Goal: Feedback & Contribution: Leave review/rating

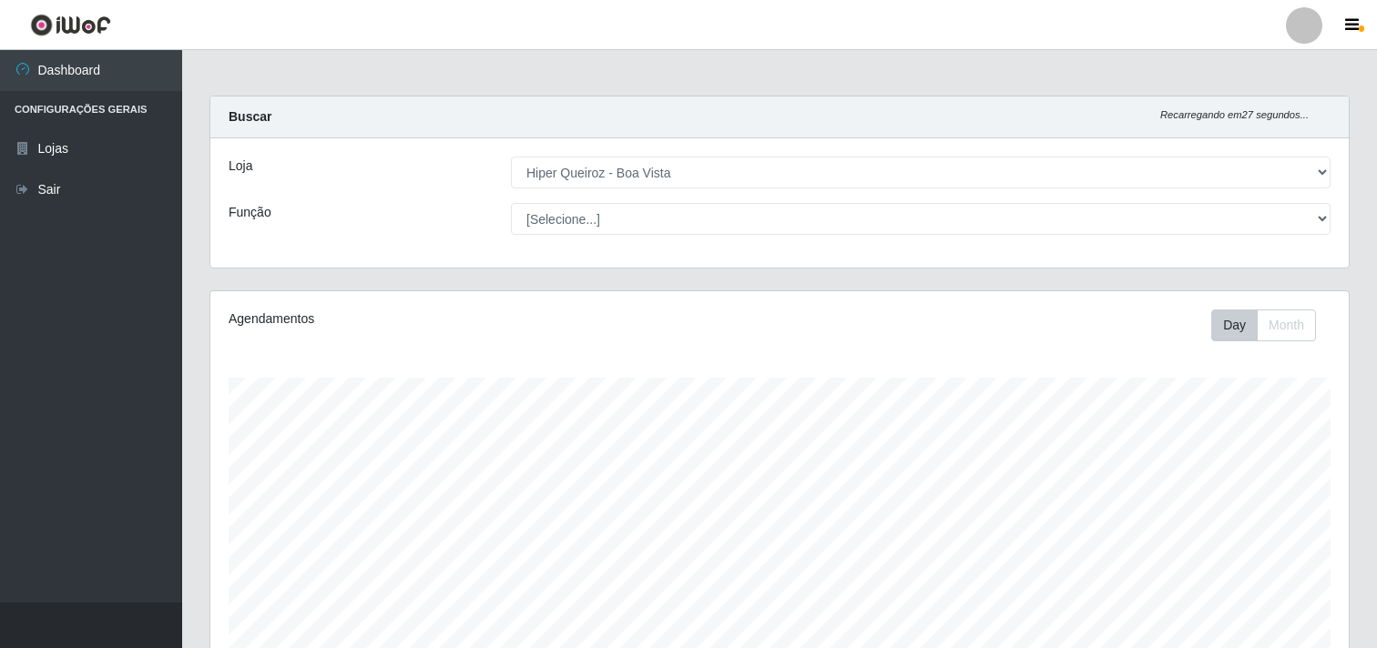
select select "514"
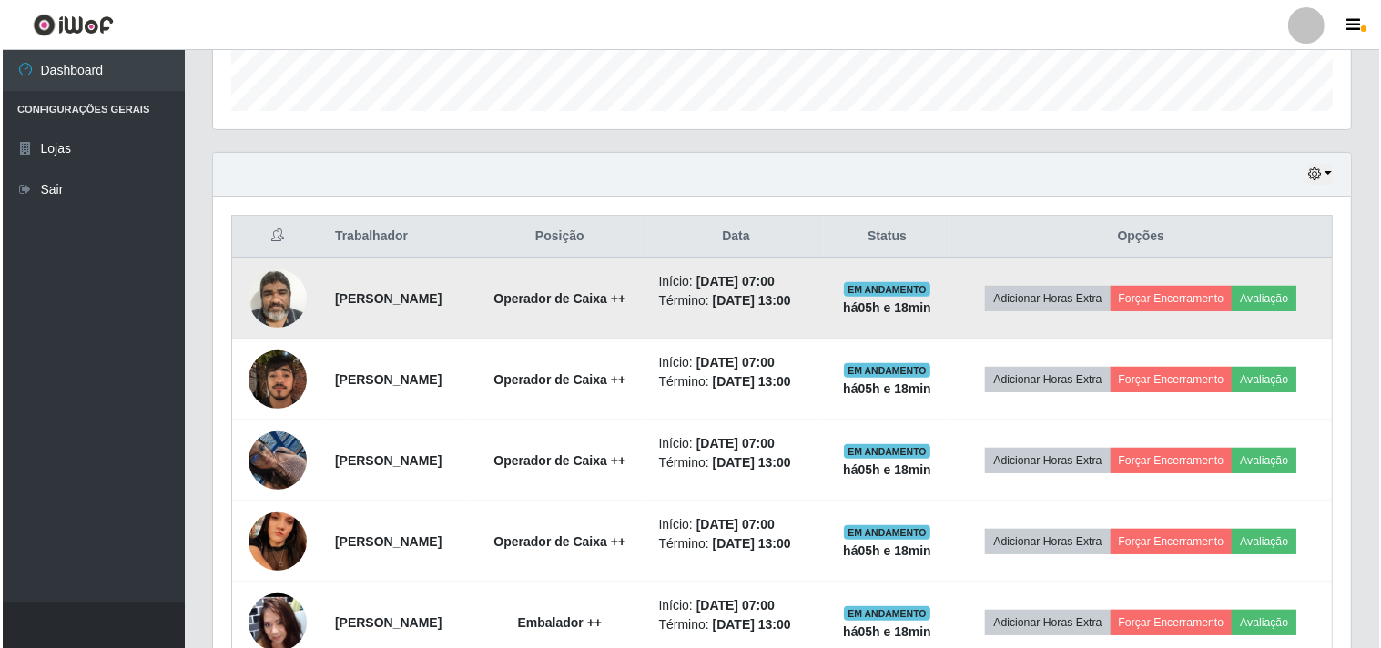
scroll to position [377, 1138]
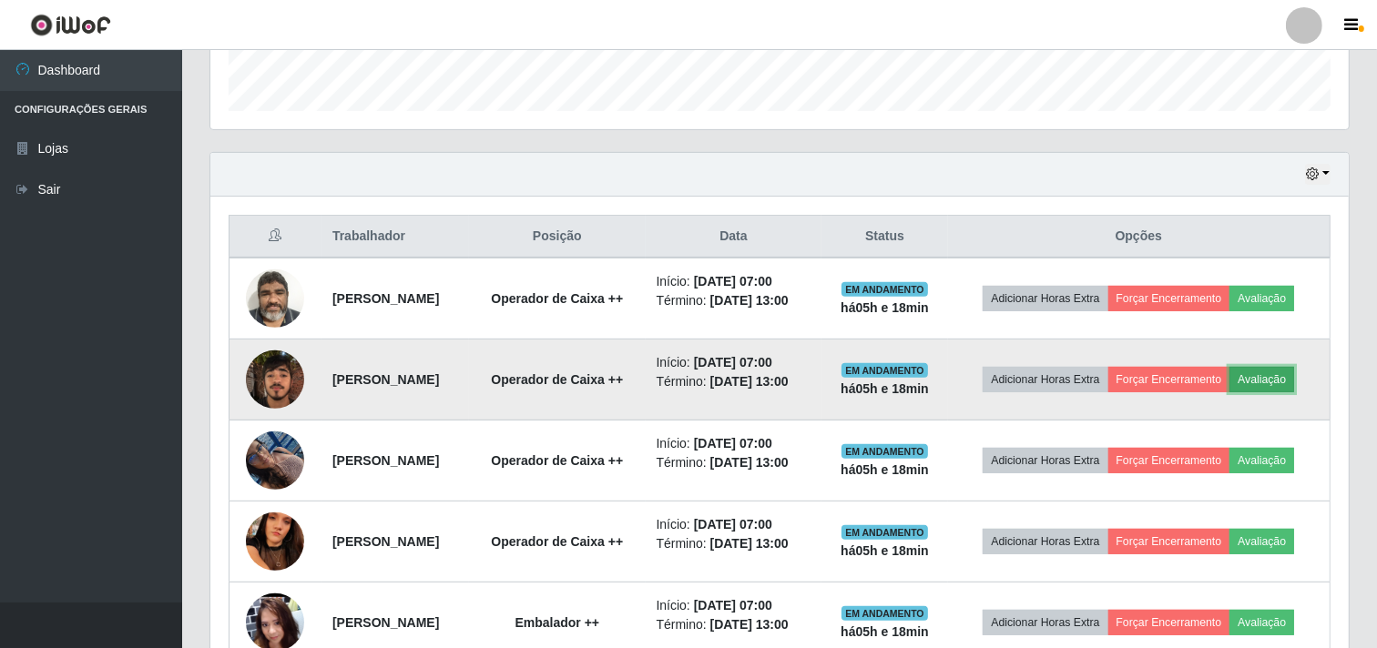
click at [1290, 379] on button "Avaliação" at bounding box center [1261, 379] width 65 height 25
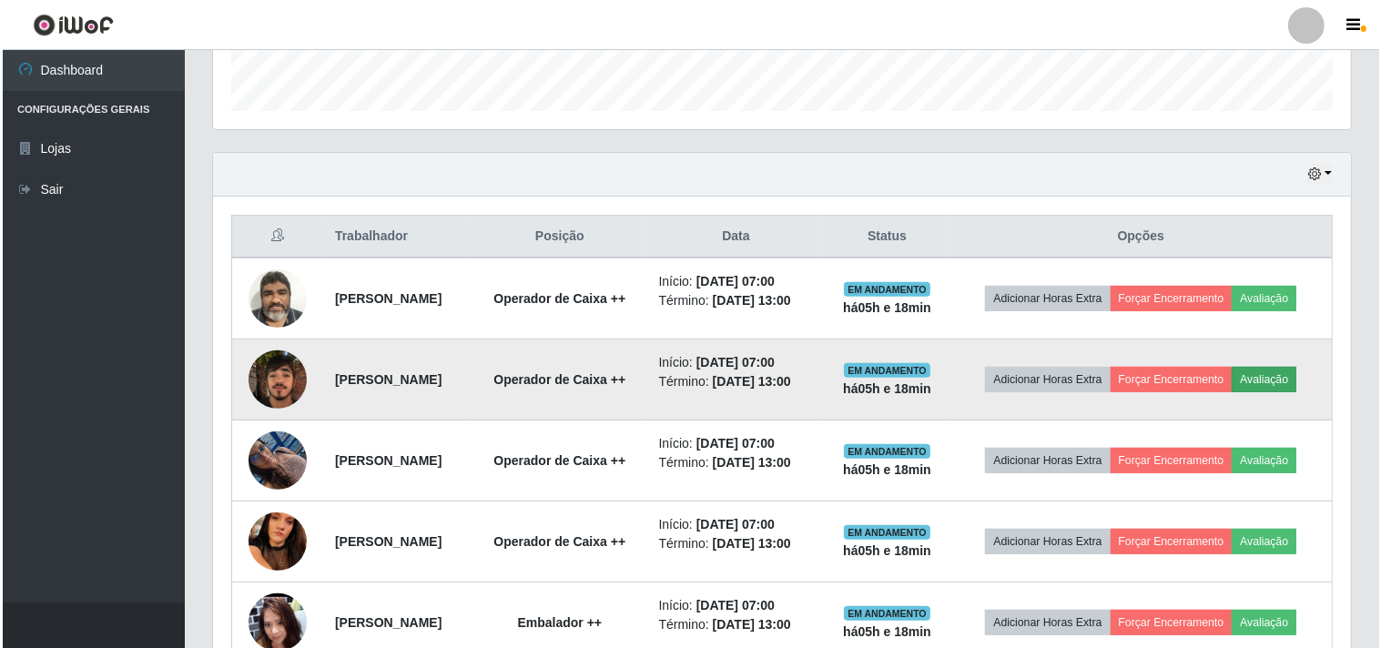
scroll to position [377, 1126]
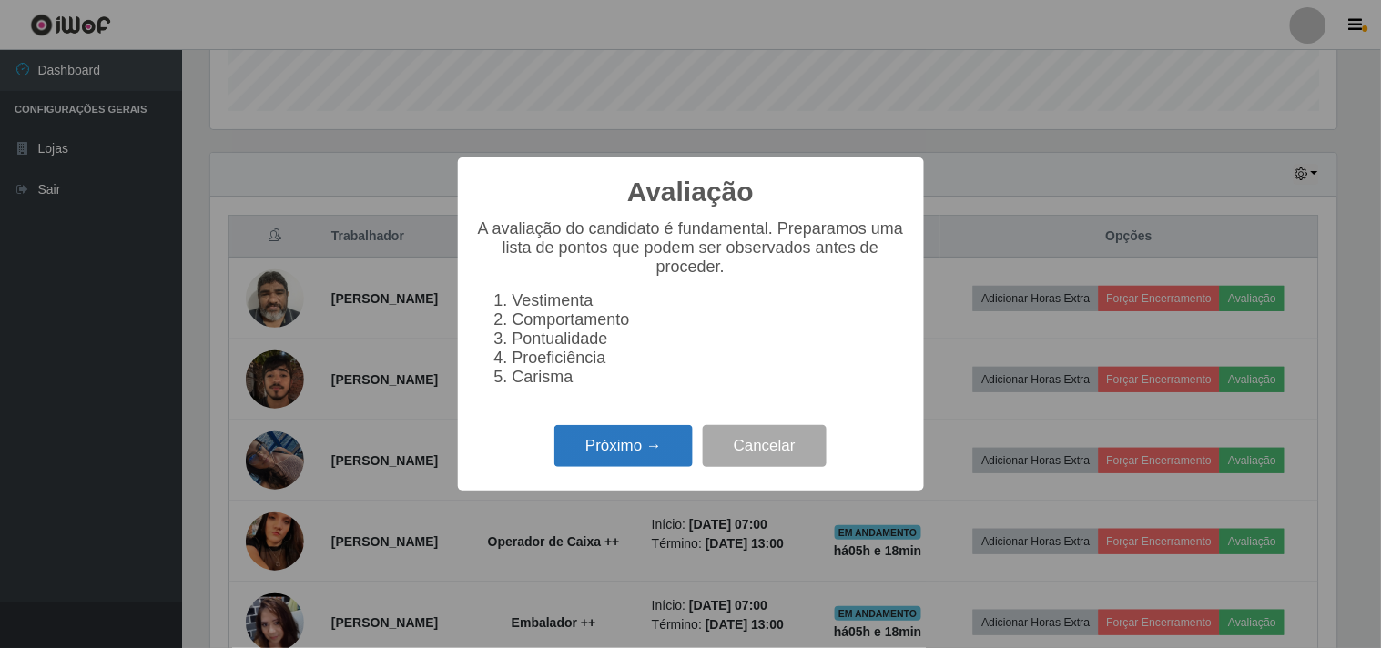
click at [657, 457] on button "Próximo →" at bounding box center [624, 446] width 138 height 43
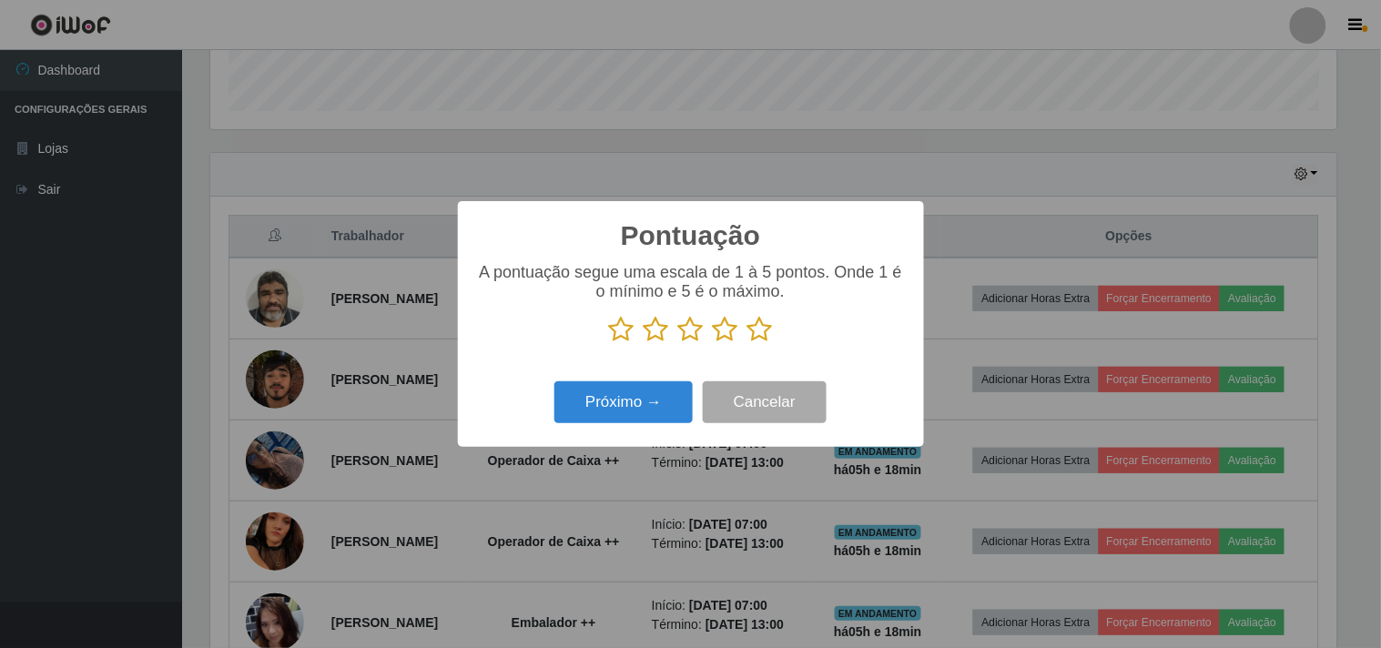
scroll to position [910154, 909405]
click at [658, 340] on icon at bounding box center [656, 329] width 25 height 27
click at [644, 343] on input "radio" at bounding box center [644, 343] width 0 height 0
click at [634, 408] on button "Próximo →" at bounding box center [624, 403] width 138 height 43
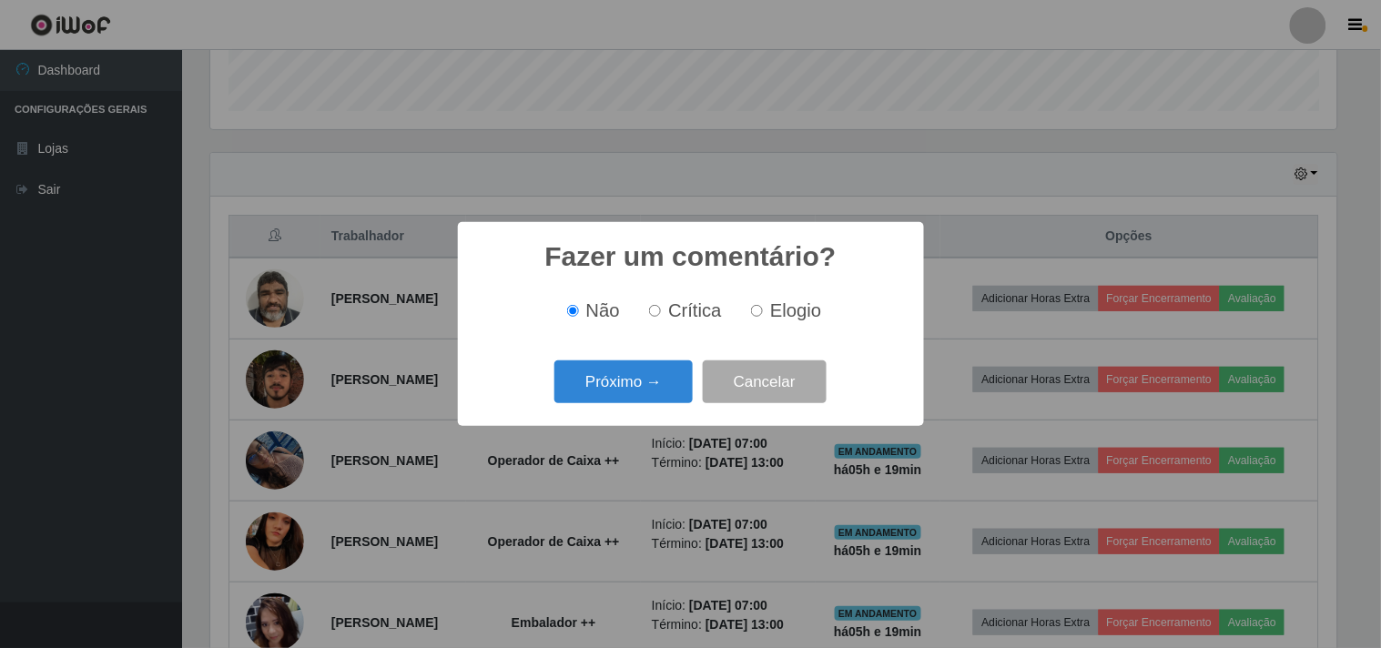
click at [662, 320] on label "Crítica" at bounding box center [682, 310] width 80 height 21
click at [661, 317] on input "Crítica" at bounding box center [655, 311] width 12 height 12
radio input "true"
click at [648, 403] on button "Próximo →" at bounding box center [624, 382] width 138 height 43
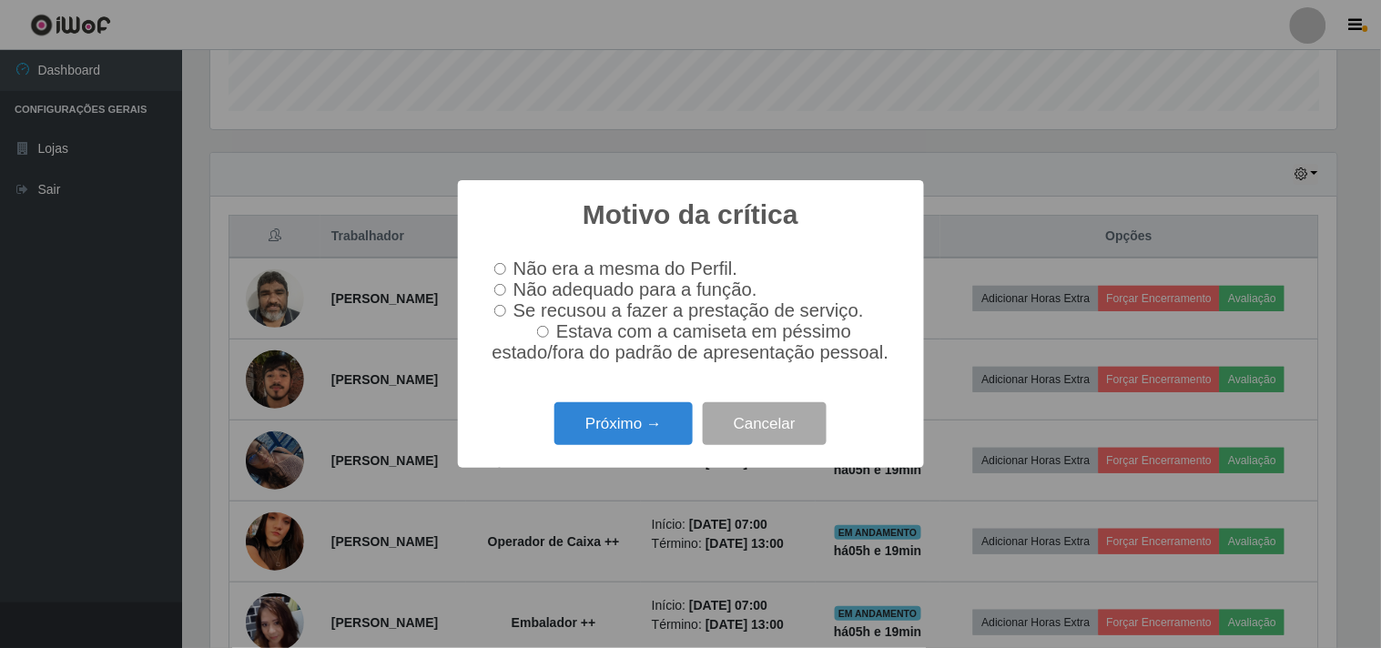
click at [495, 289] on input "Não adequado para a função." at bounding box center [500, 290] width 12 height 12
radio input "true"
click at [634, 440] on button "Próximo →" at bounding box center [624, 423] width 138 height 43
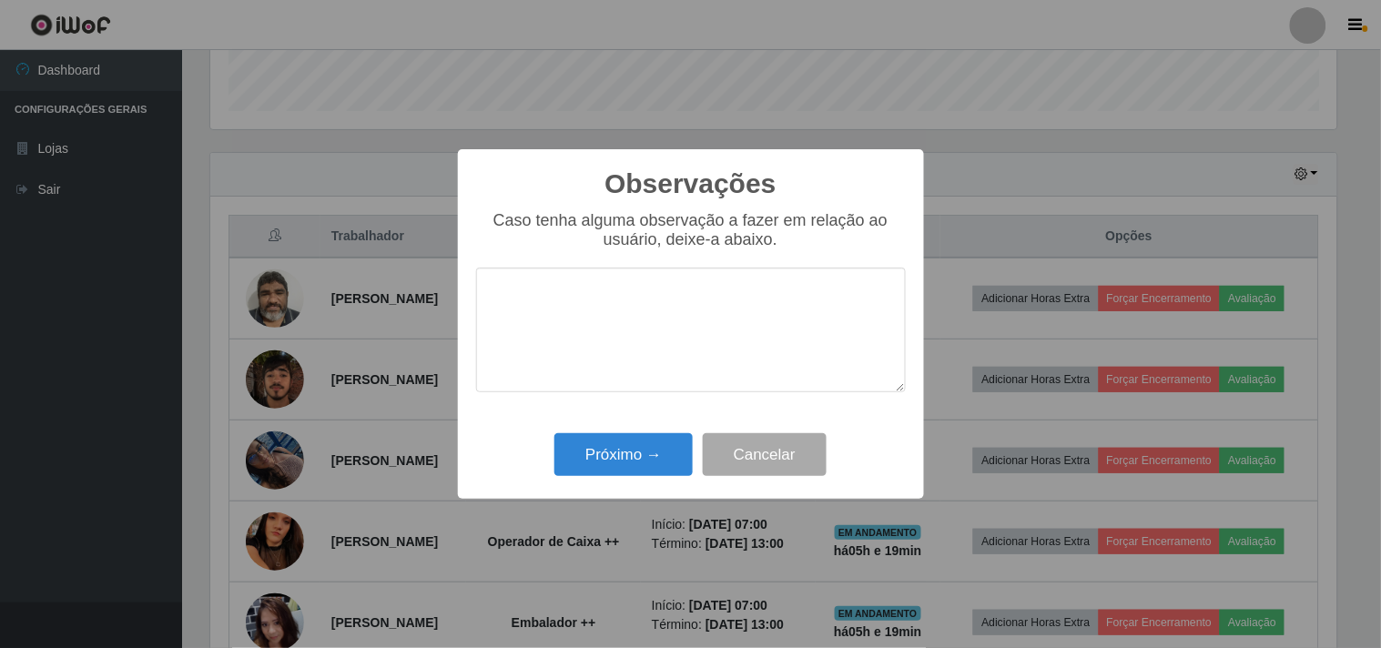
click at [620, 315] on textarea at bounding box center [691, 330] width 430 height 125
type textarea "operador se levantou sem pedir, várias vezes."
click at [894, 303] on textarea "operador se levantou sem pedir, várias vezes." at bounding box center [691, 330] width 430 height 125
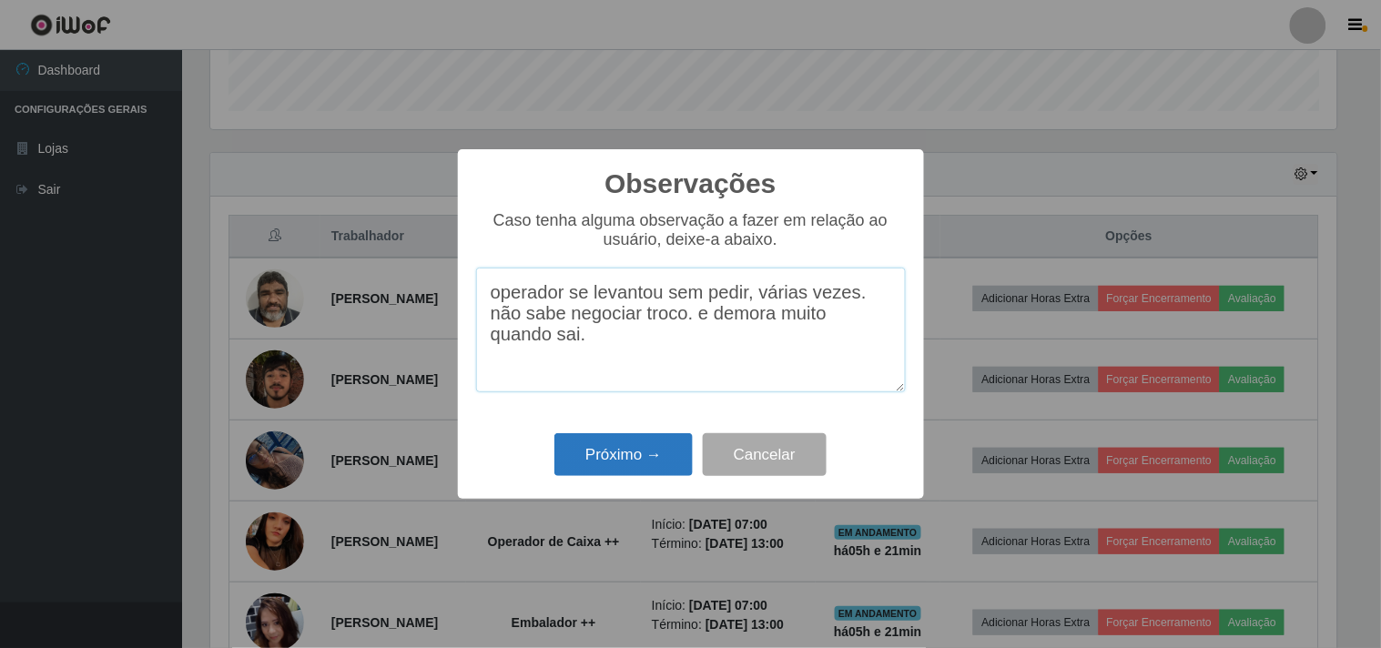
type textarea "operador se levantou sem pedir, várias vezes. não sabe negociar troco. e demora…"
click at [669, 469] on button "Próximo →" at bounding box center [624, 454] width 138 height 43
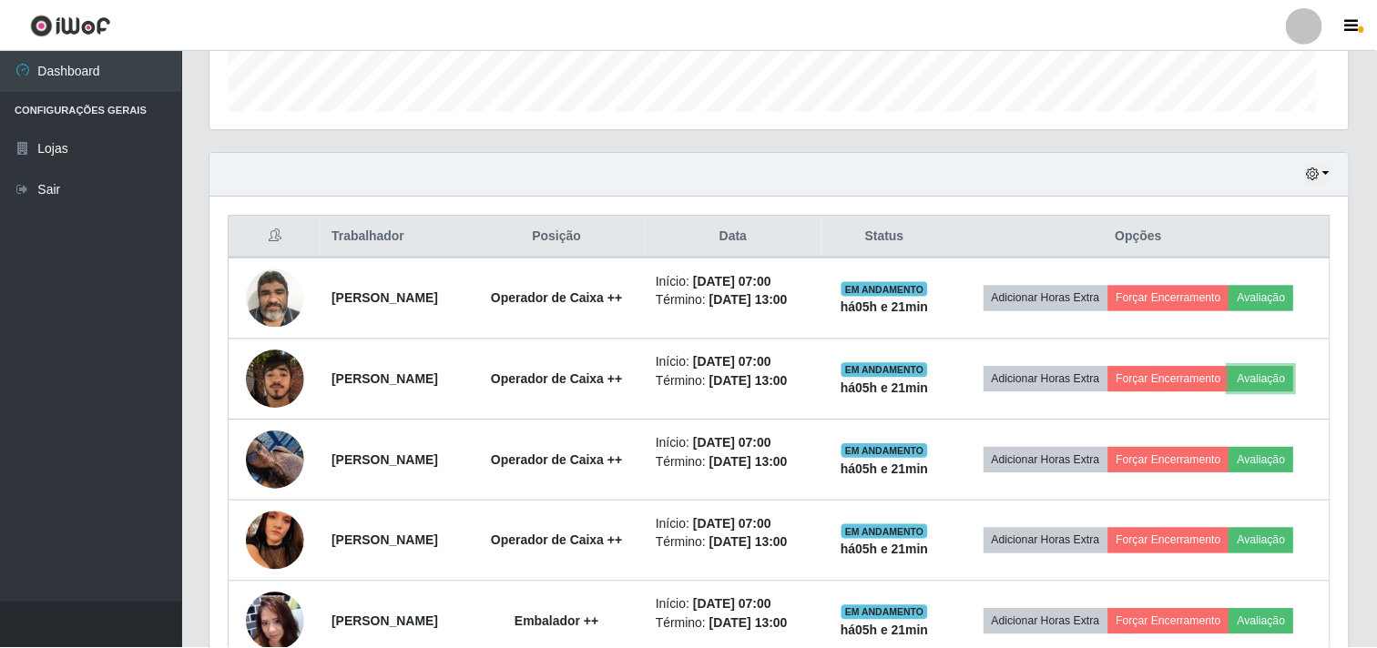
scroll to position [377, 1138]
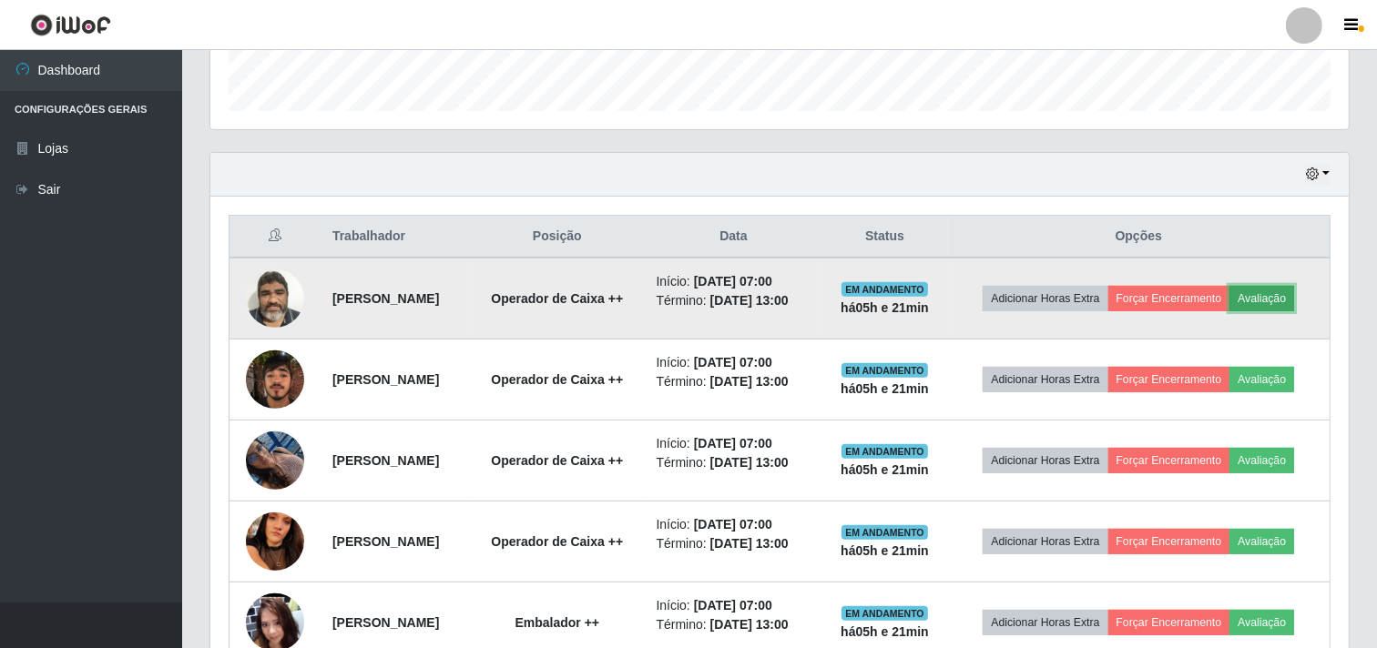
click at [1275, 299] on button "Avaliação" at bounding box center [1261, 298] width 65 height 25
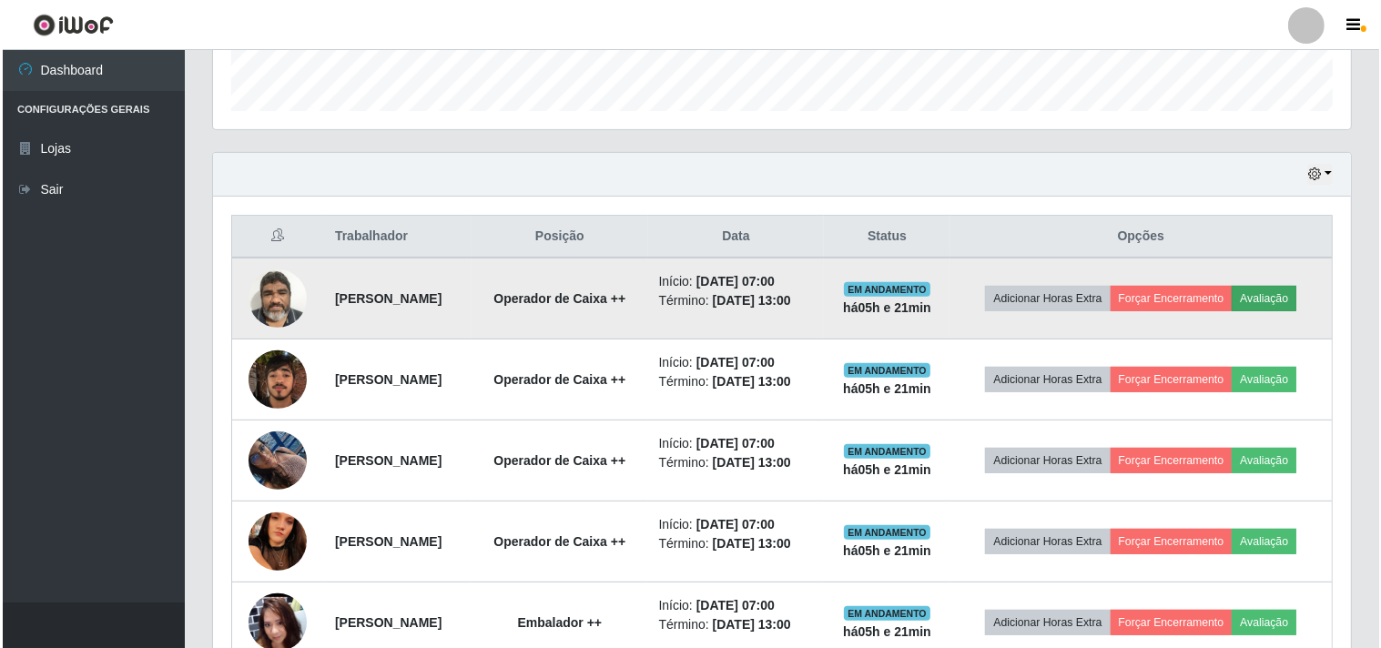
scroll to position [377, 1126]
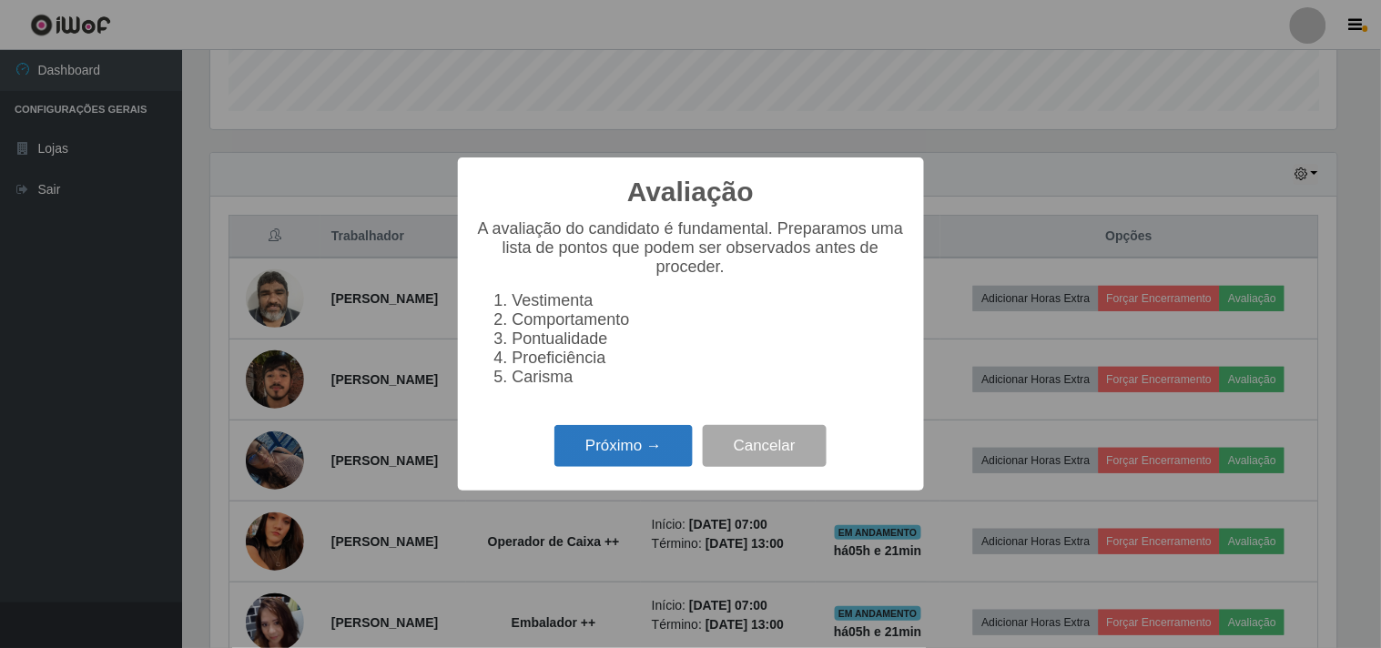
click at [632, 449] on button "Próximo →" at bounding box center [624, 446] width 138 height 43
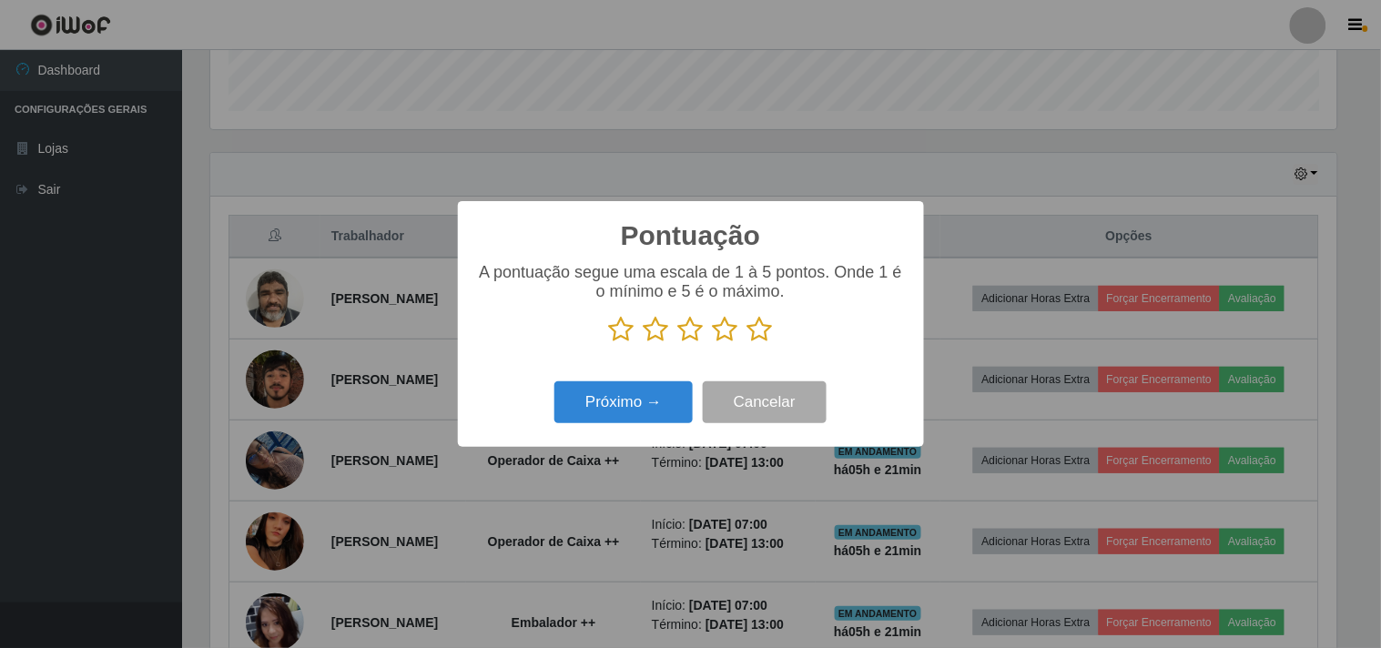
scroll to position [910154, 909405]
click at [759, 323] on icon at bounding box center [760, 329] width 25 height 27
click at [748, 343] on input "radio" at bounding box center [748, 343] width 0 height 0
click at [641, 392] on button "Próximo →" at bounding box center [624, 403] width 138 height 43
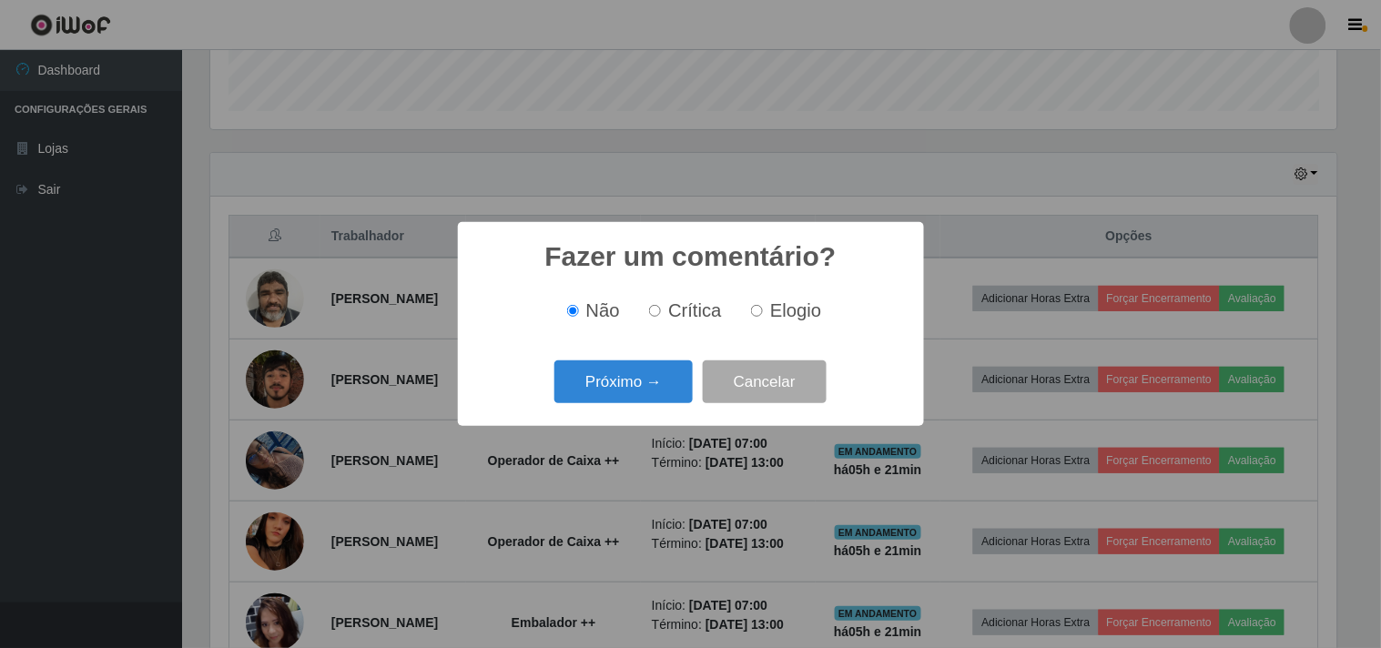
click at [768, 308] on label "Elogio" at bounding box center [782, 310] width 77 height 21
click at [763, 308] on input "Elogio" at bounding box center [757, 311] width 12 height 12
radio input "true"
click at [595, 398] on button "Próximo →" at bounding box center [624, 382] width 138 height 43
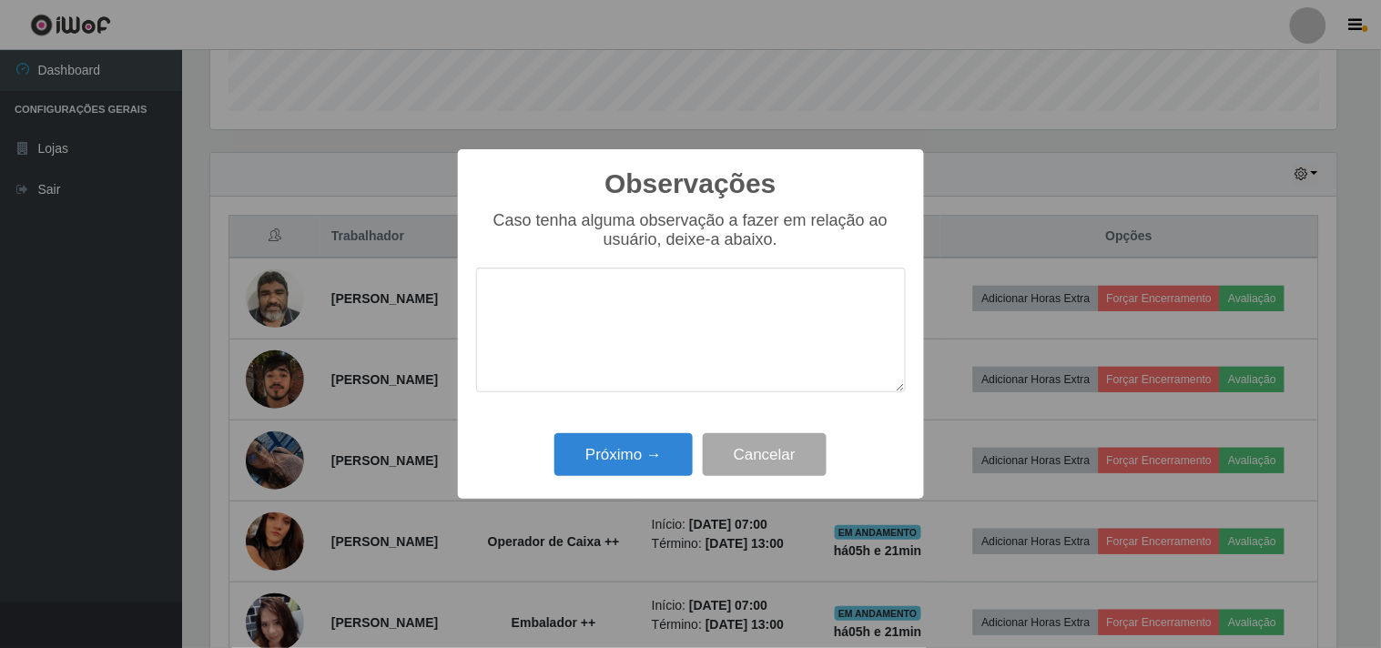
click at [607, 307] on textarea at bounding box center [691, 330] width 430 height 125
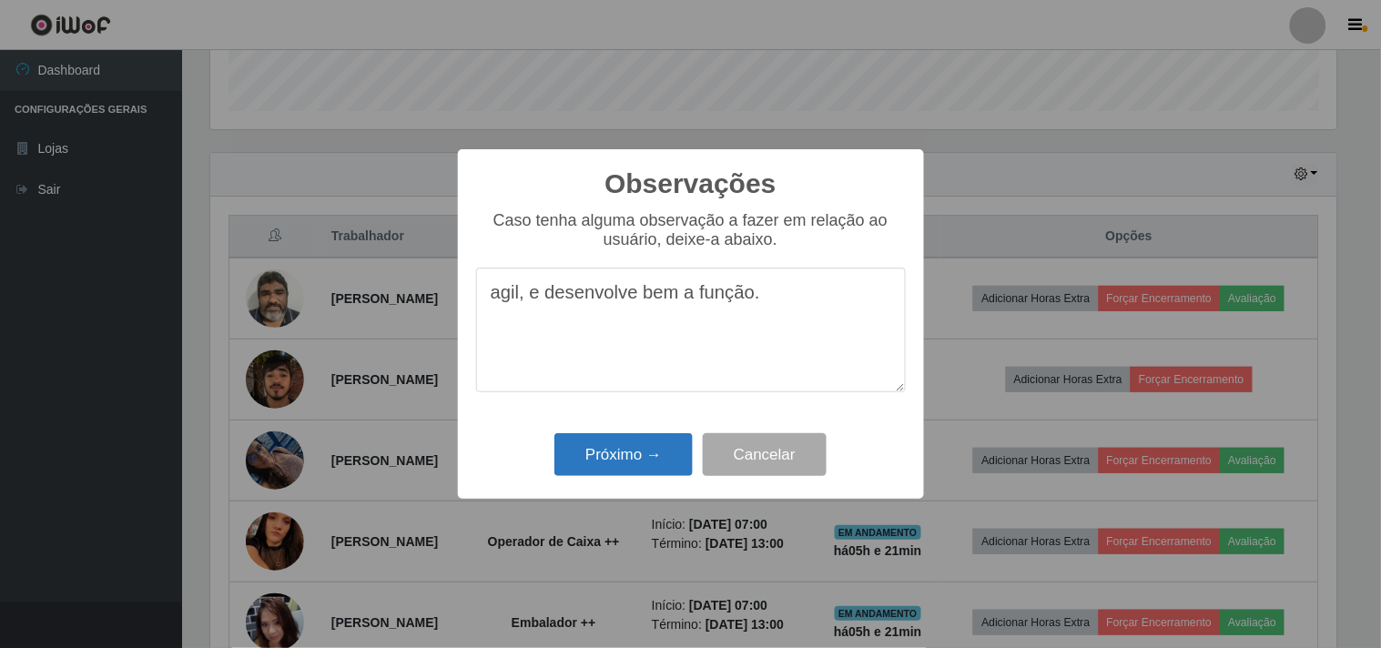
type textarea "agil, e desenvolve bem a função."
click at [615, 467] on button "Próximo →" at bounding box center [624, 454] width 138 height 43
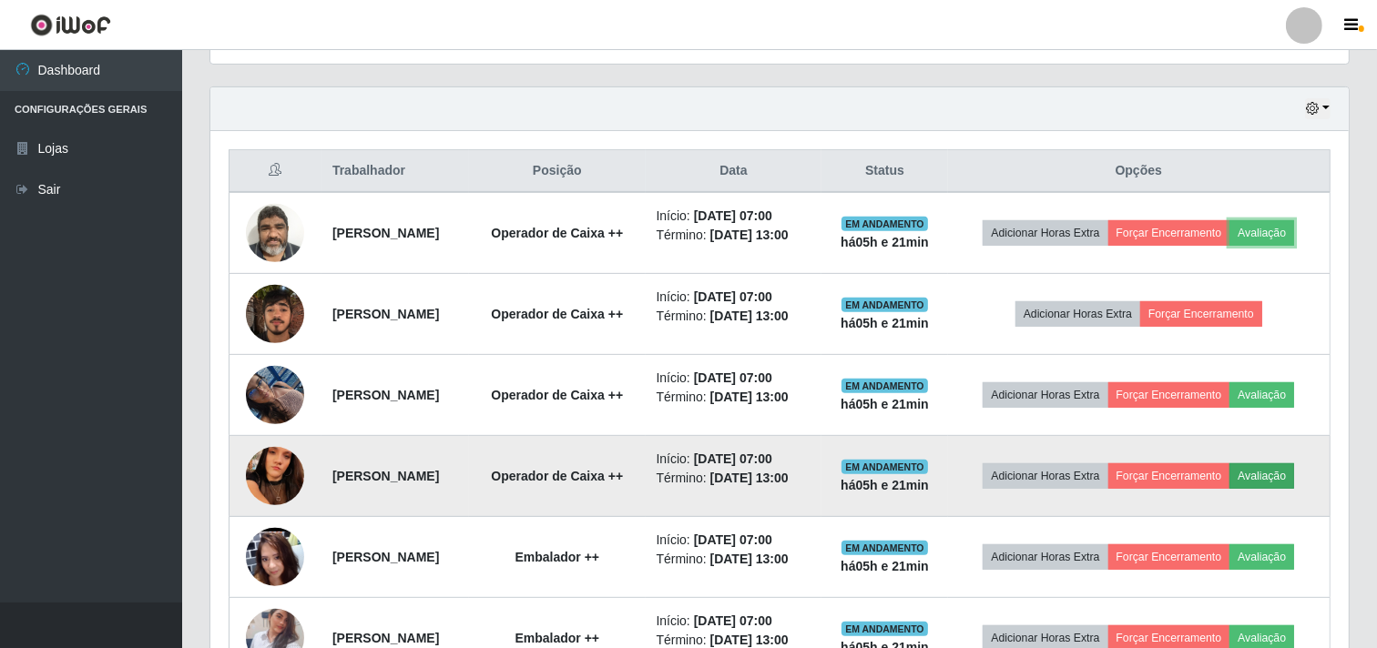
scroll to position [641, 0]
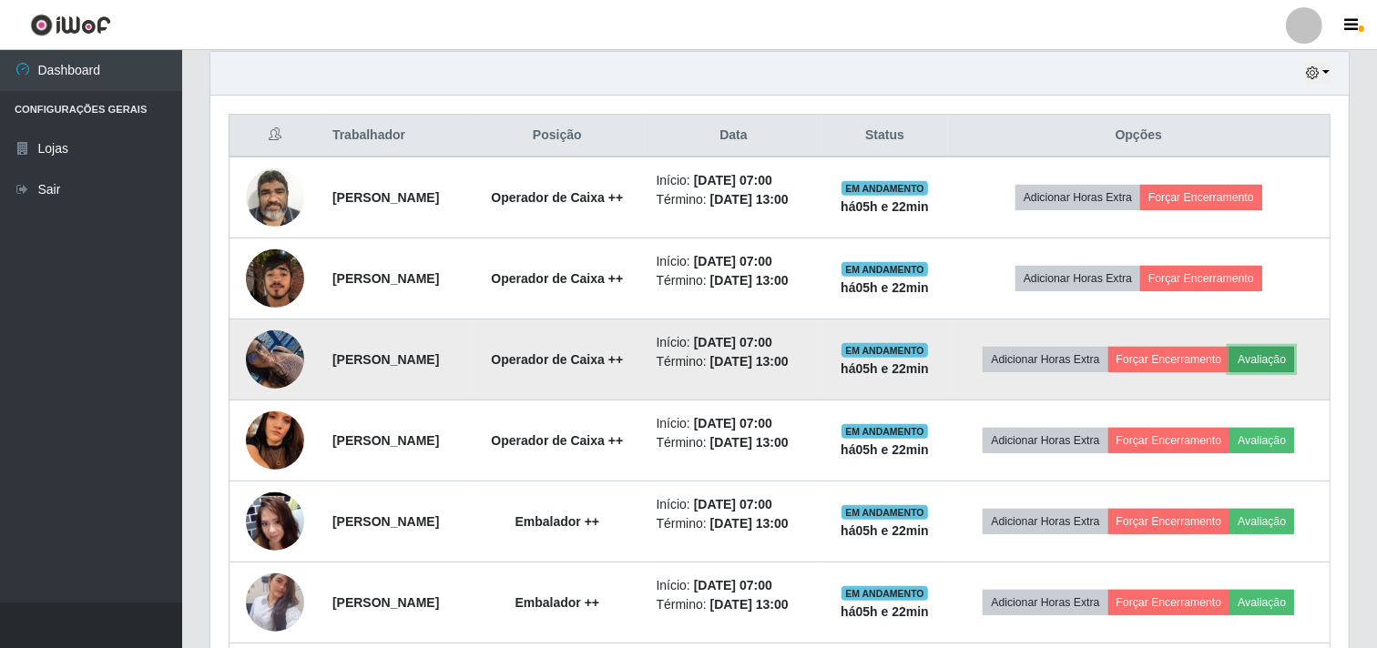
click at [1272, 361] on button "Avaliação" at bounding box center [1261, 359] width 65 height 25
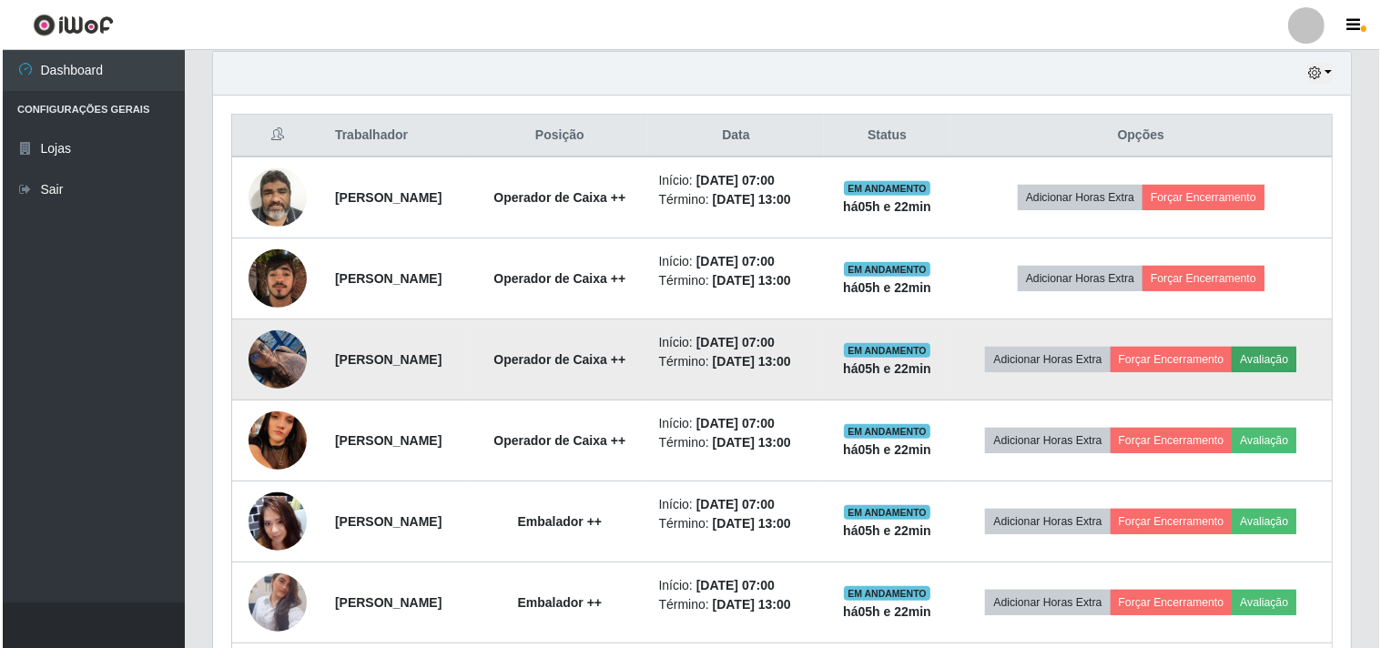
scroll to position [377, 1126]
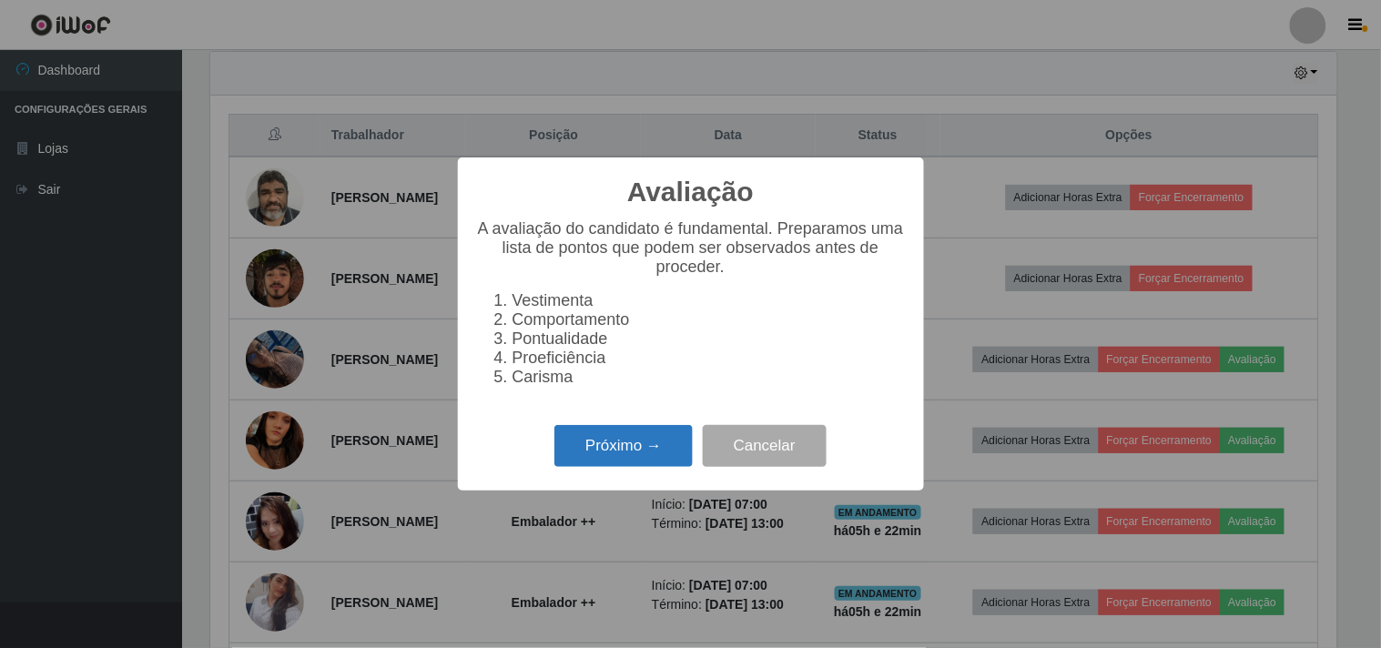
click at [671, 443] on button "Próximo →" at bounding box center [624, 446] width 138 height 43
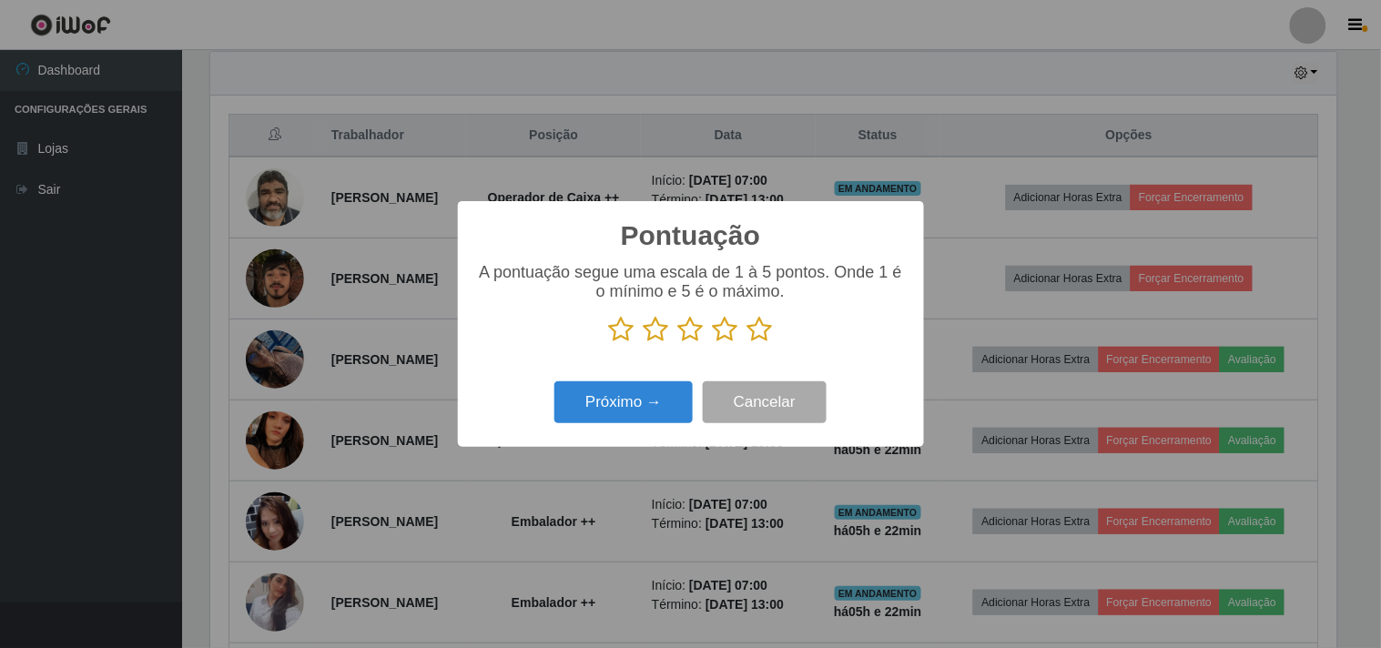
click at [765, 331] on icon at bounding box center [760, 329] width 25 height 27
click at [748, 343] on input "radio" at bounding box center [748, 343] width 0 height 0
click at [568, 406] on button "Próximo →" at bounding box center [624, 403] width 138 height 43
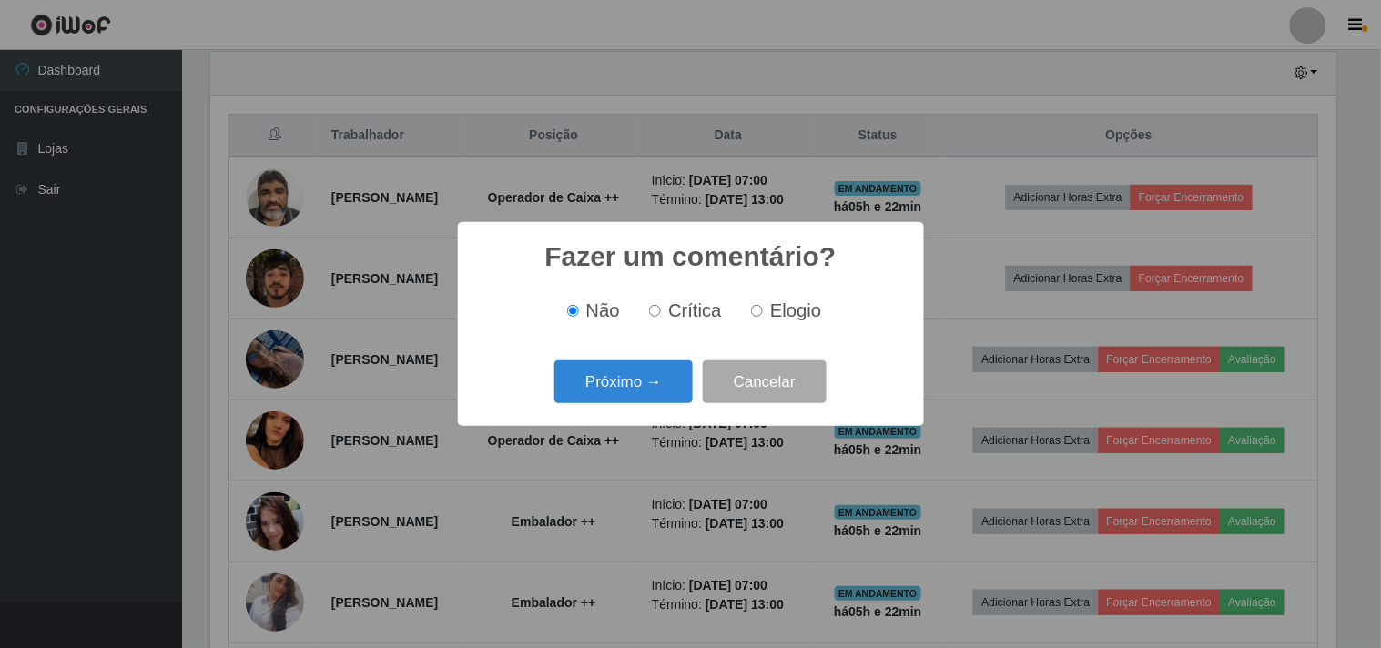
click at [762, 321] on label "Elogio" at bounding box center [782, 310] width 77 height 21
click at [762, 317] on input "Elogio" at bounding box center [757, 311] width 12 height 12
radio input "true"
click at [647, 392] on button "Próximo →" at bounding box center [624, 382] width 138 height 43
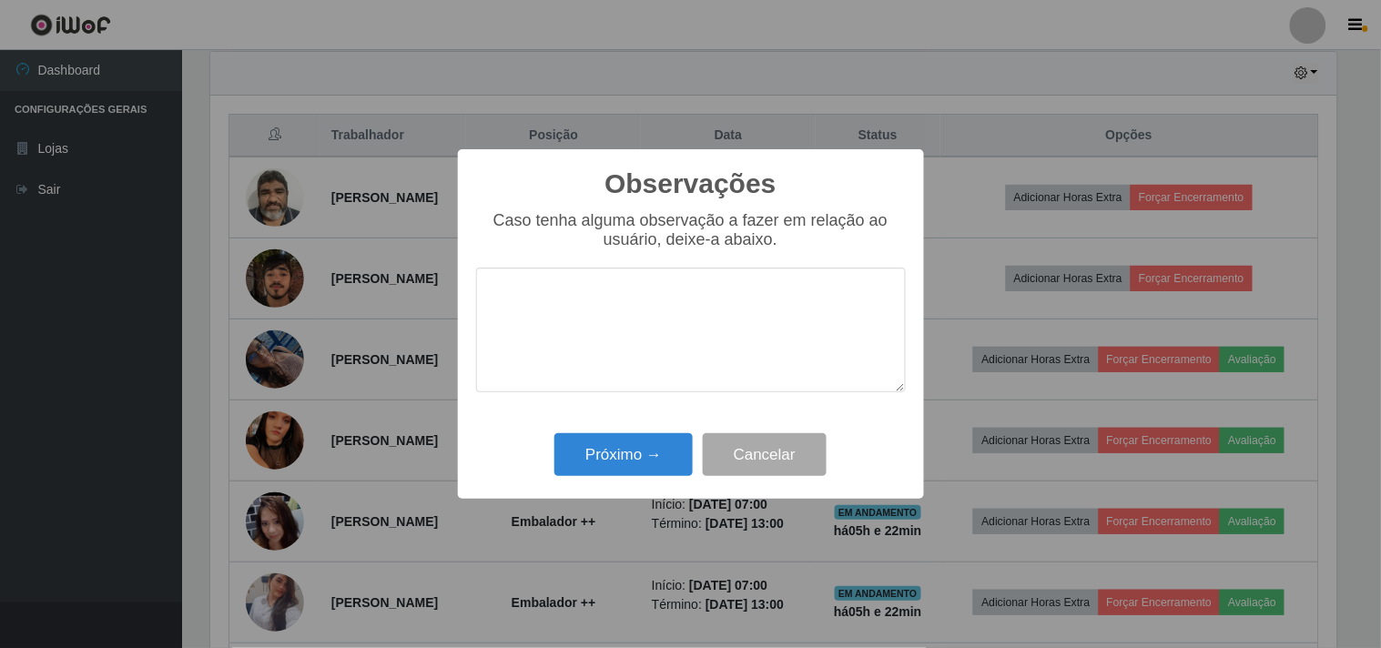
click at [660, 283] on textarea at bounding box center [691, 330] width 430 height 125
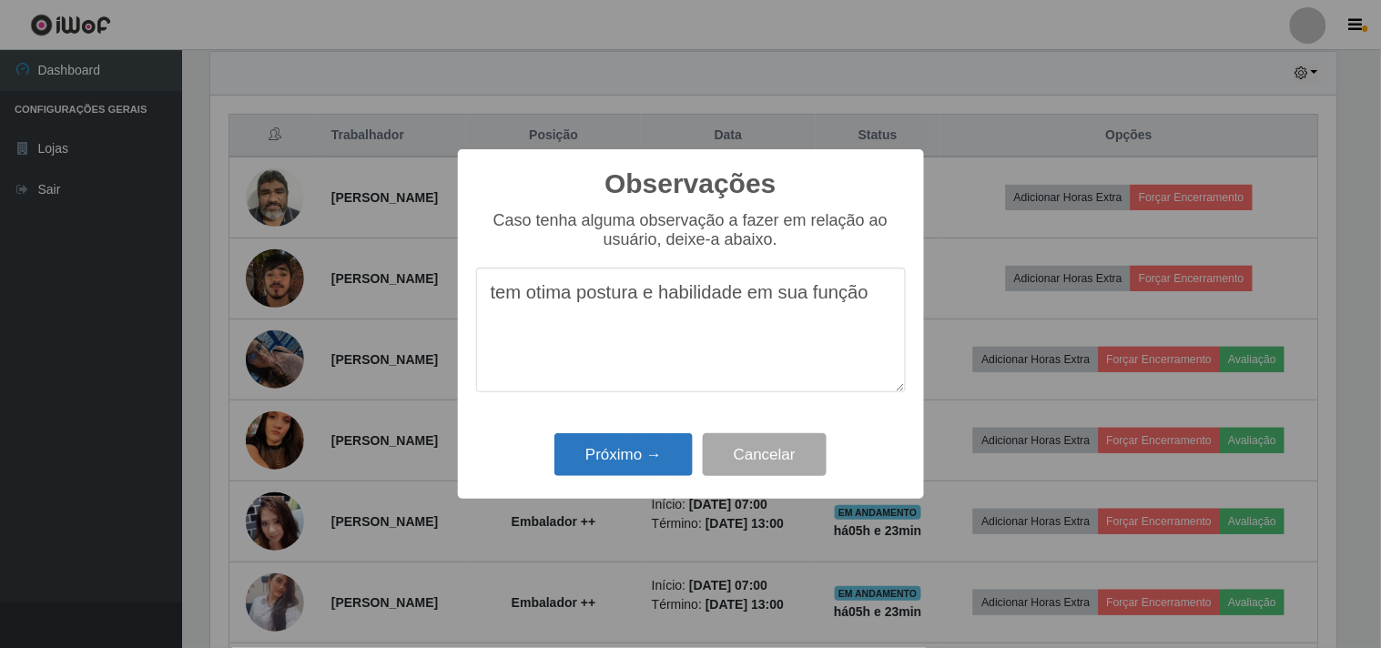
type textarea "tem otima postura e habilidade em sua função"
click at [638, 461] on button "Próximo →" at bounding box center [624, 454] width 138 height 43
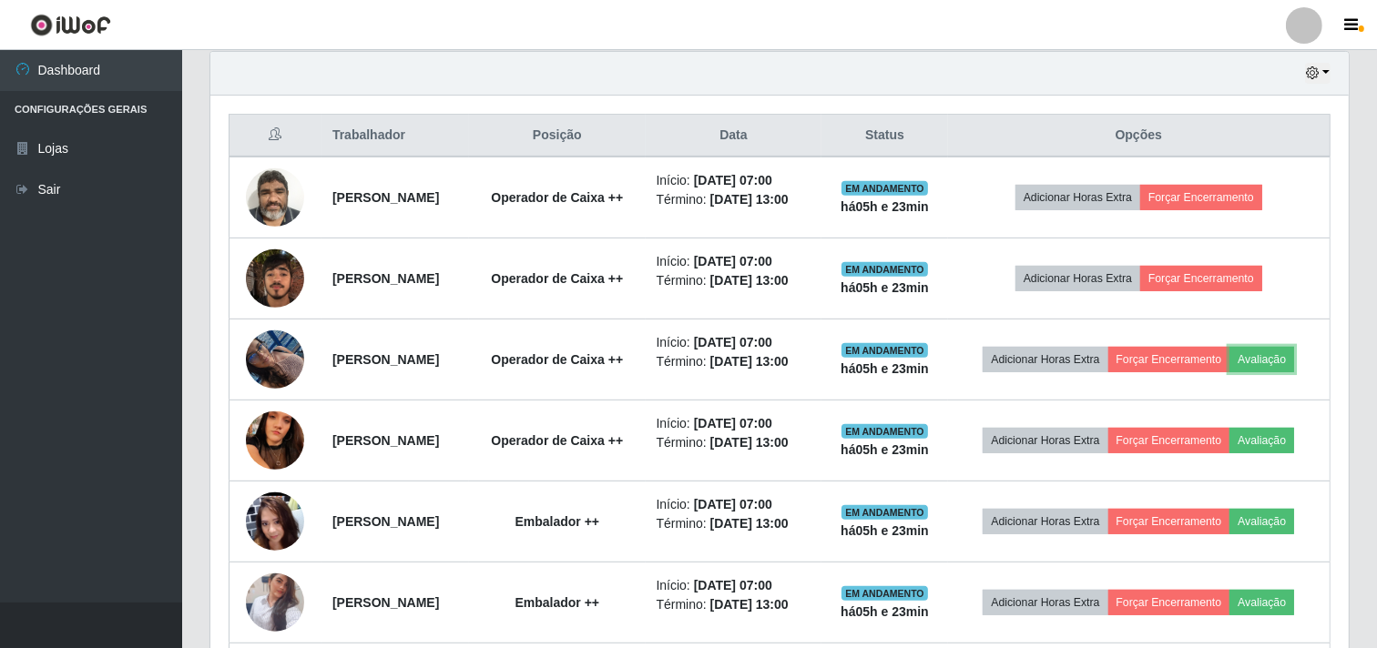
scroll to position [377, 1138]
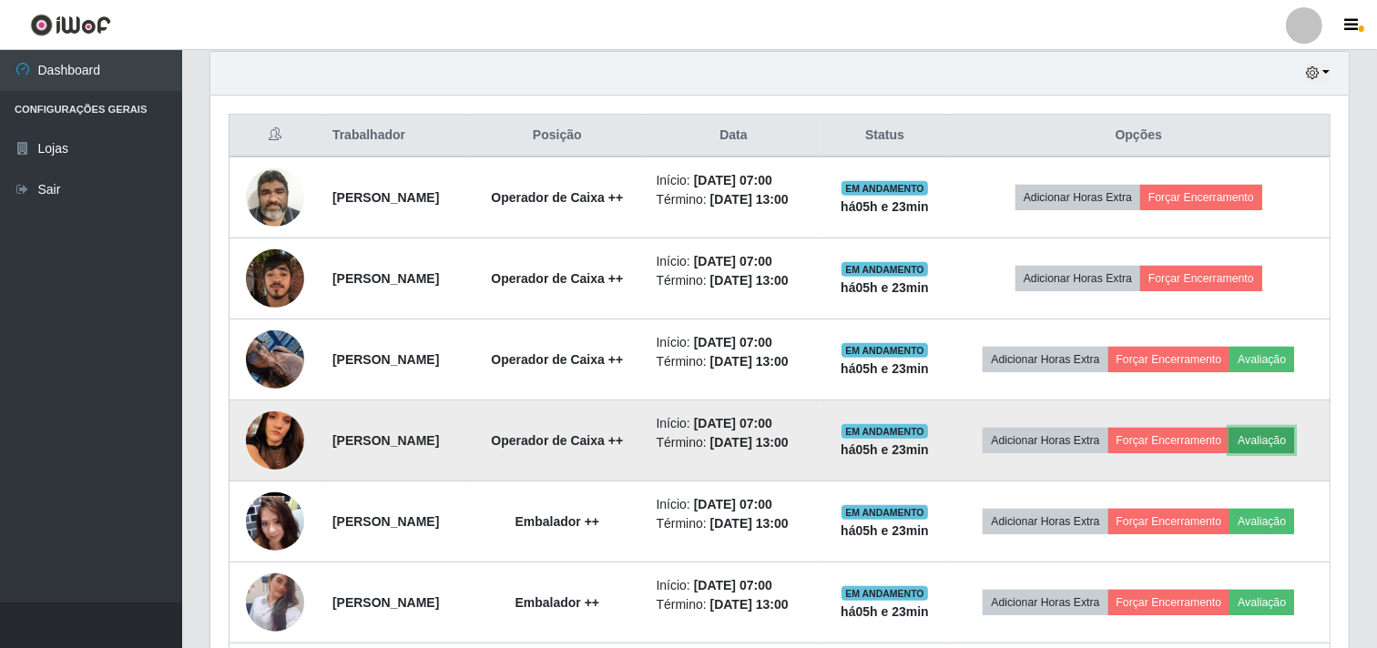
click at [1286, 446] on button "Avaliação" at bounding box center [1261, 440] width 65 height 25
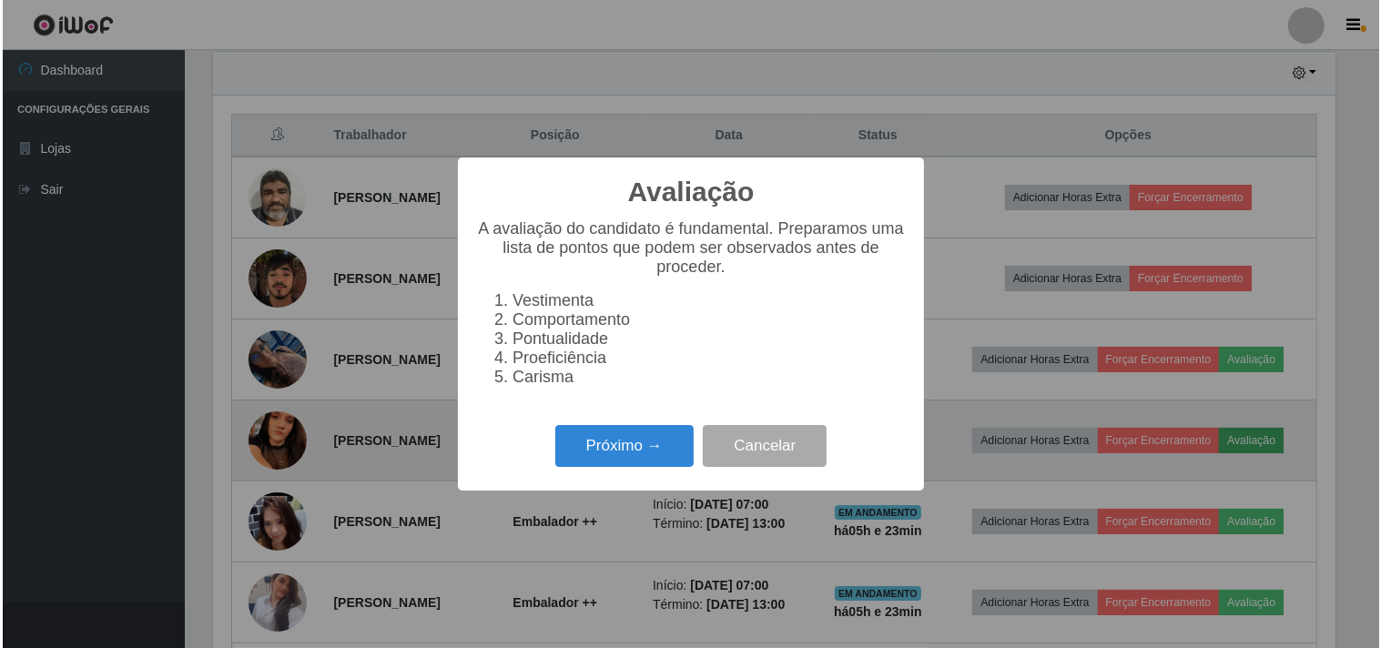
scroll to position [377, 1126]
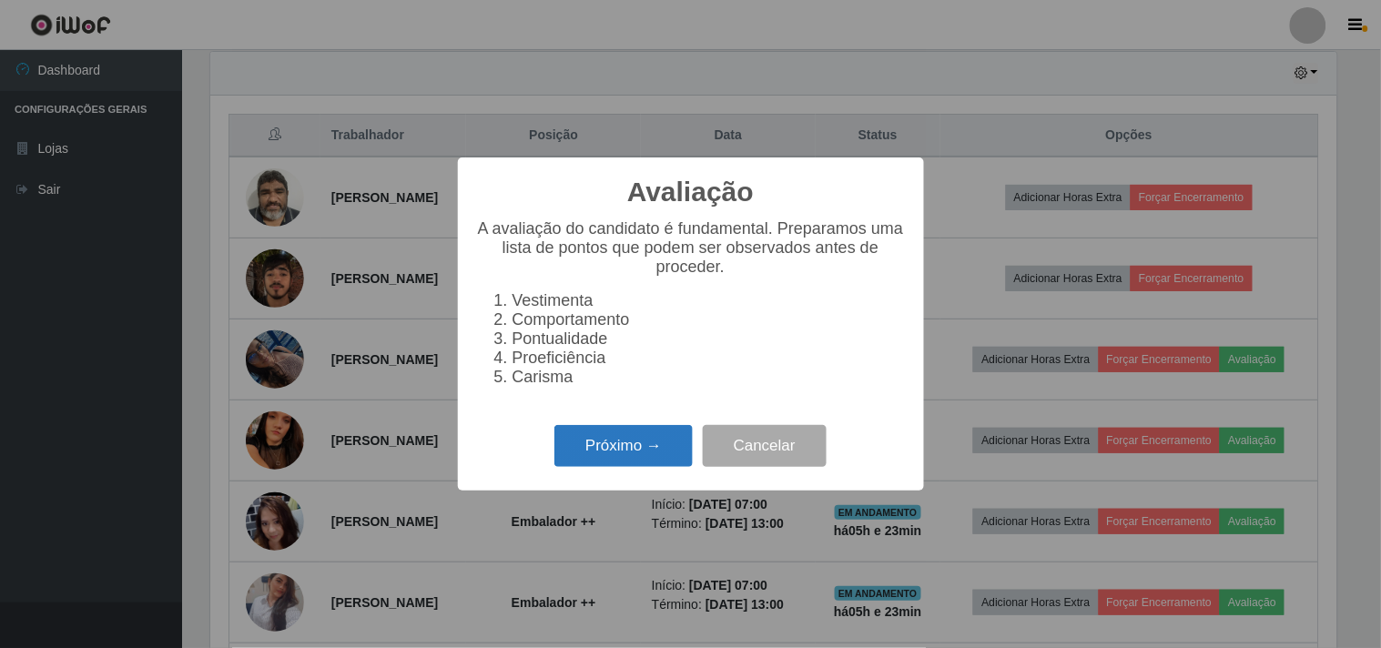
click at [646, 448] on button "Próximo →" at bounding box center [624, 446] width 138 height 43
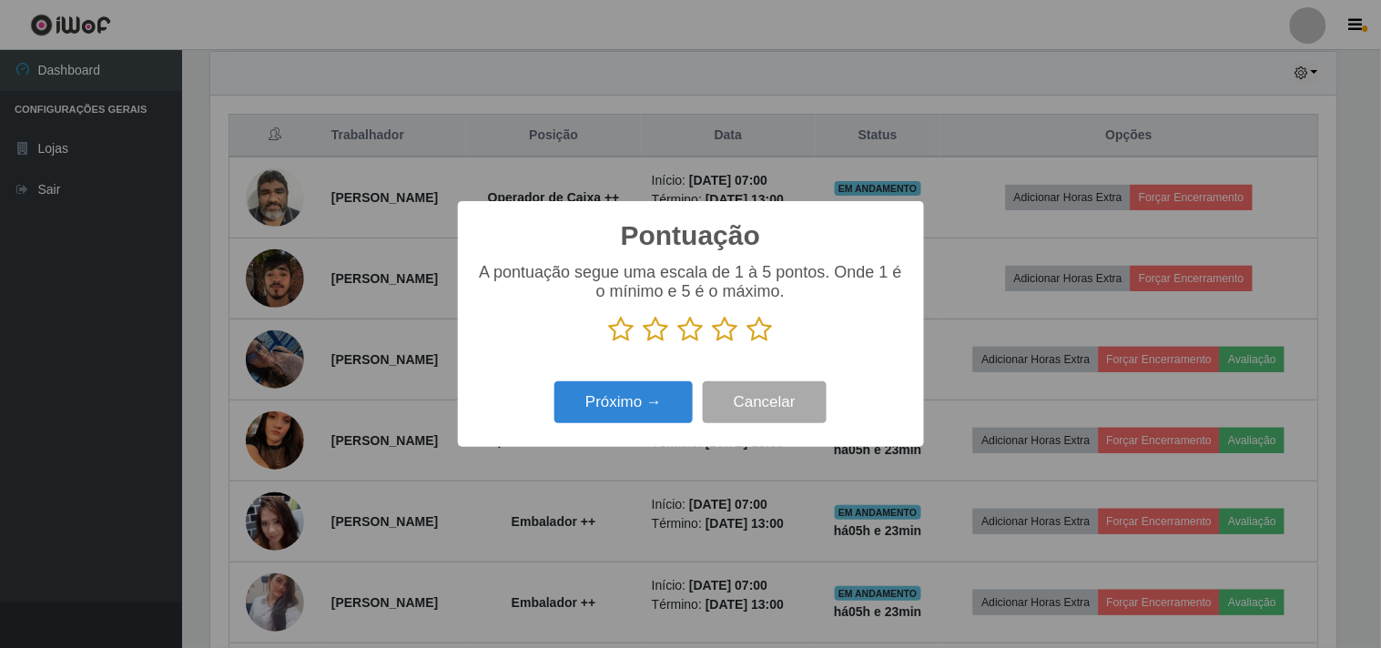
click at [760, 338] on icon at bounding box center [760, 329] width 25 height 27
click at [748, 343] on input "radio" at bounding box center [748, 343] width 0 height 0
click at [622, 404] on button "Próximo →" at bounding box center [624, 403] width 138 height 43
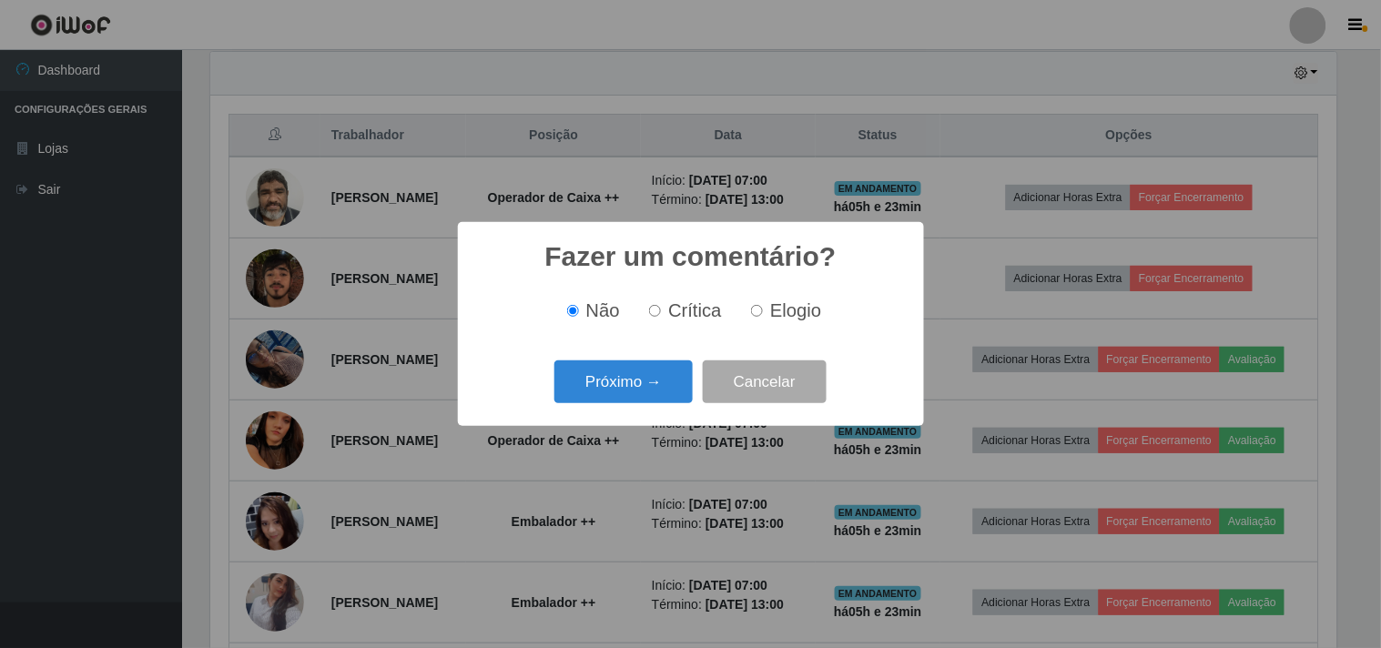
click at [763, 313] on label "Elogio" at bounding box center [782, 310] width 77 height 21
click at [763, 313] on input "Elogio" at bounding box center [757, 311] width 12 height 12
radio input "true"
click at [650, 386] on button "Próximo →" at bounding box center [624, 382] width 138 height 43
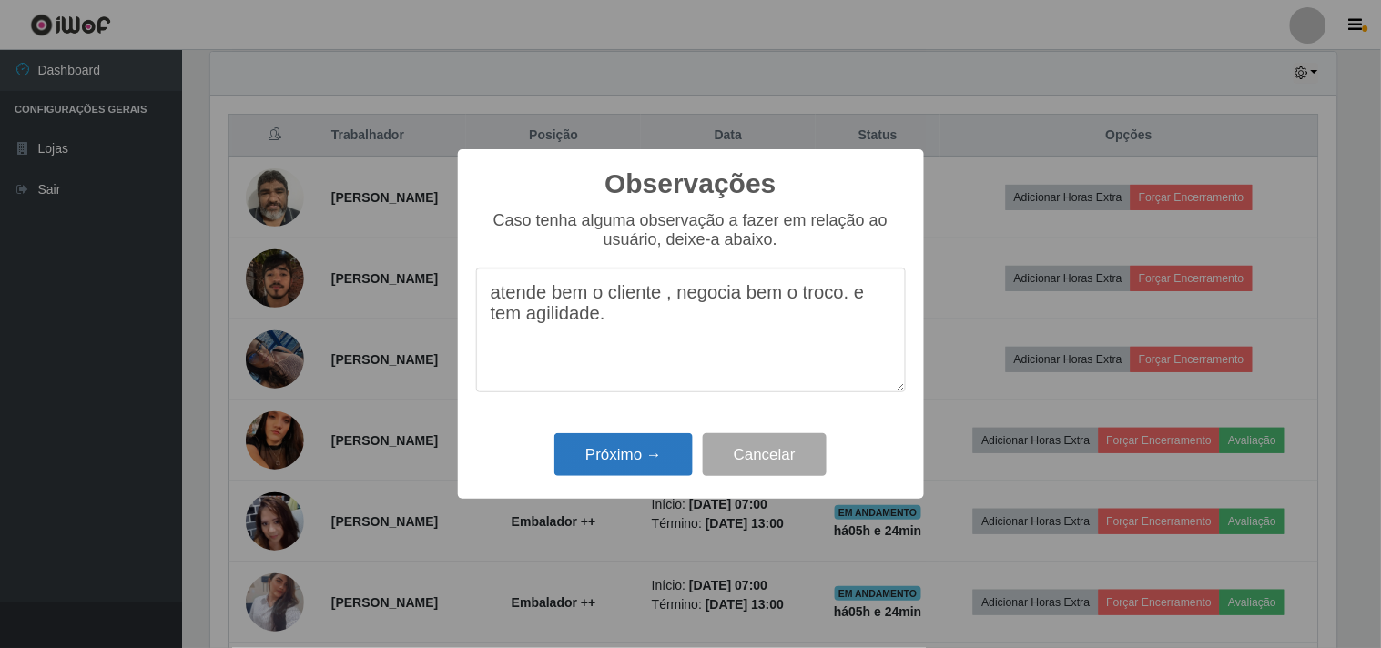
type textarea "atende bem o cliente , negocia bem o troco. e tem agilidade."
click at [605, 456] on button "Próximo →" at bounding box center [624, 454] width 138 height 43
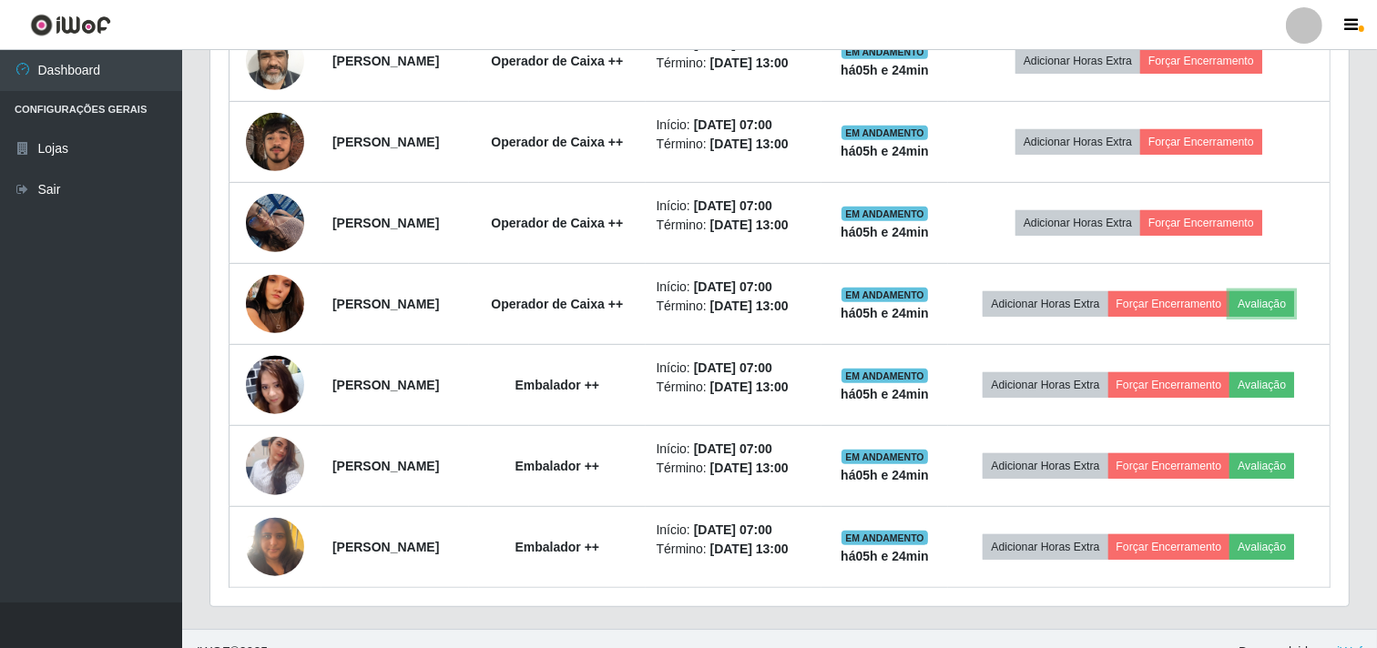
scroll to position [805, 0]
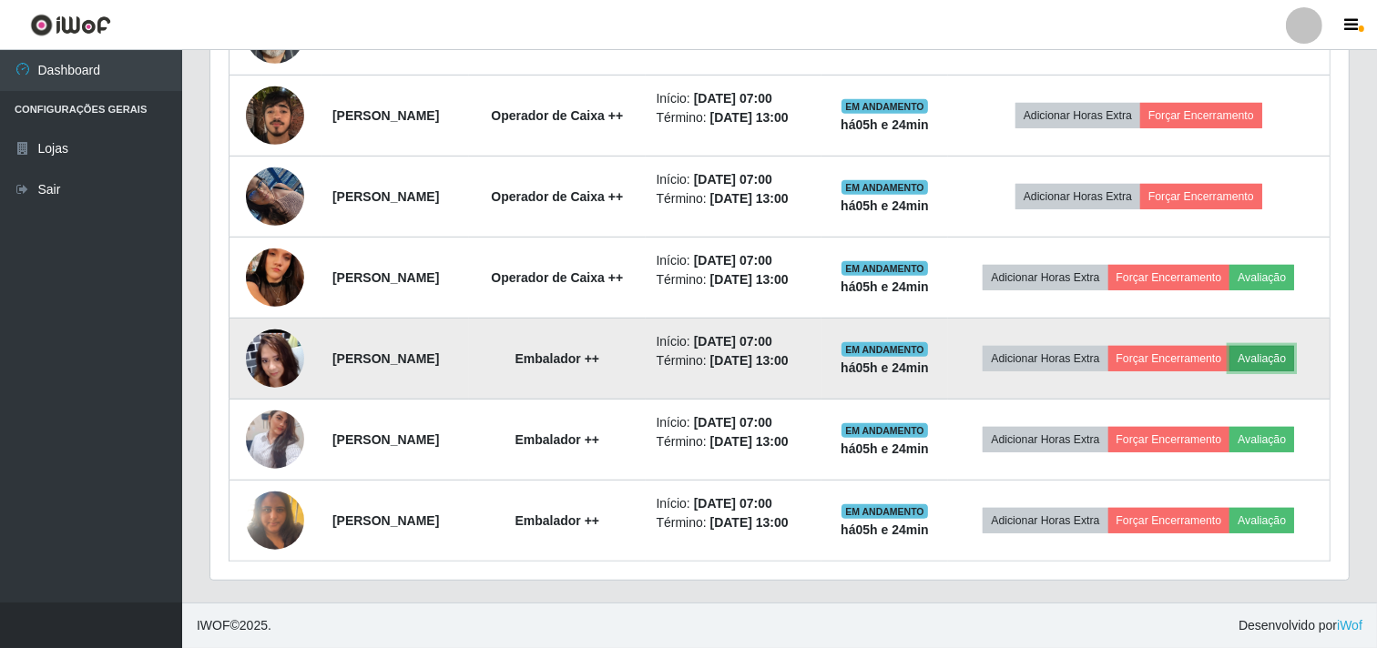
click at [1294, 358] on button "Avaliação" at bounding box center [1261, 358] width 65 height 25
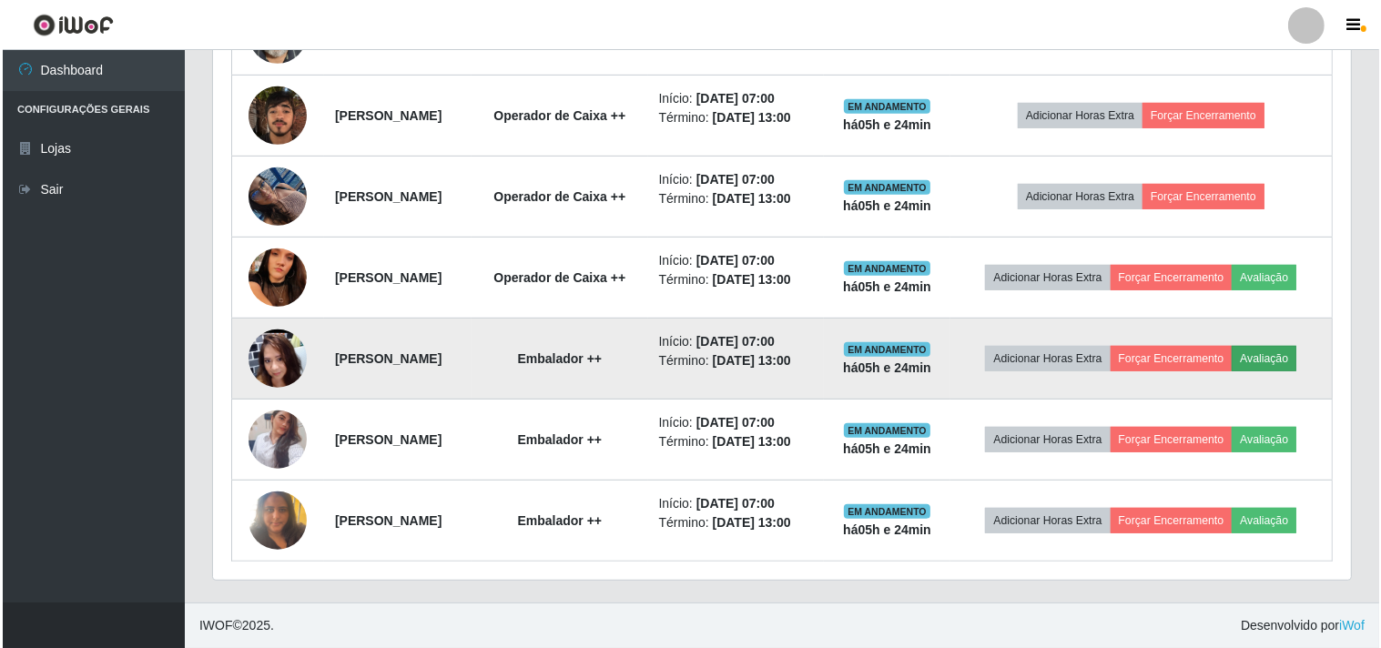
scroll to position [377, 1126]
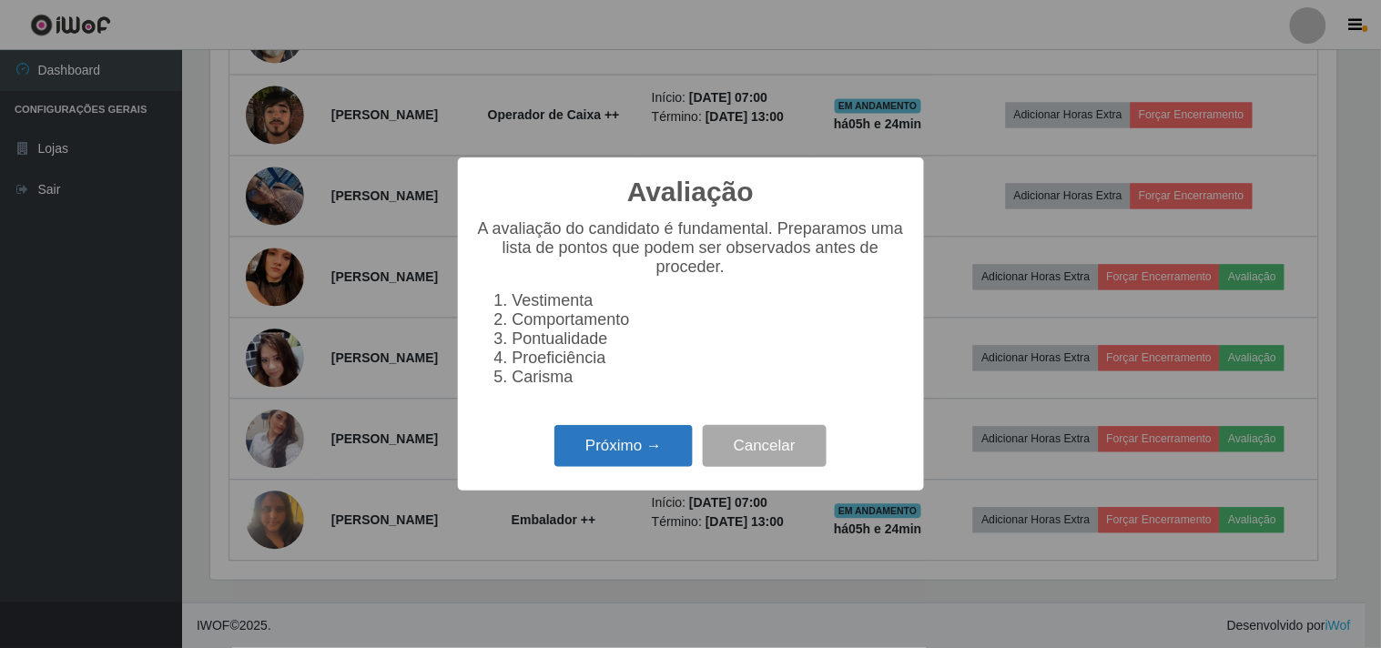
click at [662, 456] on button "Próximo →" at bounding box center [624, 446] width 138 height 43
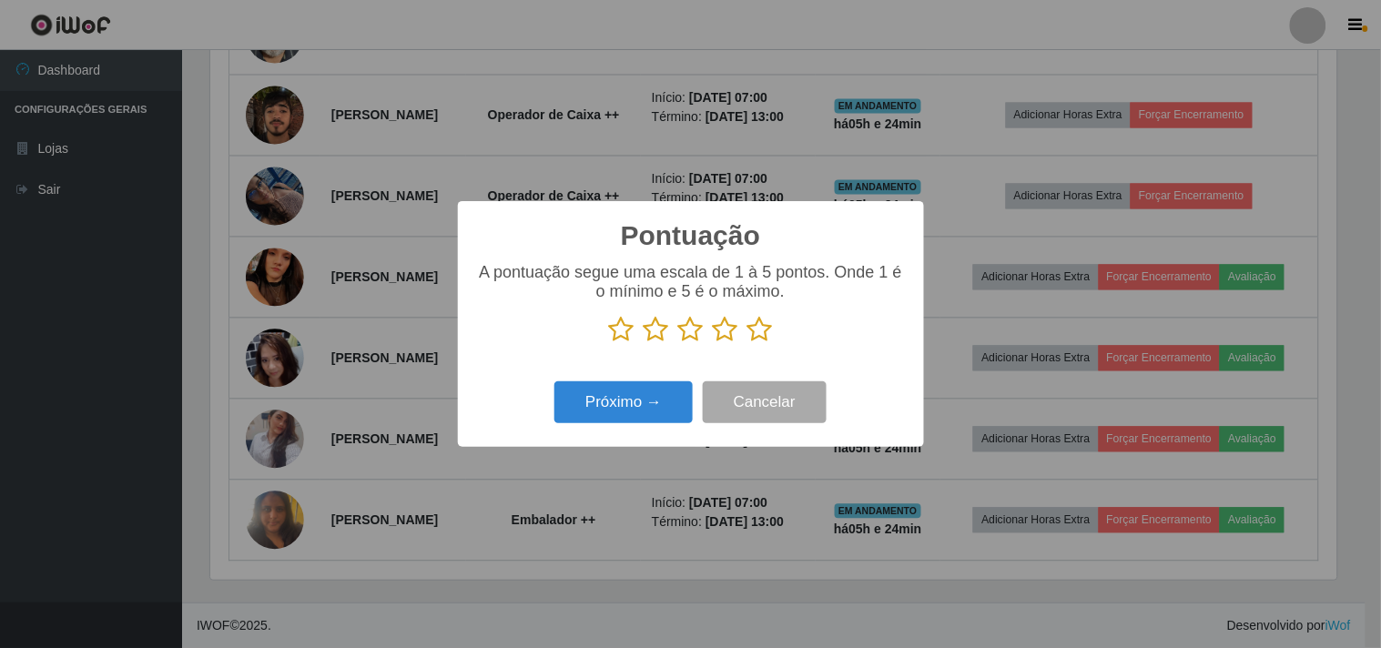
scroll to position [910154, 909405]
click at [768, 341] on icon at bounding box center [760, 329] width 25 height 27
click at [748, 343] on input "radio" at bounding box center [748, 343] width 0 height 0
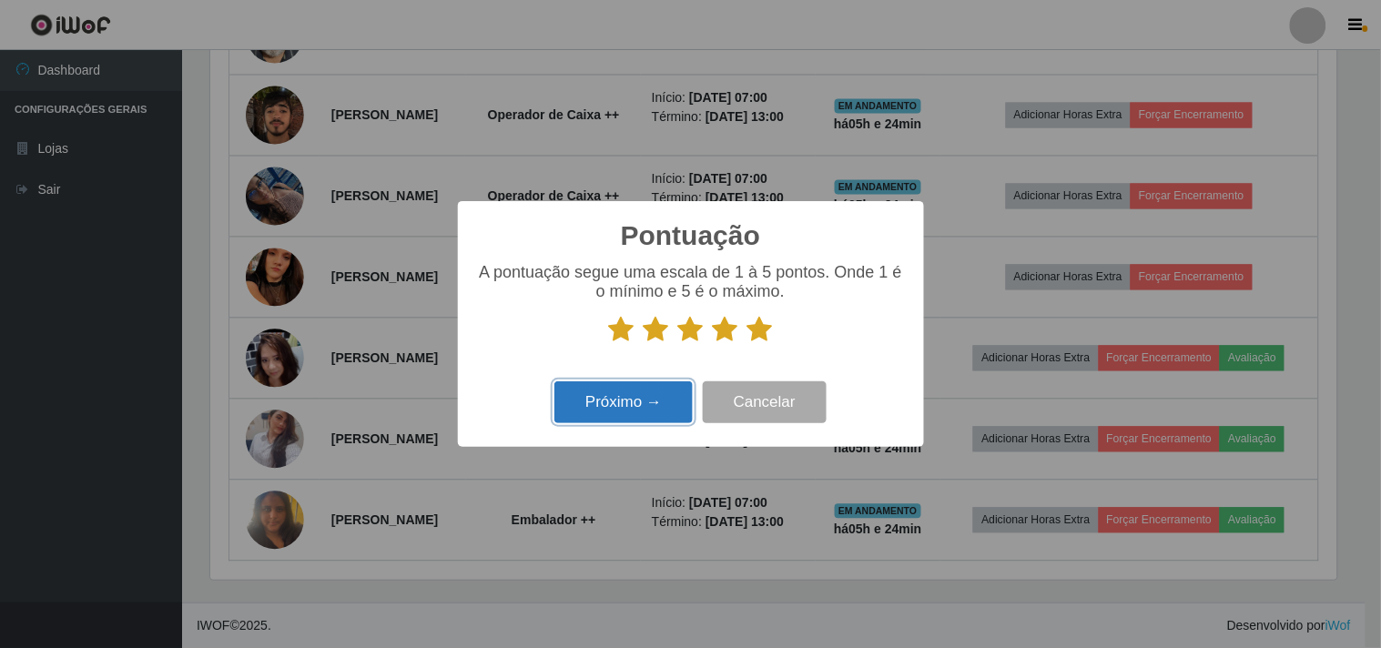
click at [657, 389] on button "Próximo →" at bounding box center [624, 403] width 138 height 43
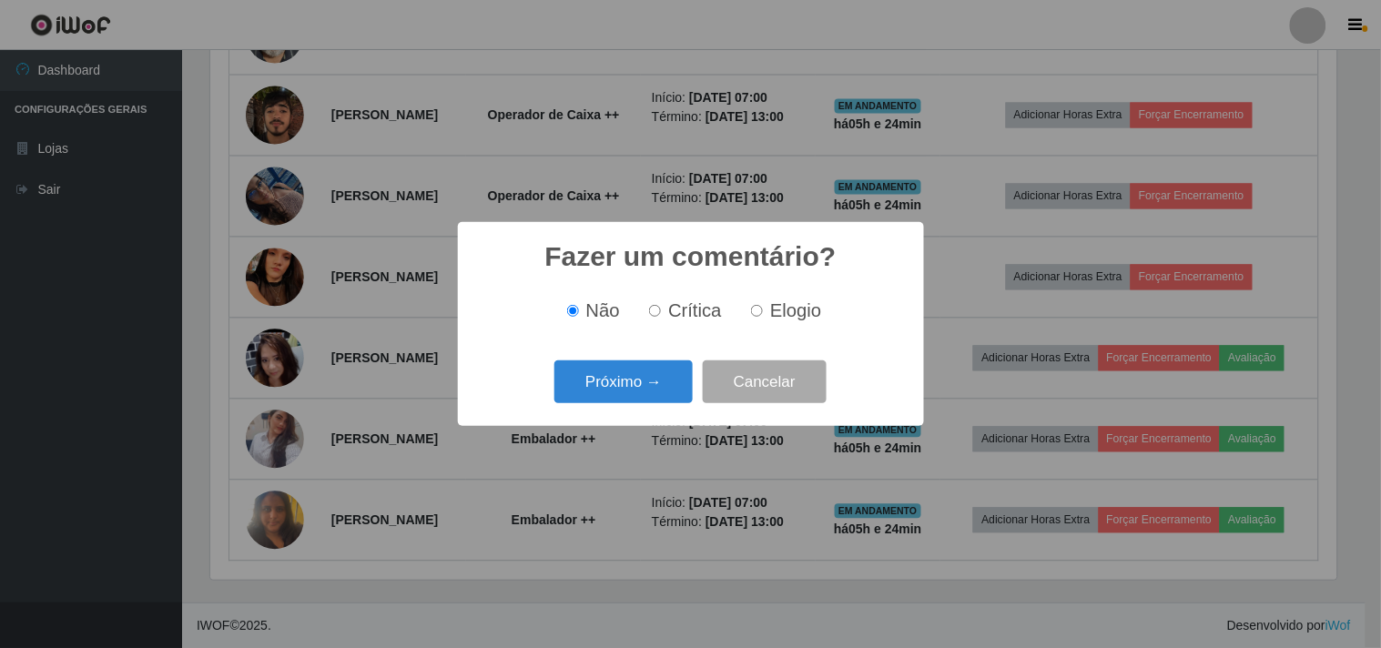
click at [759, 321] on label "Elogio" at bounding box center [782, 310] width 77 height 21
click at [759, 317] on input "Elogio" at bounding box center [757, 311] width 12 height 12
radio input "true"
click at [632, 390] on button "Próximo →" at bounding box center [624, 382] width 138 height 43
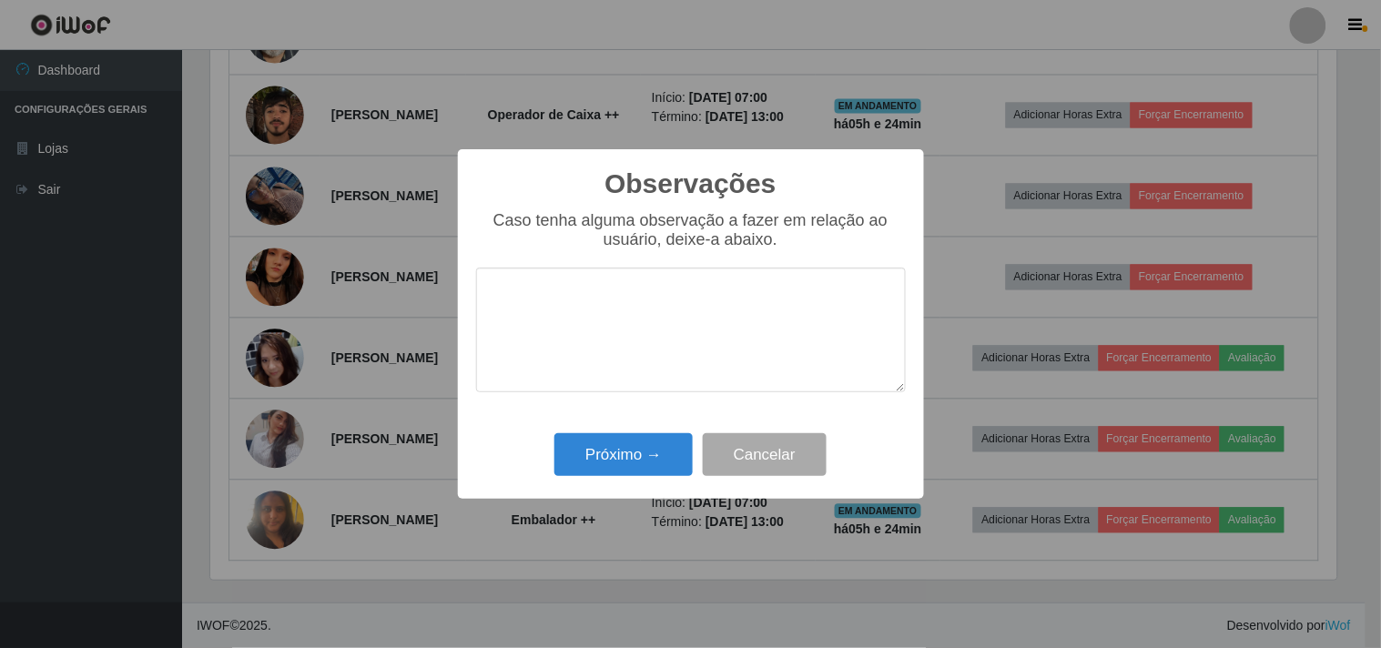
click at [708, 308] on textarea at bounding box center [691, 330] width 430 height 125
type textarea "comunicativa , e rapida"
click at [651, 472] on button "Próximo →" at bounding box center [624, 454] width 138 height 43
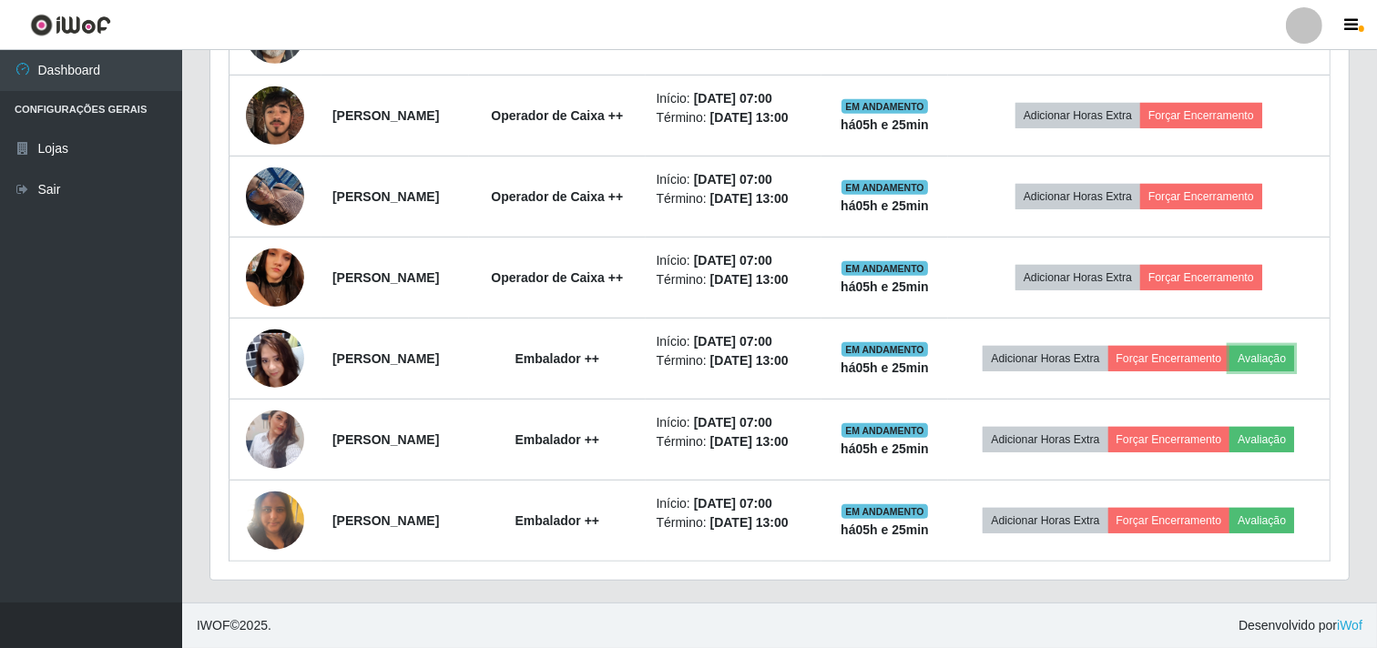
scroll to position [377, 1138]
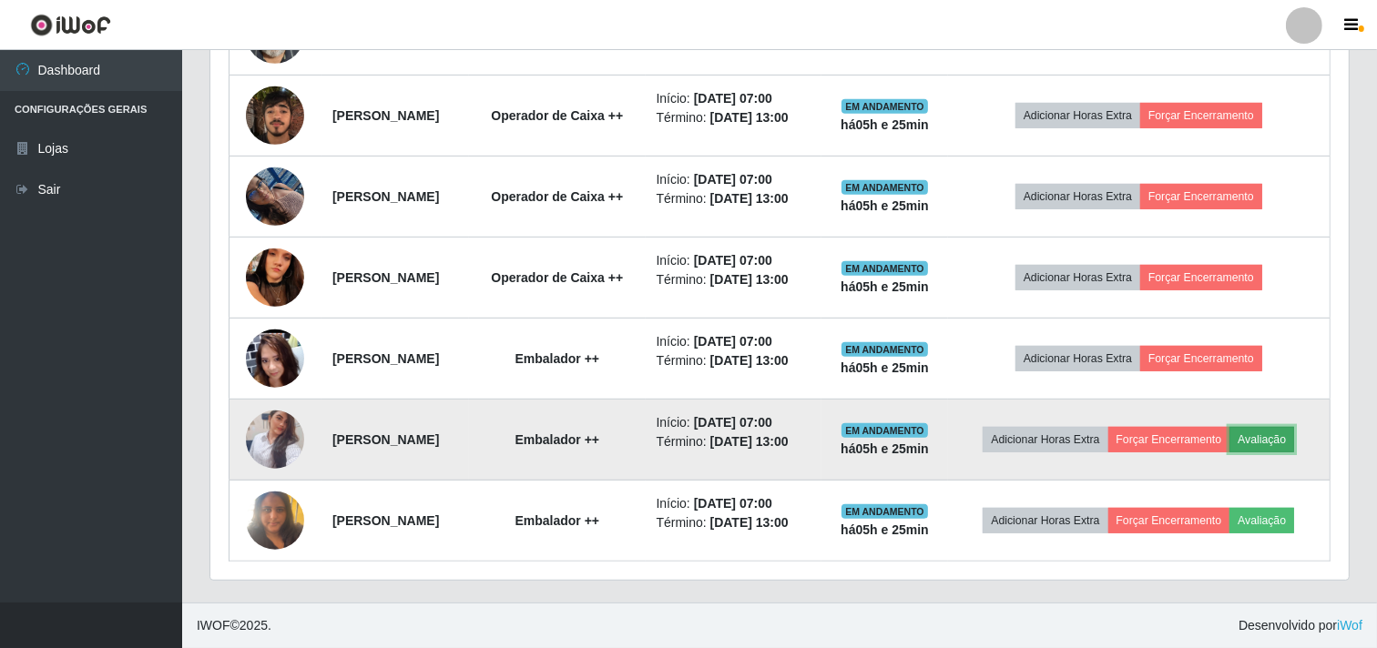
click at [1294, 431] on button "Avaliação" at bounding box center [1261, 439] width 65 height 25
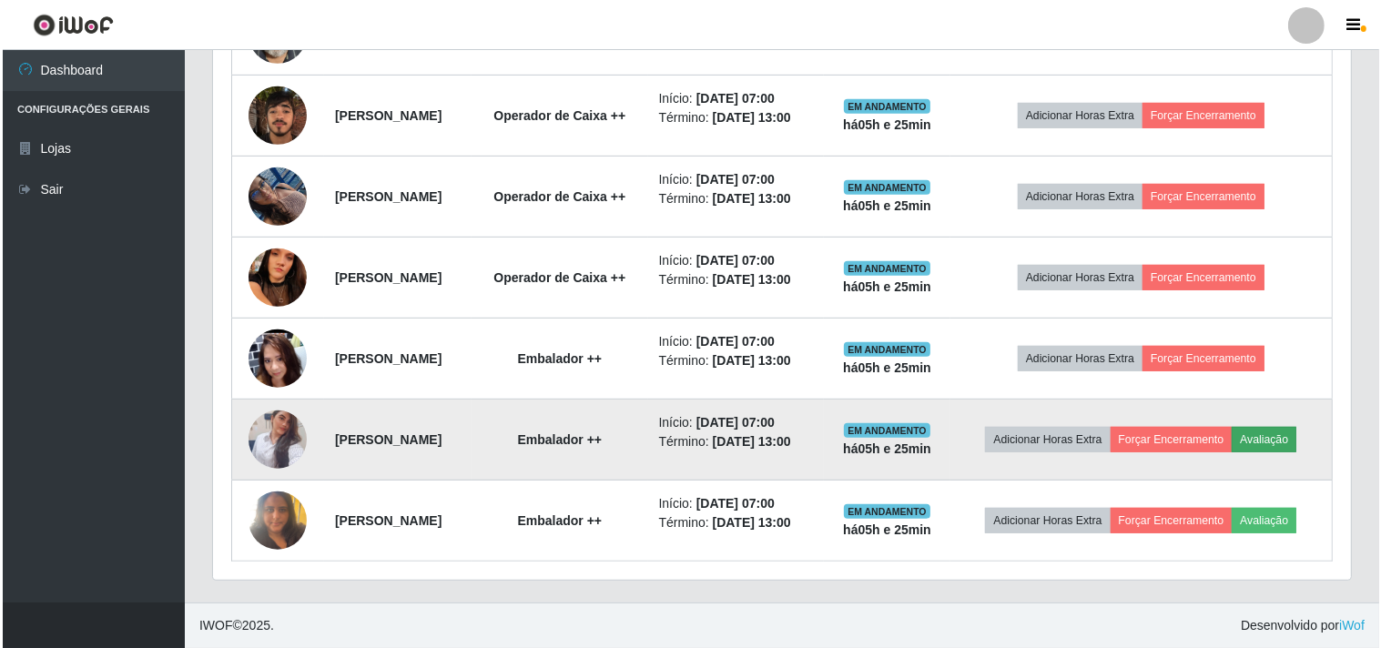
scroll to position [377, 1126]
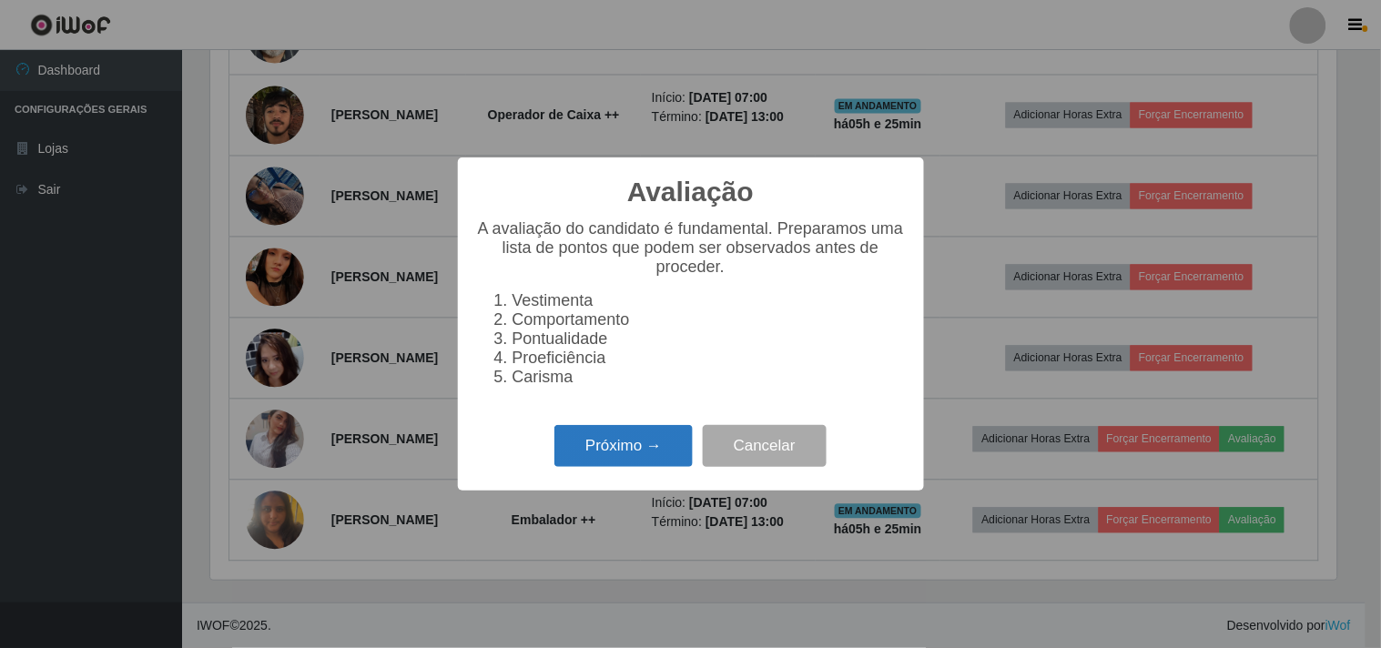
click at [589, 458] on button "Próximo →" at bounding box center [624, 446] width 138 height 43
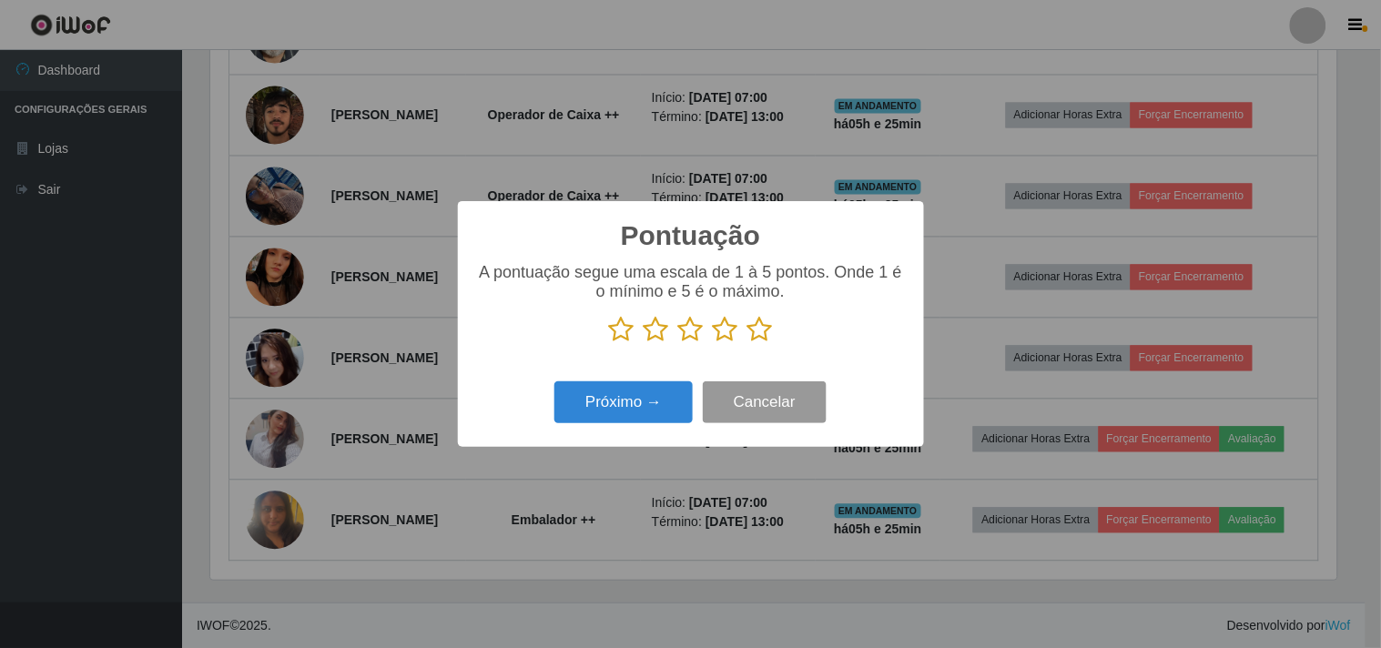
scroll to position [910154, 909405]
click at [754, 333] on icon at bounding box center [760, 329] width 25 height 27
click at [748, 343] on input "radio" at bounding box center [748, 343] width 0 height 0
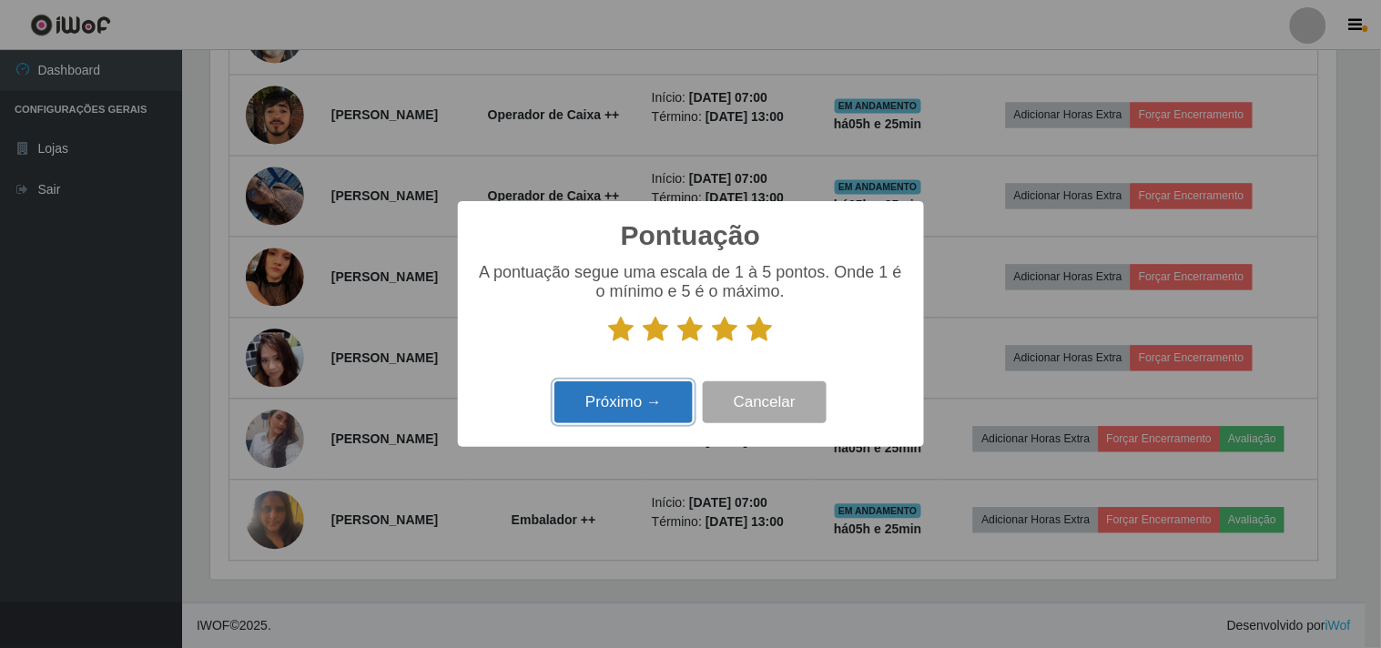
click at [652, 401] on button "Próximo →" at bounding box center [624, 403] width 138 height 43
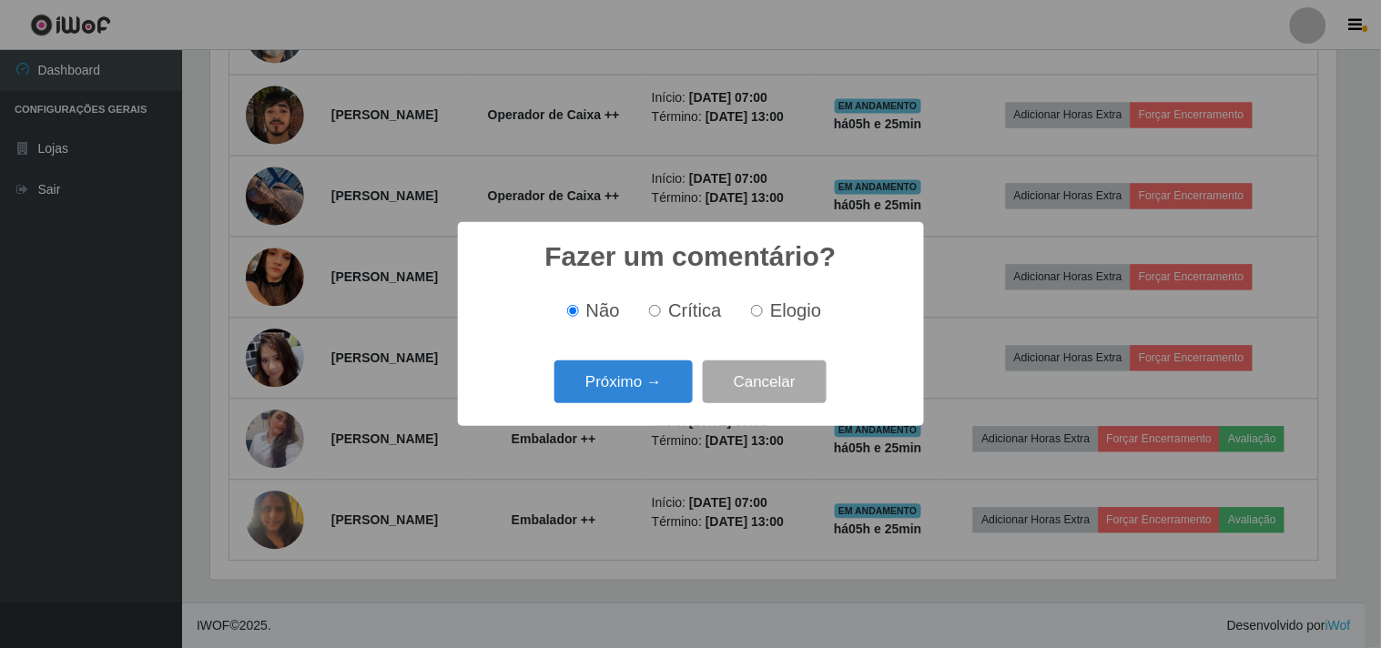
click at [776, 310] on span "Elogio" at bounding box center [795, 310] width 51 height 20
click at [763, 310] on input "Elogio" at bounding box center [757, 311] width 12 height 12
radio input "true"
click at [677, 377] on button "Próximo →" at bounding box center [624, 382] width 138 height 43
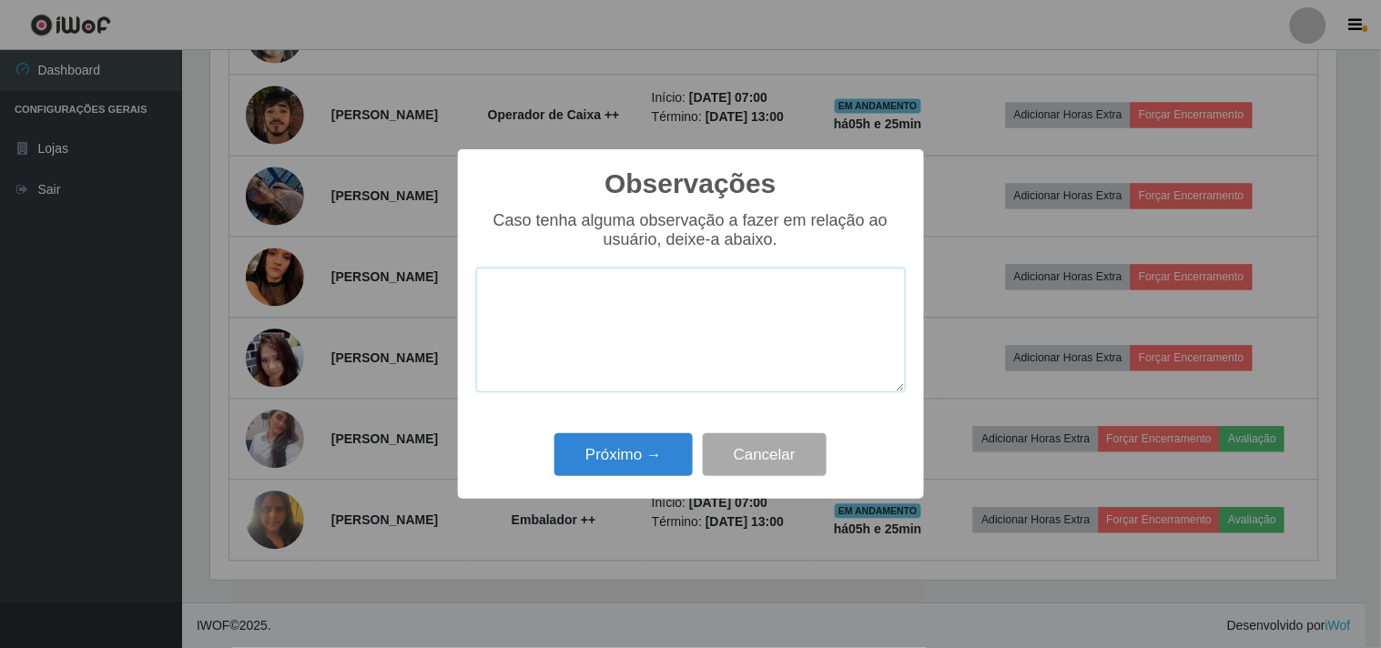
click at [646, 300] on textarea at bounding box center [691, 330] width 430 height 125
type textarea "otima habilidade"
click at [629, 442] on button "Próximo →" at bounding box center [624, 454] width 138 height 43
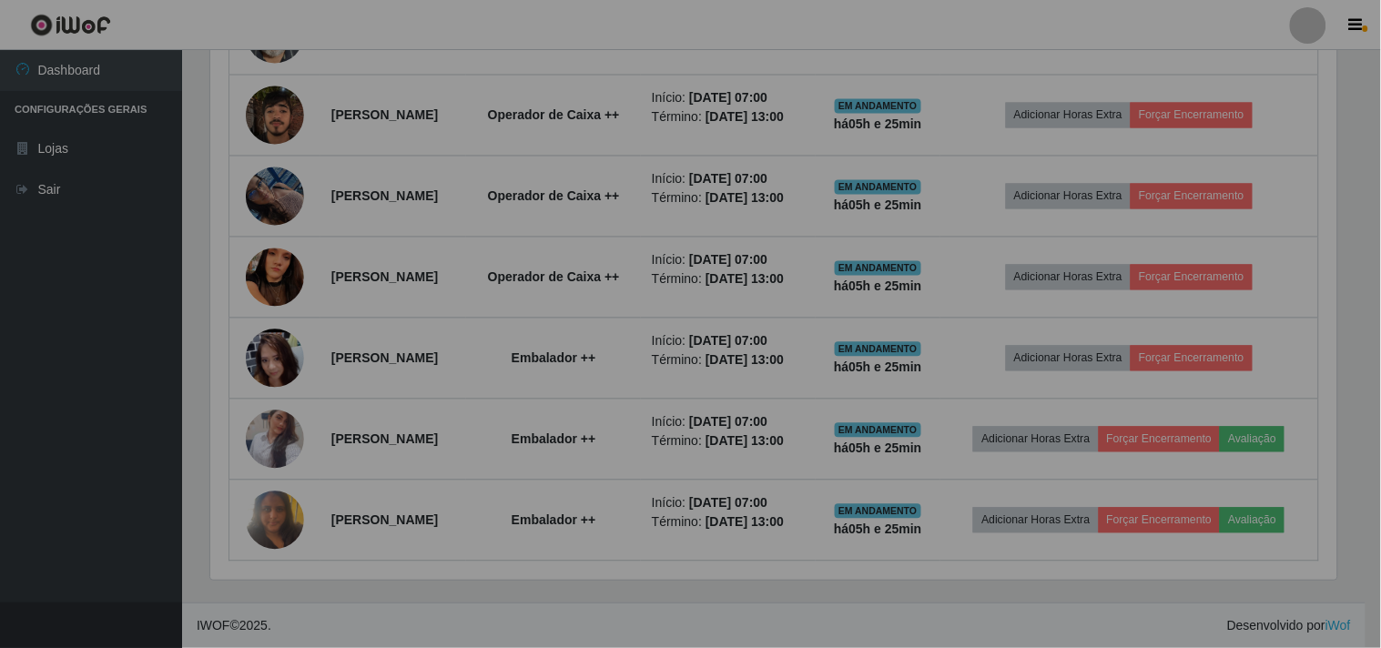
scroll to position [377, 1138]
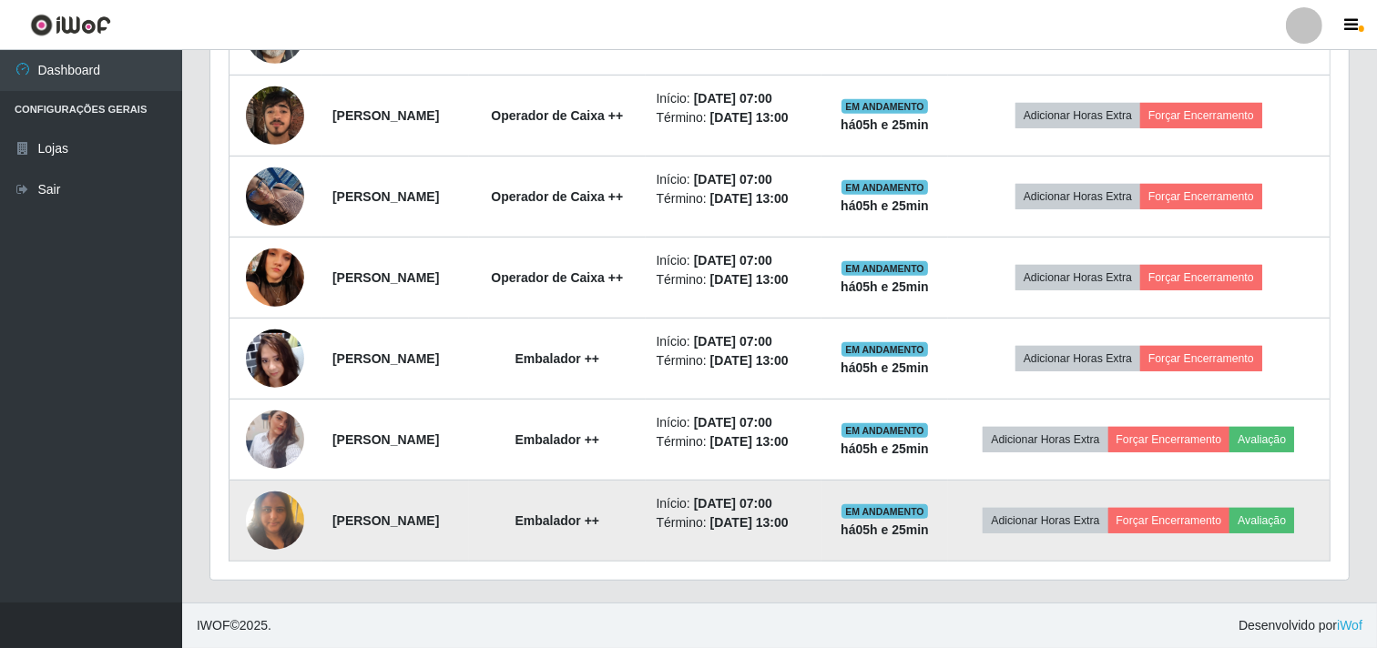
click at [273, 519] on img at bounding box center [275, 520] width 58 height 77
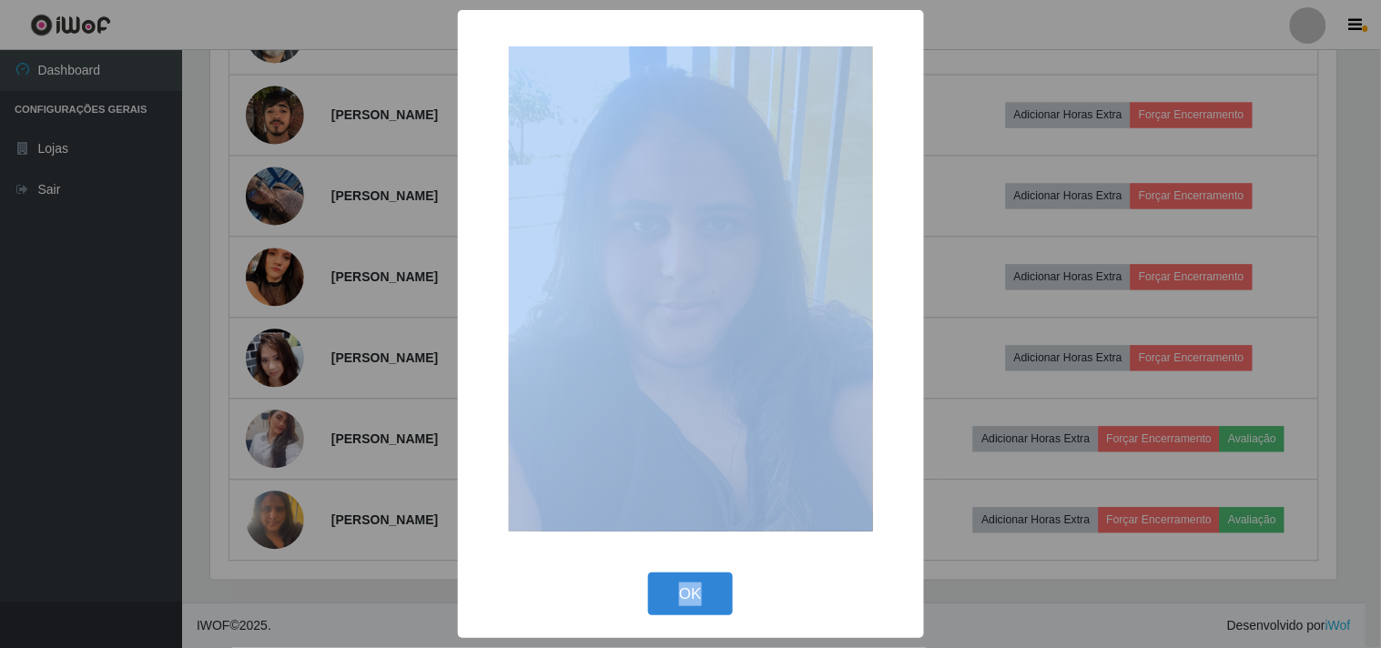
click at [715, 563] on div "× OK Cancel" at bounding box center [691, 324] width 466 height 629
click at [706, 602] on button "OK" at bounding box center [690, 594] width 85 height 43
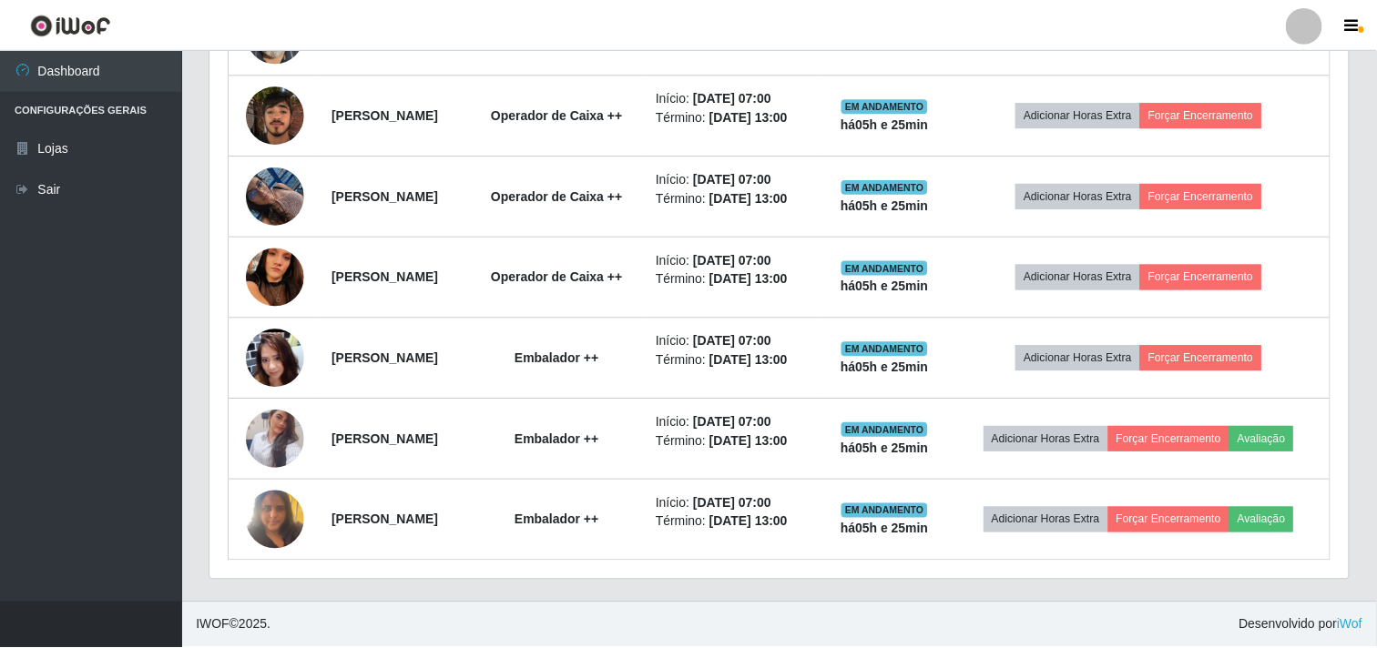
scroll to position [377, 1138]
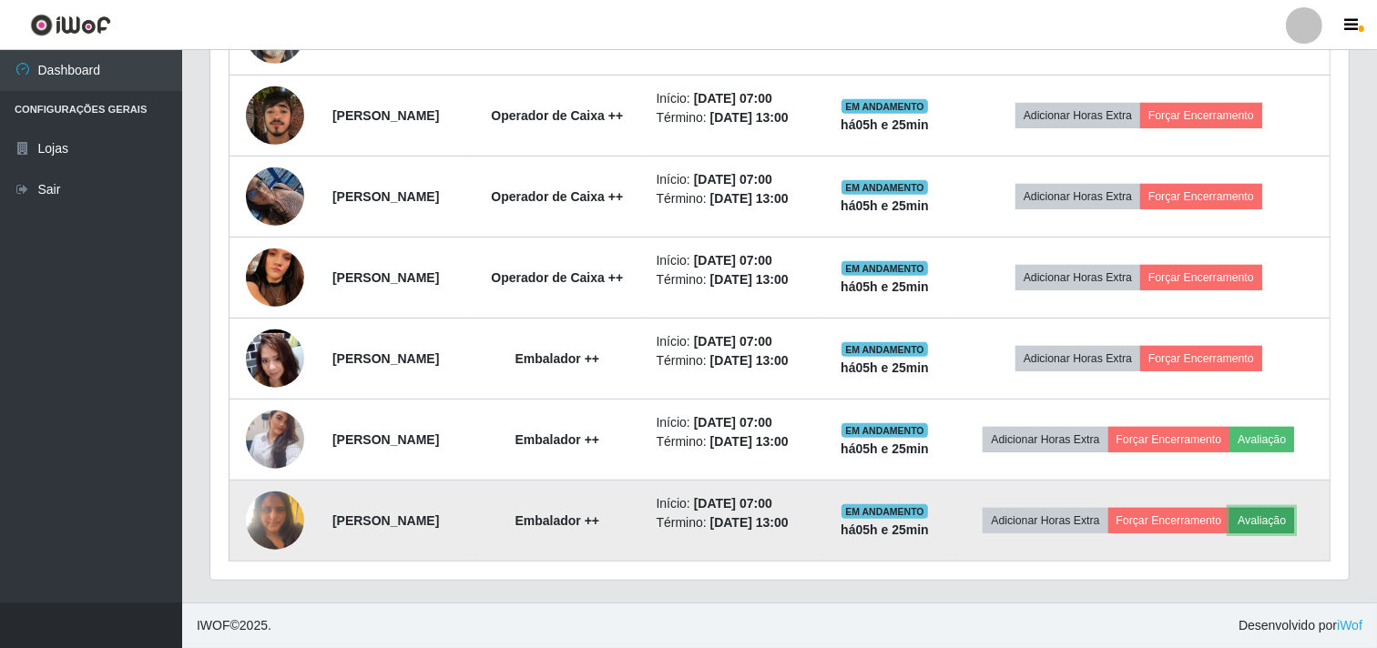
click at [1290, 514] on button "Avaliação" at bounding box center [1261, 520] width 65 height 25
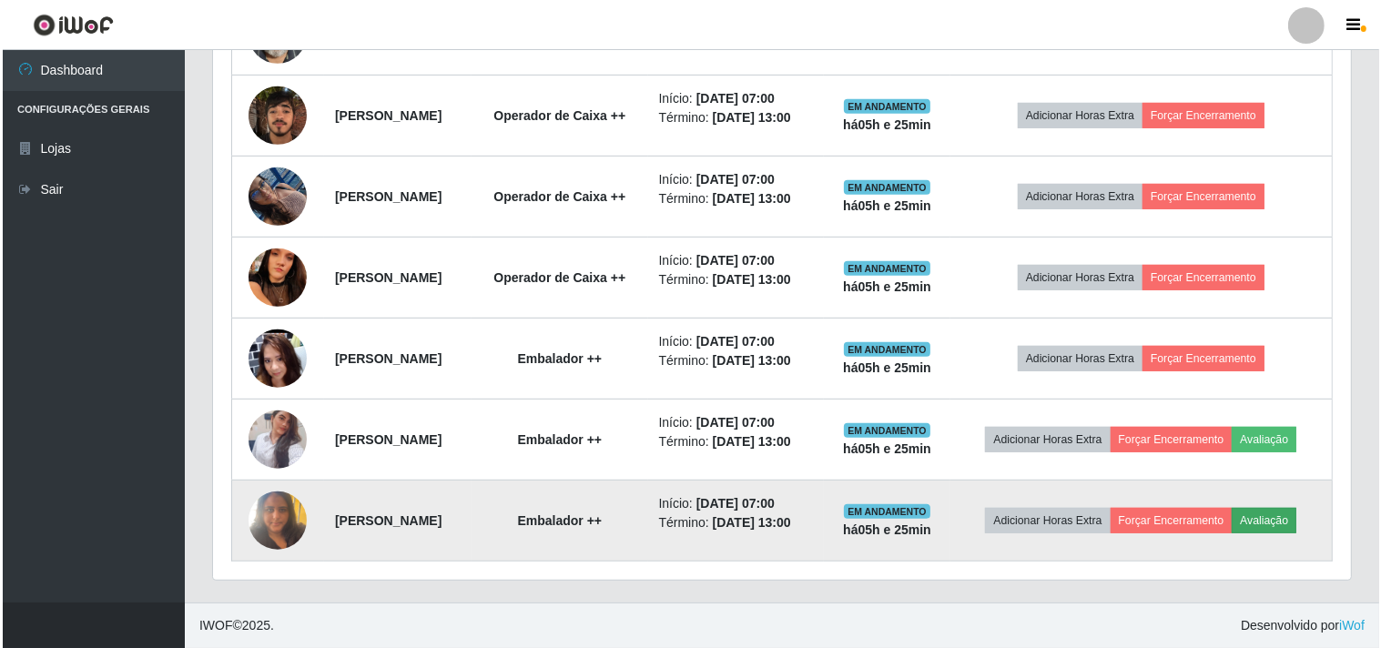
scroll to position [377, 1126]
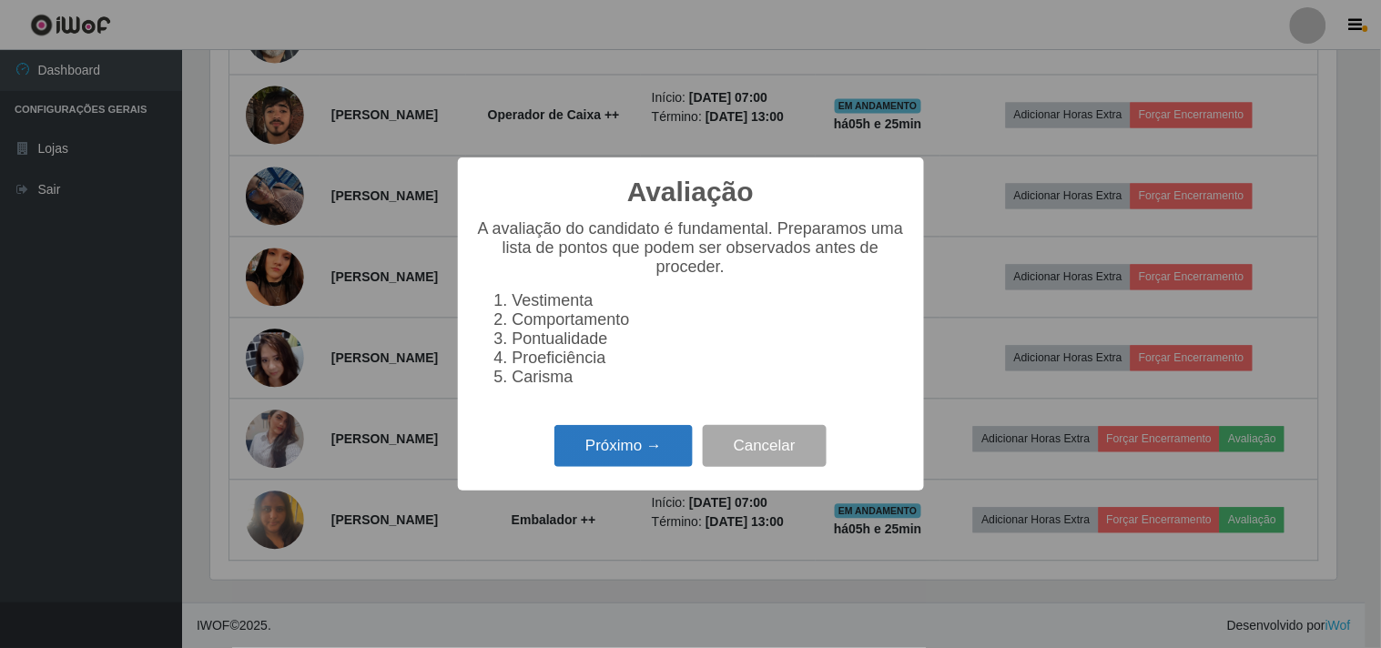
click at [602, 459] on button "Próximo →" at bounding box center [624, 446] width 138 height 43
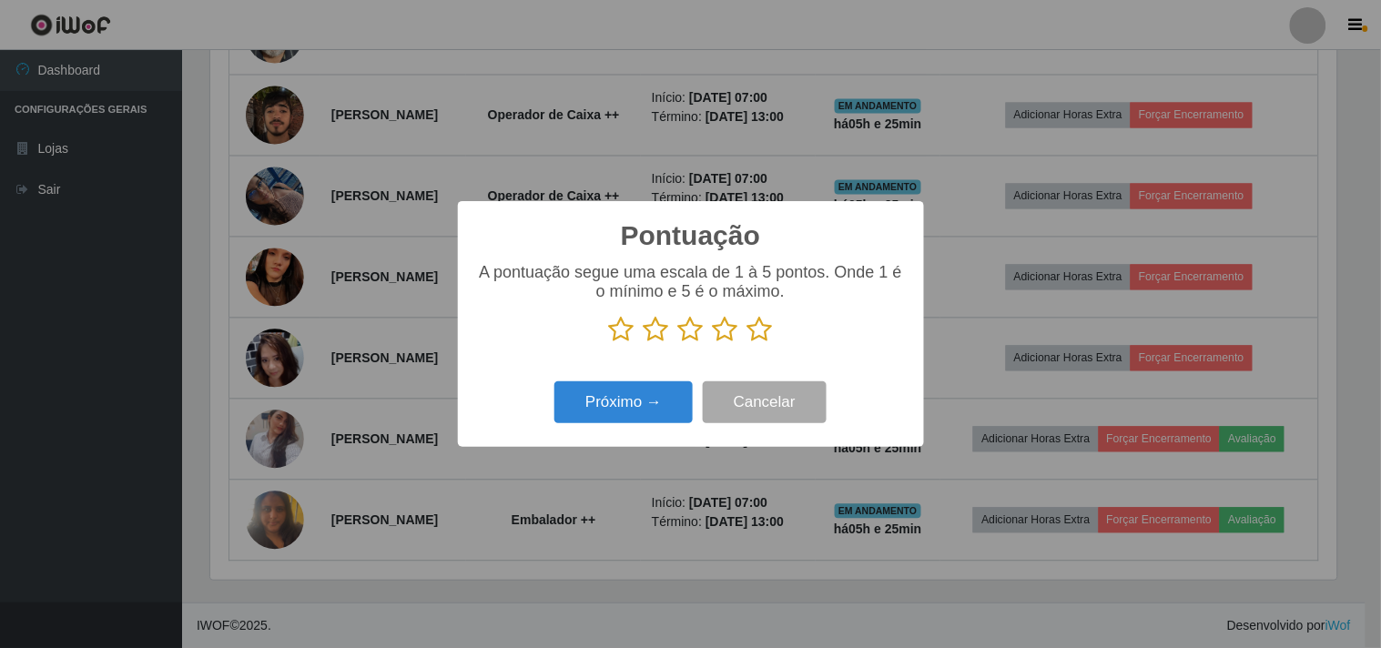
scroll to position [910154, 909405]
click at [761, 337] on icon at bounding box center [760, 329] width 25 height 27
click at [748, 343] on input "radio" at bounding box center [748, 343] width 0 height 0
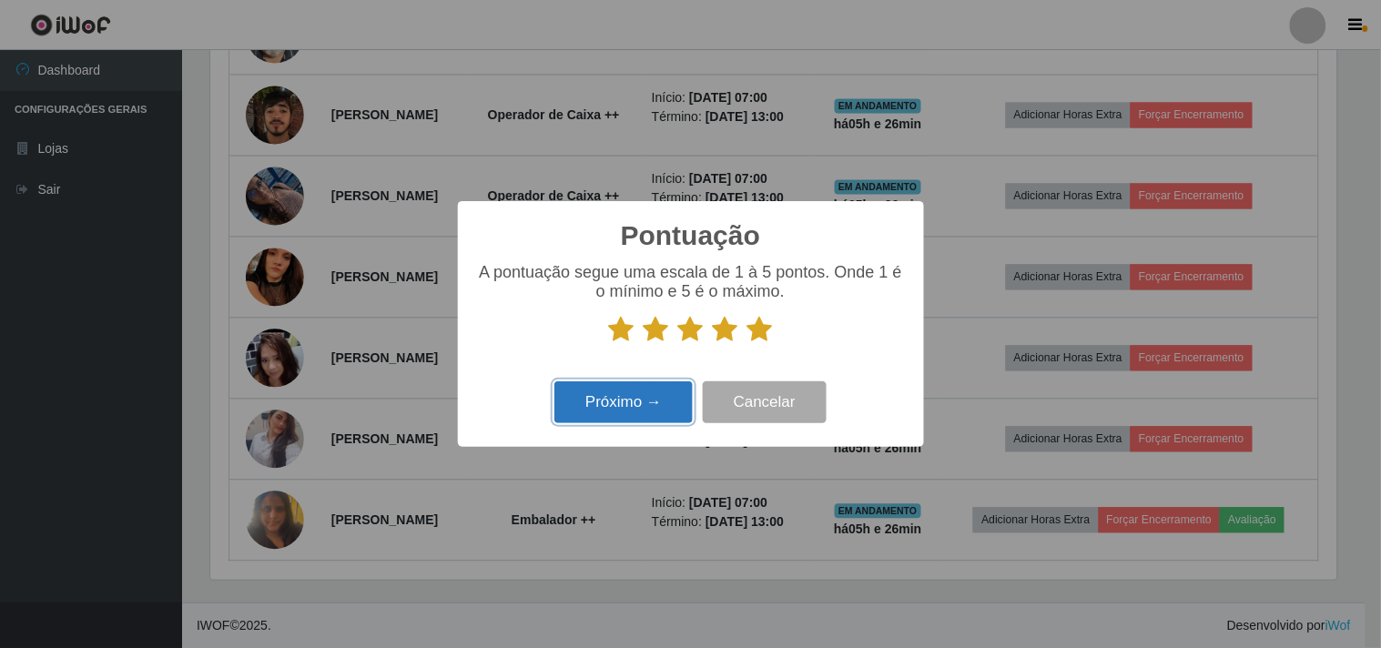
click at [642, 404] on button "Próximo →" at bounding box center [624, 403] width 138 height 43
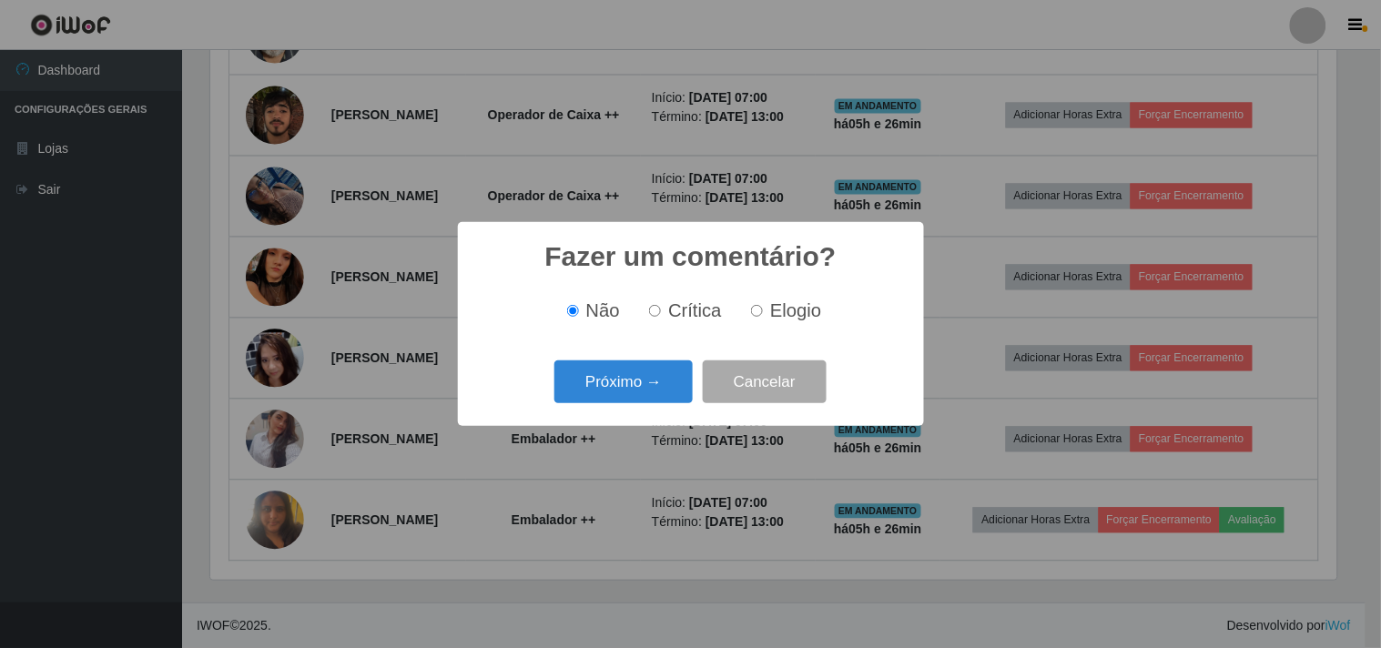
click at [745, 311] on label "Elogio" at bounding box center [782, 310] width 77 height 21
click at [751, 311] on input "Elogio" at bounding box center [757, 311] width 12 height 12
radio input "true"
click at [625, 385] on button "Próximo →" at bounding box center [624, 382] width 138 height 43
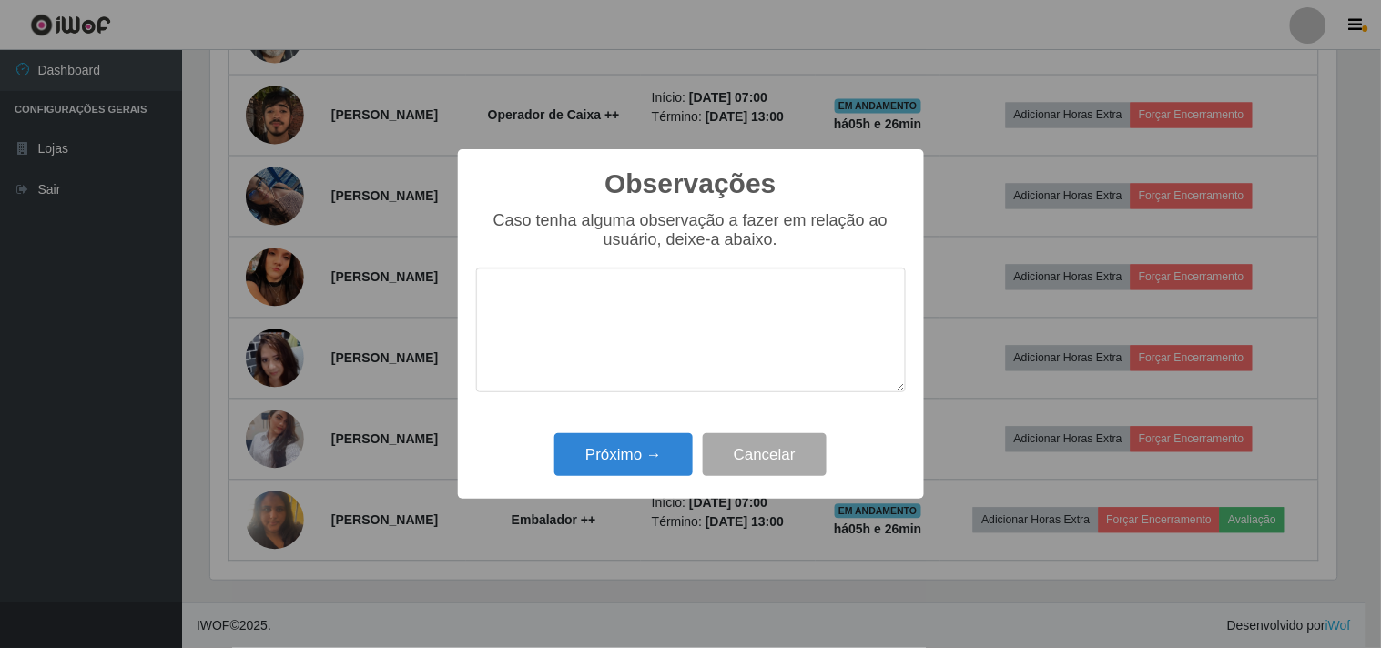
click at [669, 293] on textarea at bounding box center [691, 330] width 430 height 125
type textarea "boa postura e não fideliza caixa"
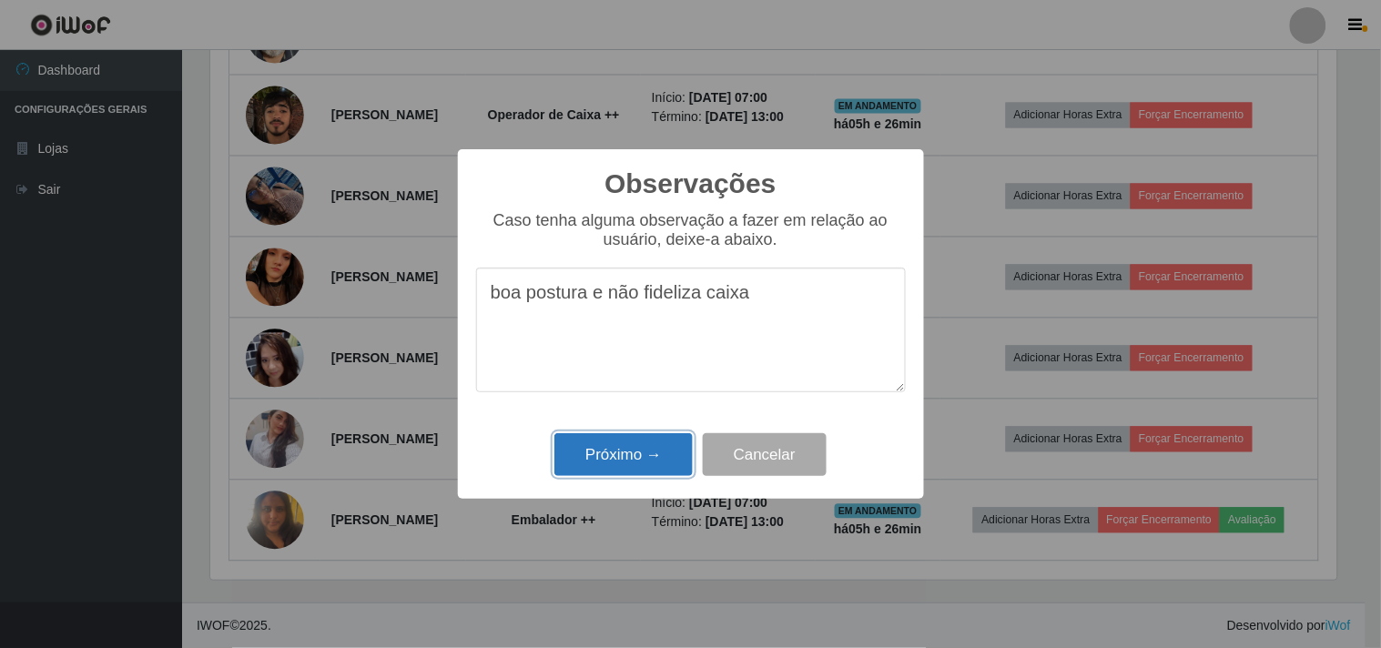
click at [616, 476] on button "Próximo →" at bounding box center [624, 454] width 138 height 43
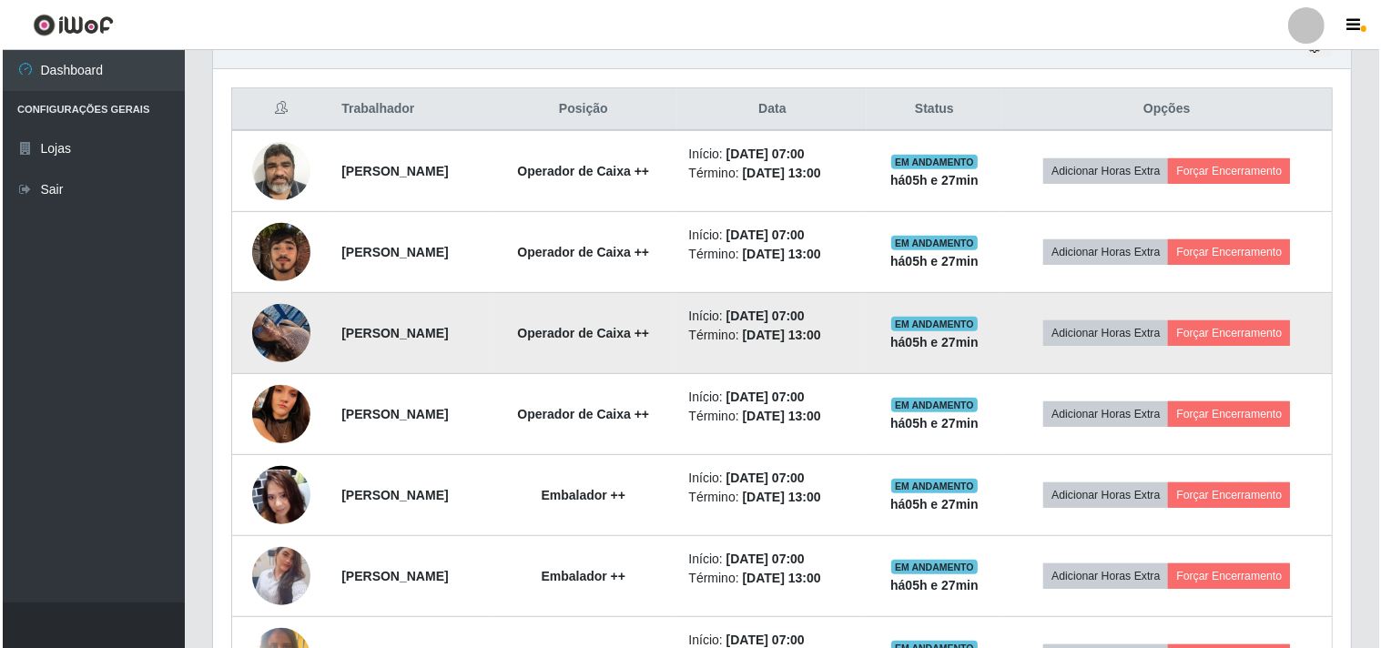
scroll to position [704, 0]
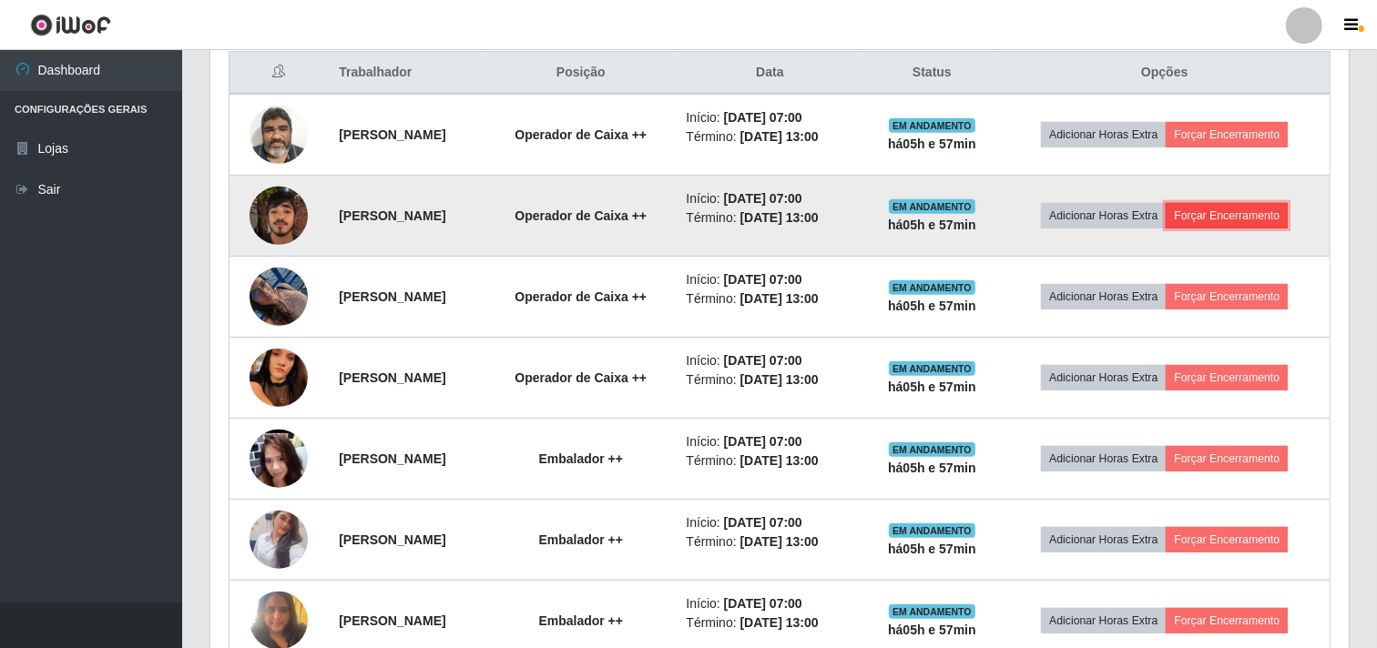
click at [1218, 215] on button "Forçar Encerramento" at bounding box center [1226, 215] width 122 height 25
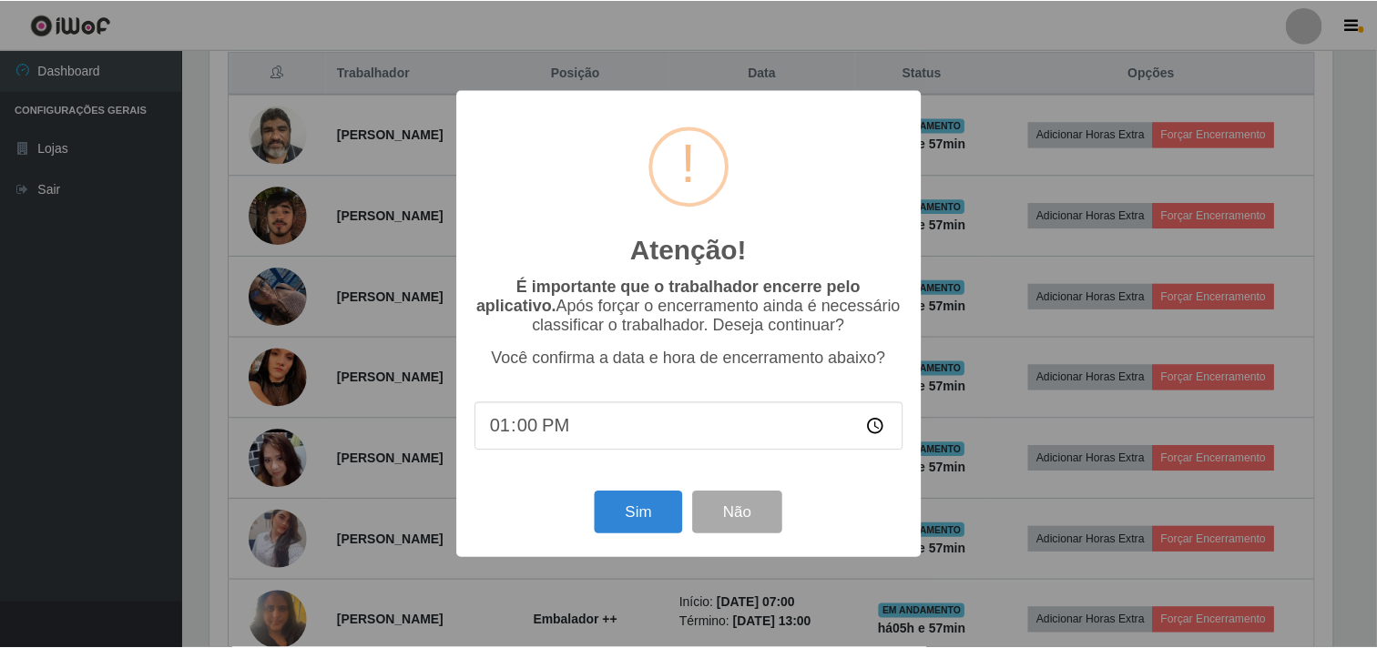
scroll to position [377, 1126]
click at [657, 515] on button "Sim" at bounding box center [640, 513] width 88 height 43
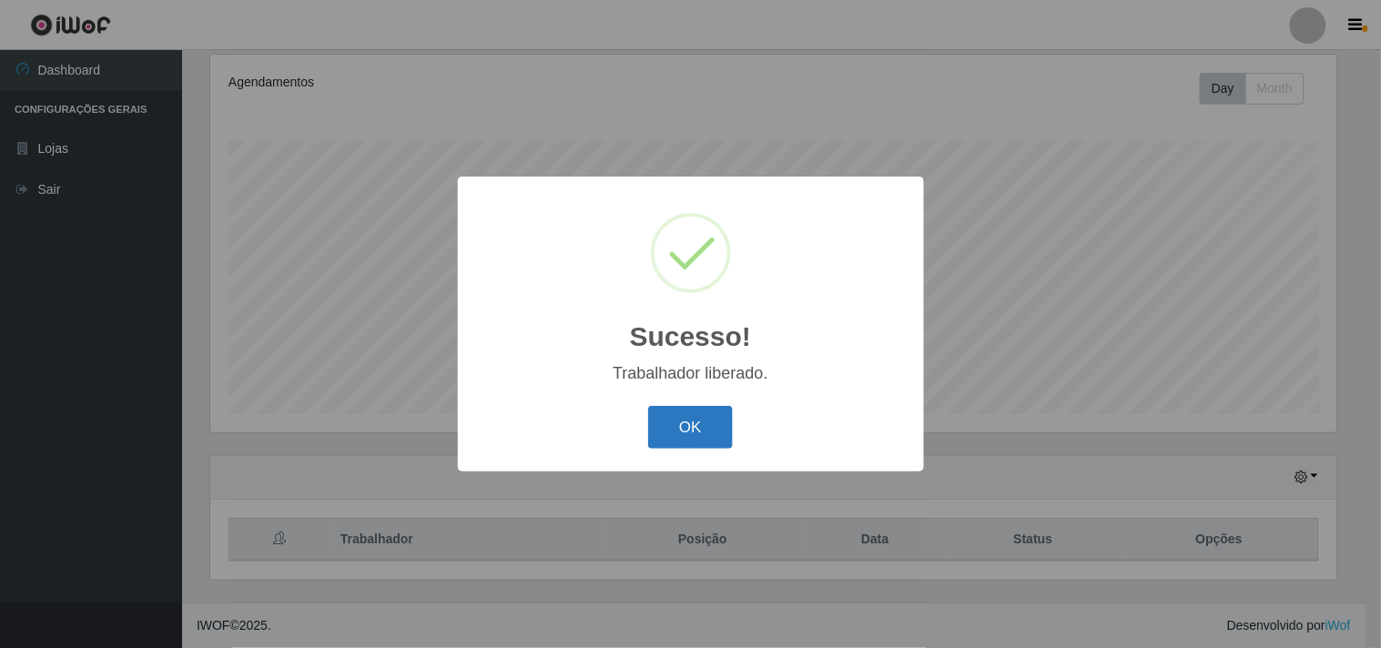
click at [689, 430] on button "OK" at bounding box center [690, 427] width 85 height 43
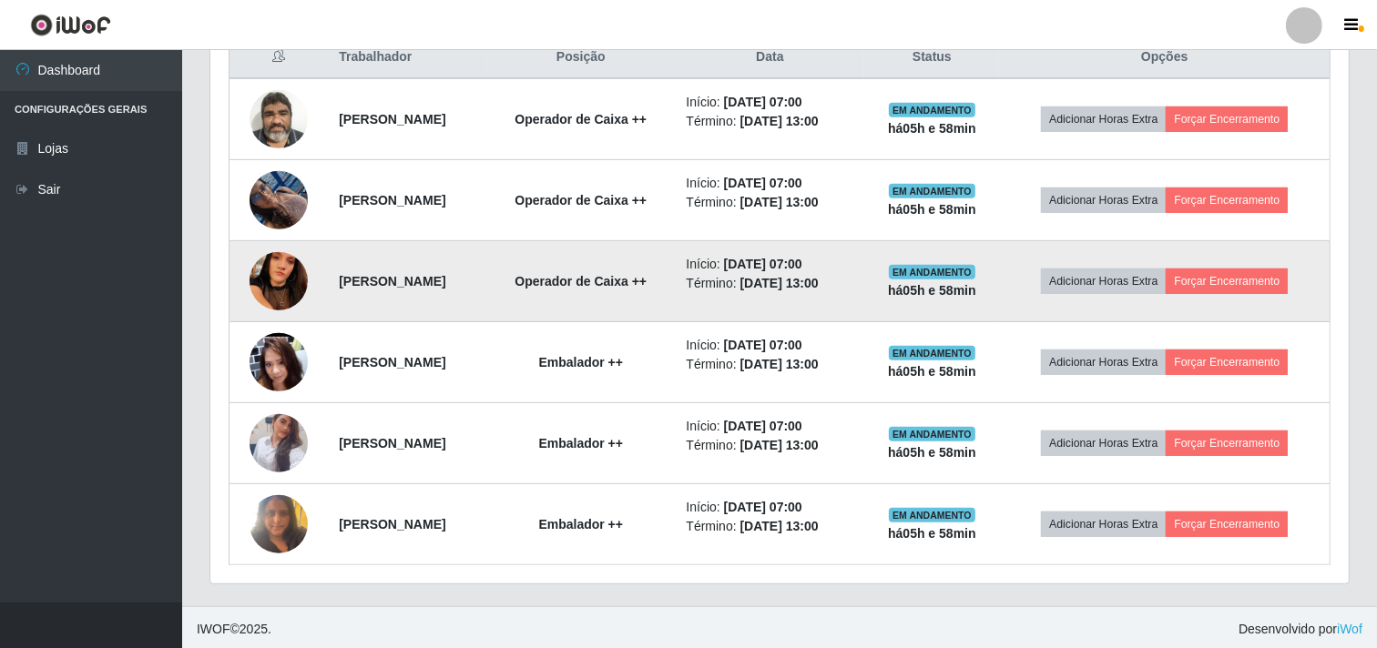
scroll to position [723, 0]
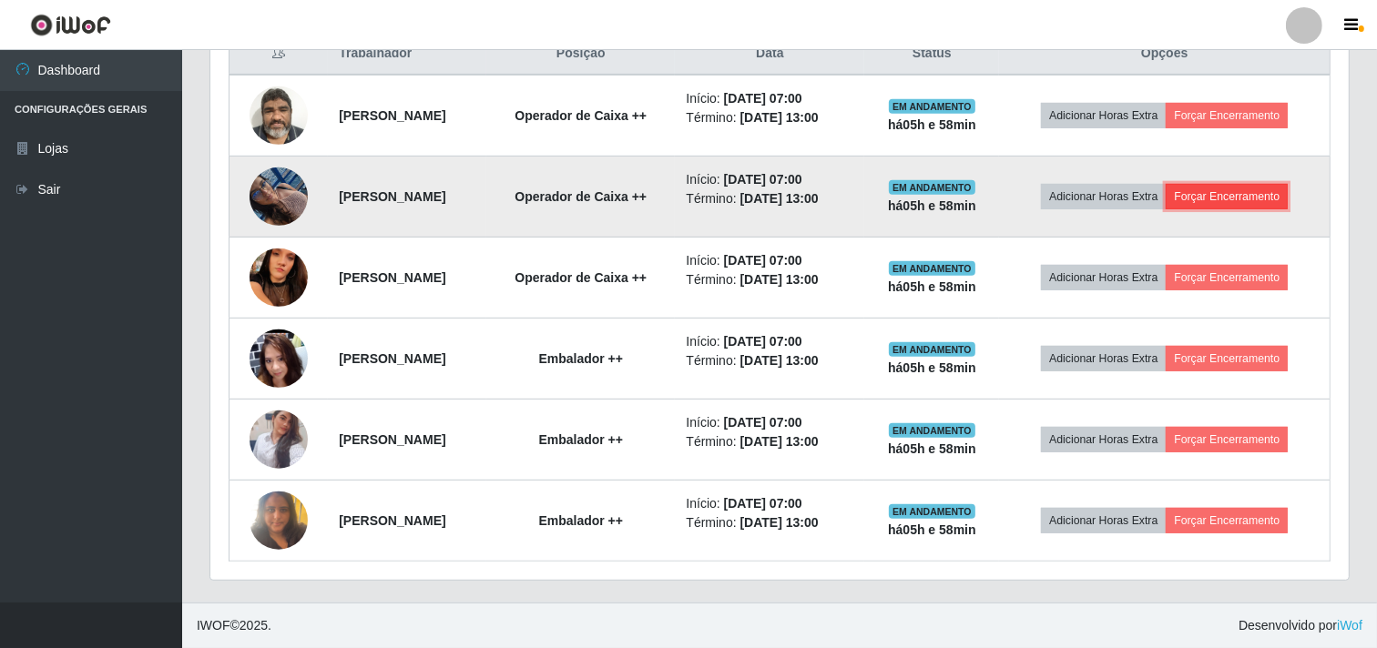
click at [1223, 189] on button "Forçar Encerramento" at bounding box center [1226, 196] width 122 height 25
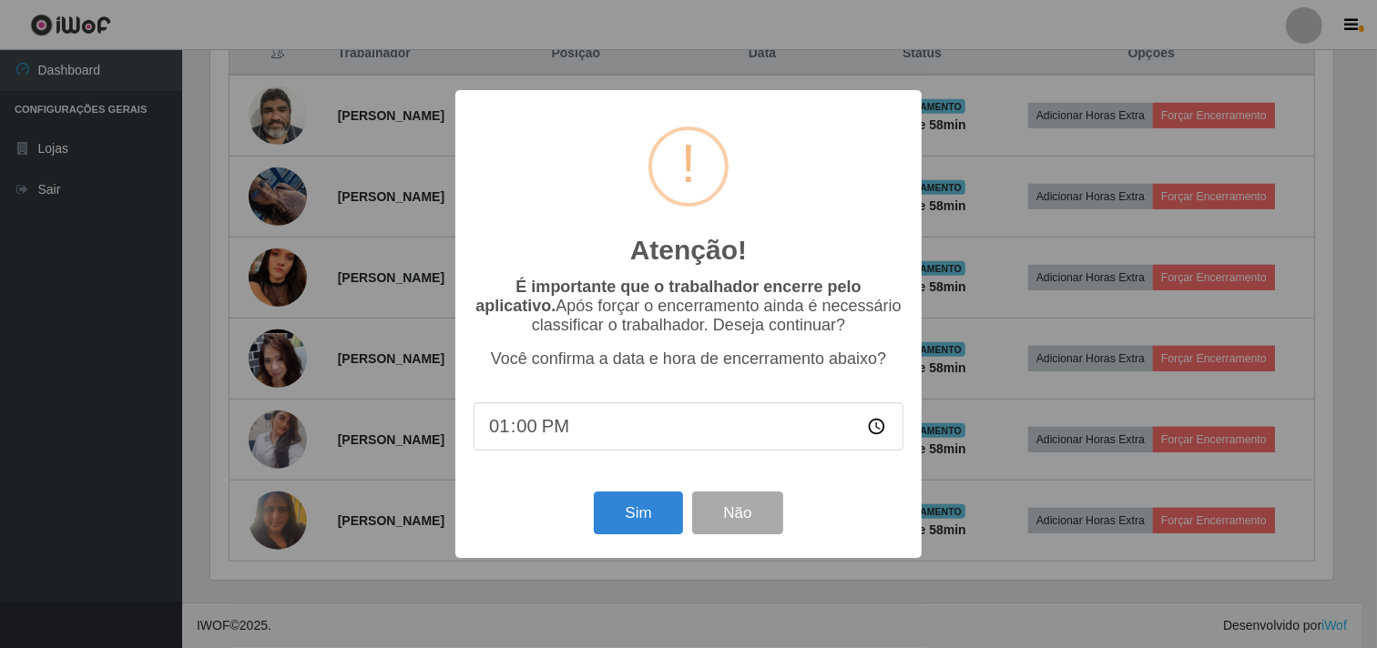
scroll to position [377, 1126]
click at [634, 529] on button "Sim" at bounding box center [640, 513] width 88 height 43
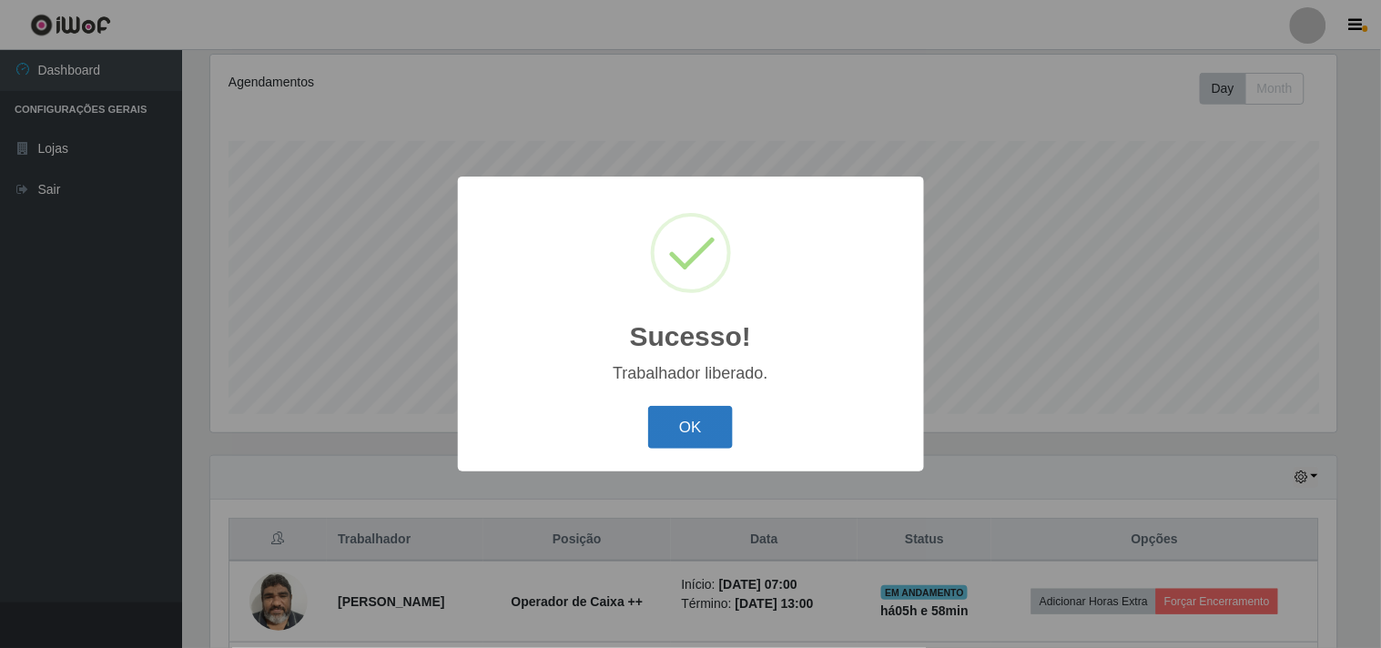
click at [671, 435] on button "OK" at bounding box center [690, 427] width 85 height 43
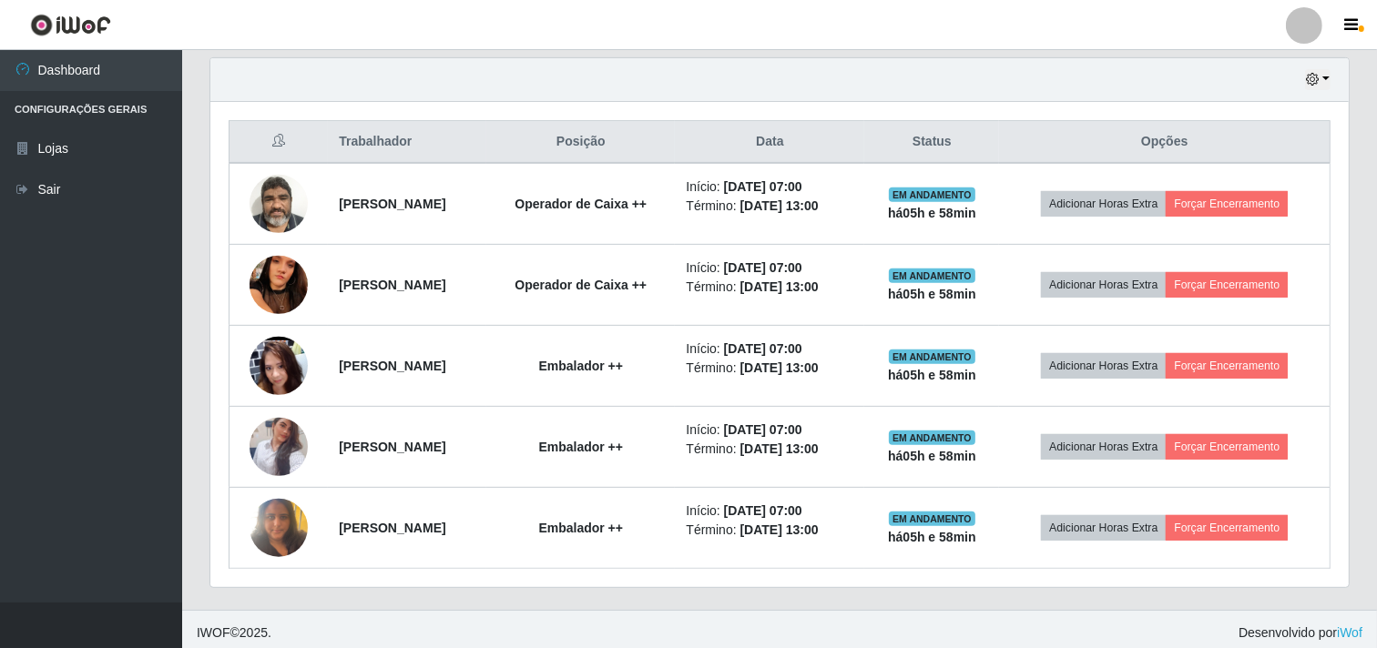
scroll to position [641, 0]
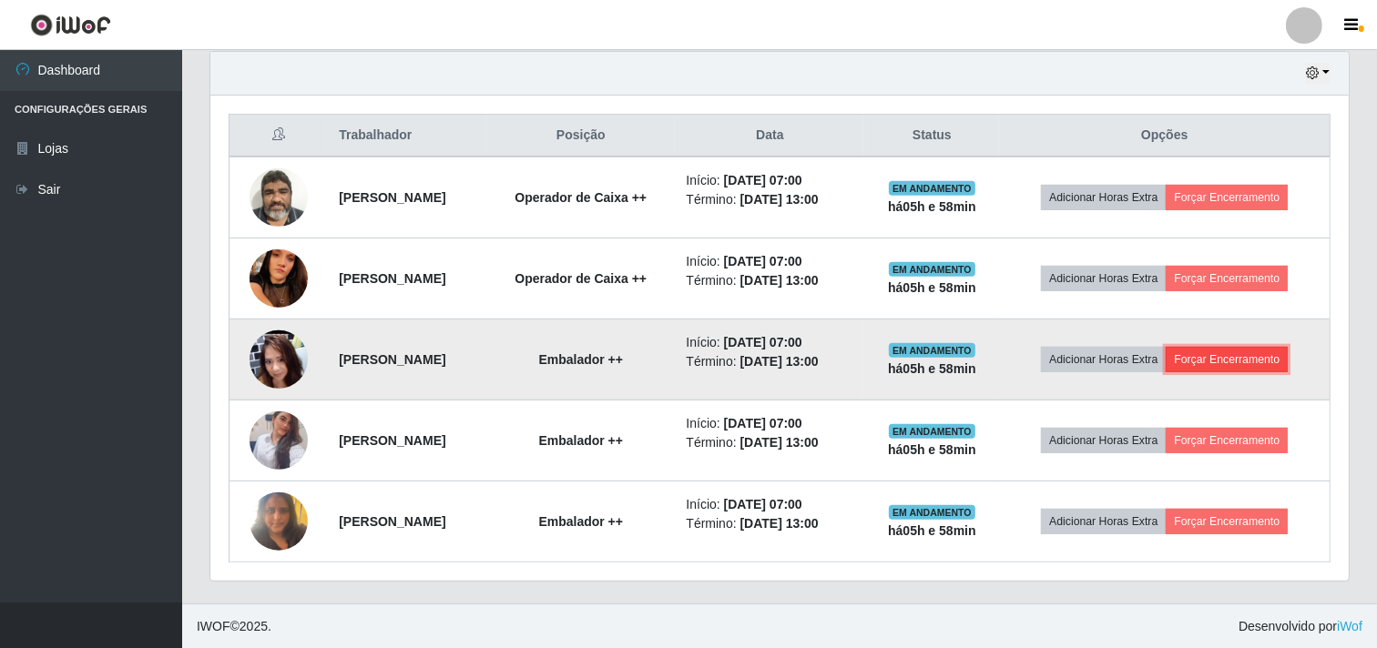
click at [1213, 360] on button "Forçar Encerramento" at bounding box center [1226, 359] width 122 height 25
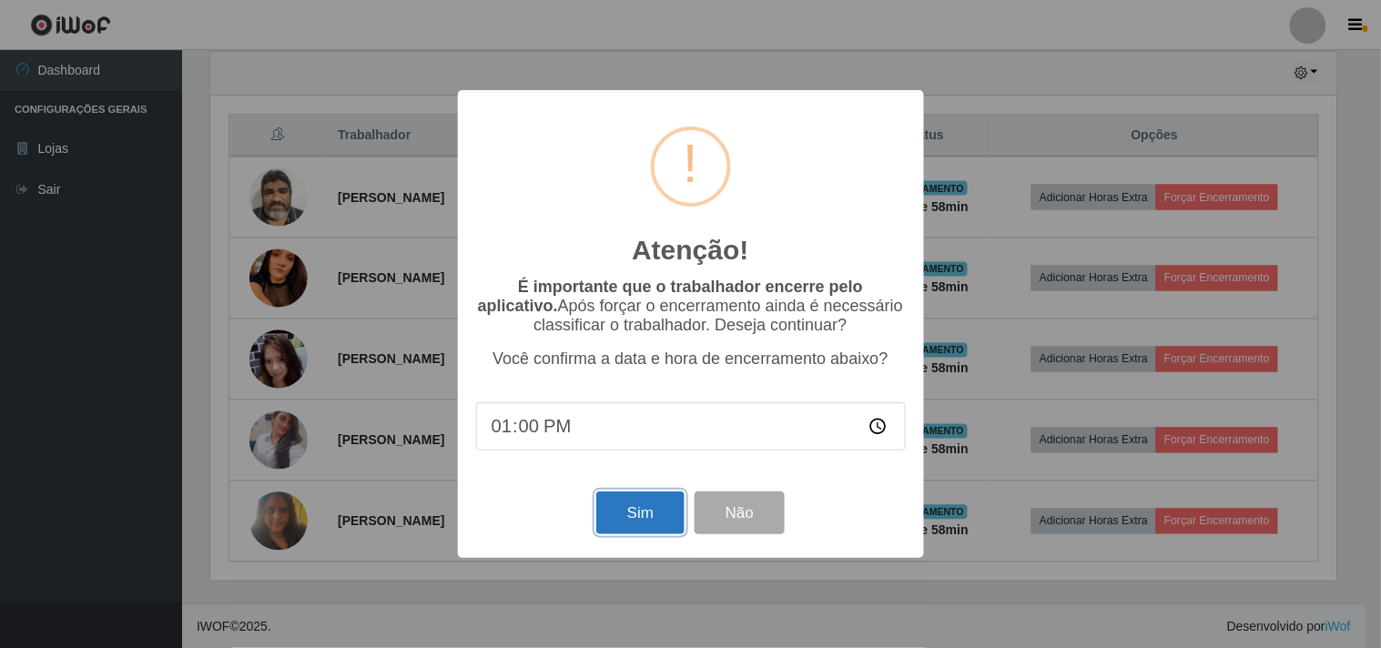
click at [654, 533] on button "Sim" at bounding box center [640, 513] width 88 height 43
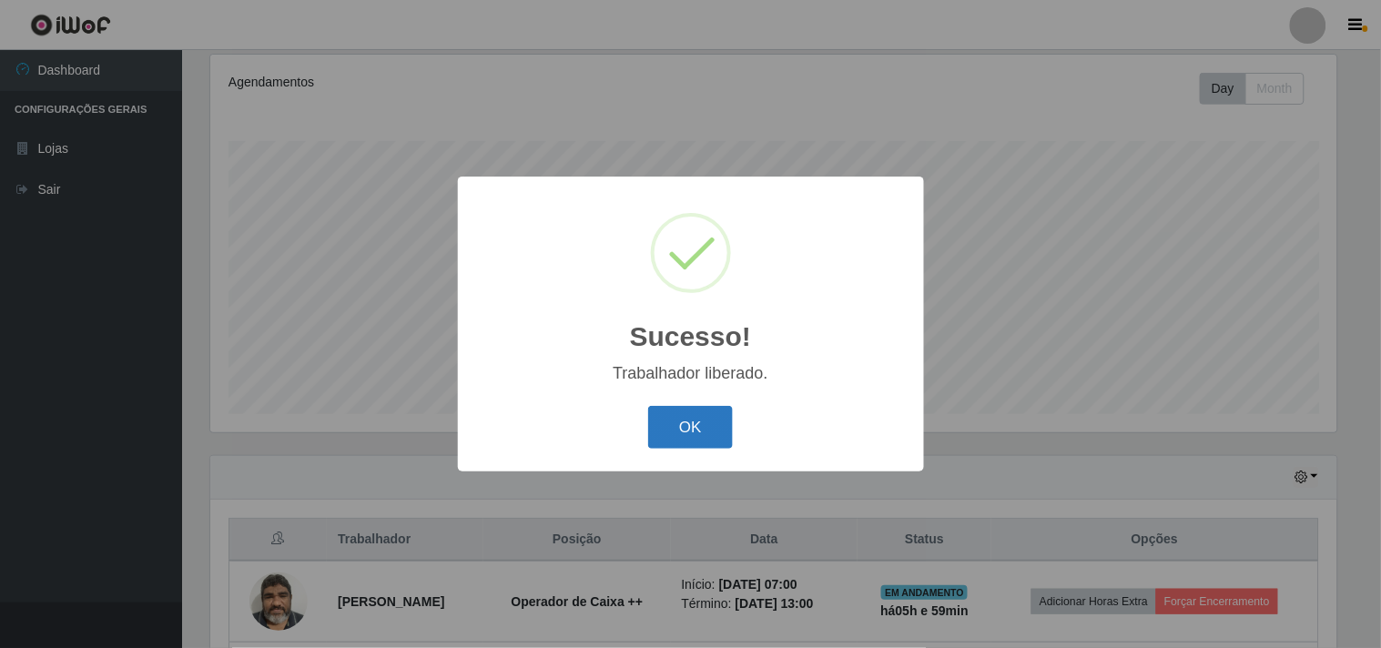
click at [684, 440] on button "OK" at bounding box center [690, 427] width 85 height 43
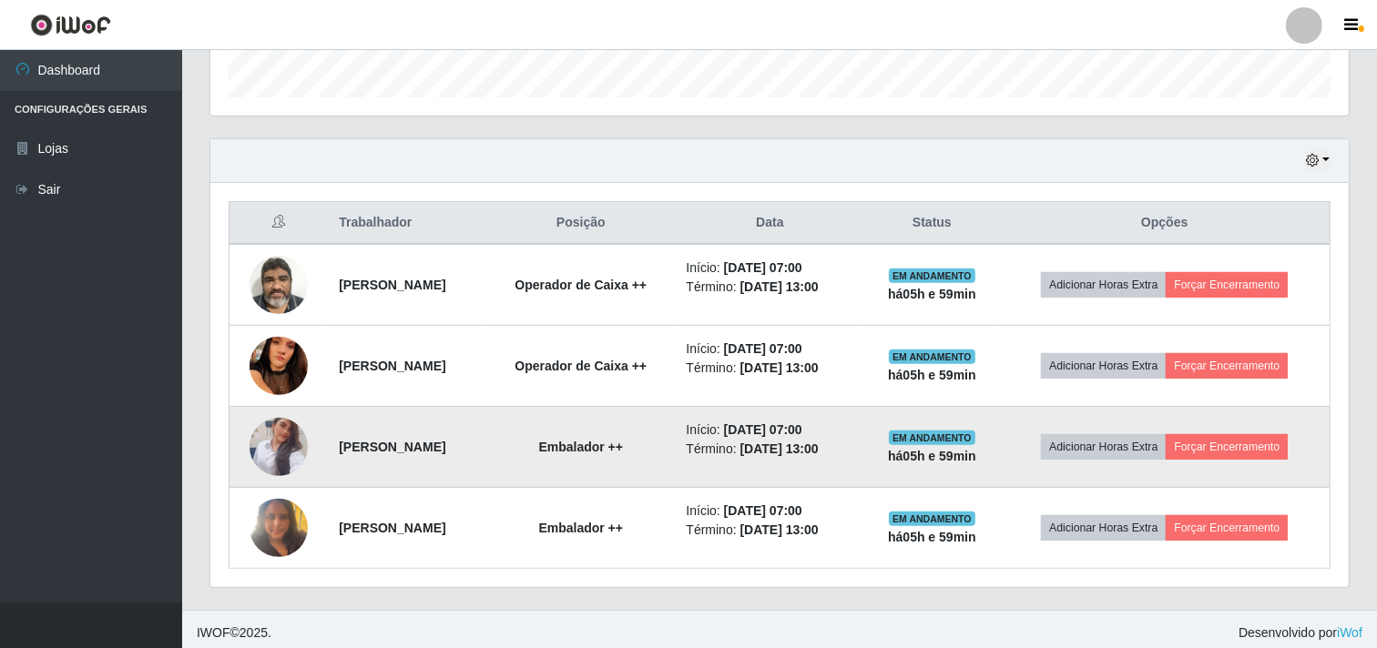
scroll to position [561, 0]
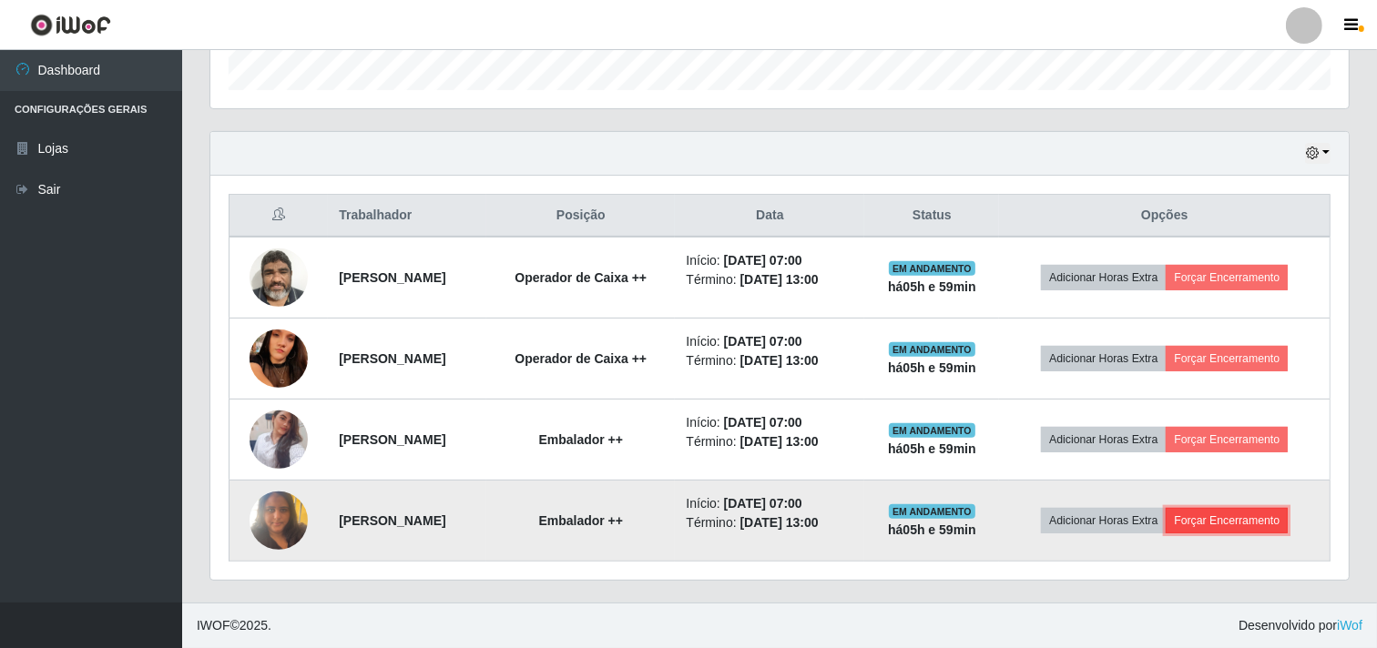
click at [1221, 524] on button "Forçar Encerramento" at bounding box center [1226, 520] width 122 height 25
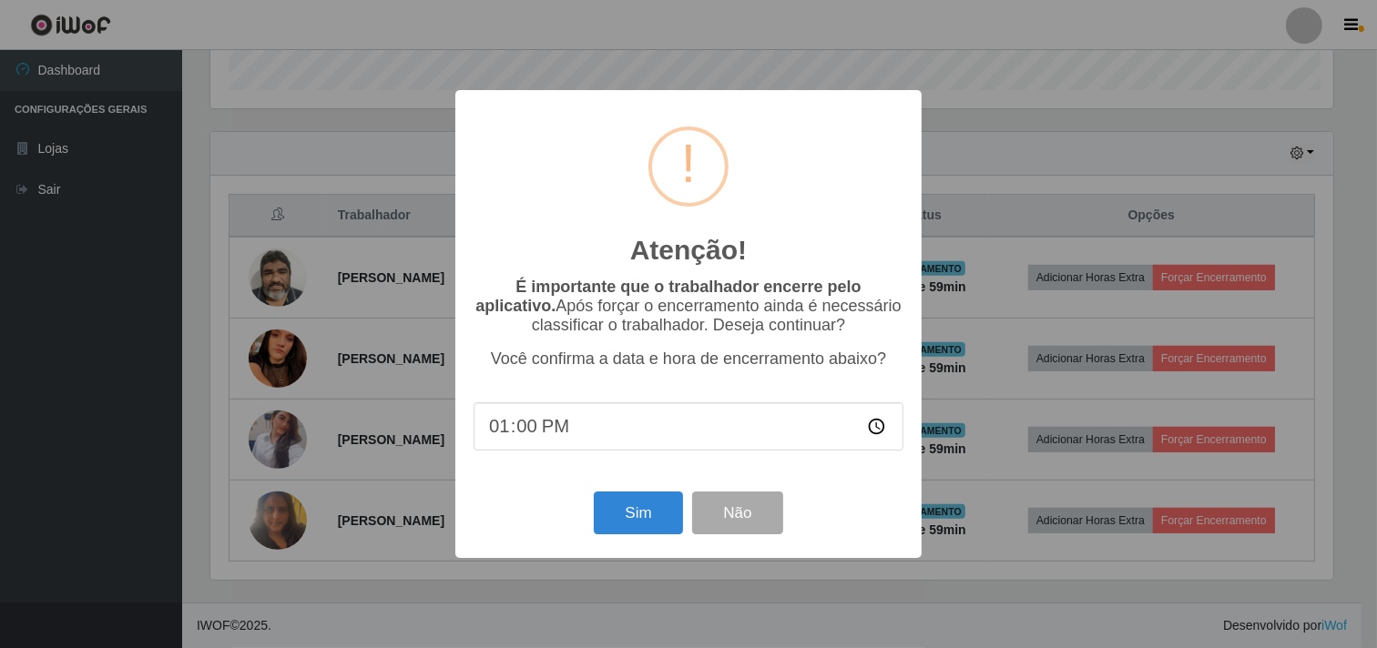
scroll to position [377, 1126]
click at [649, 528] on button "Sim" at bounding box center [640, 513] width 88 height 43
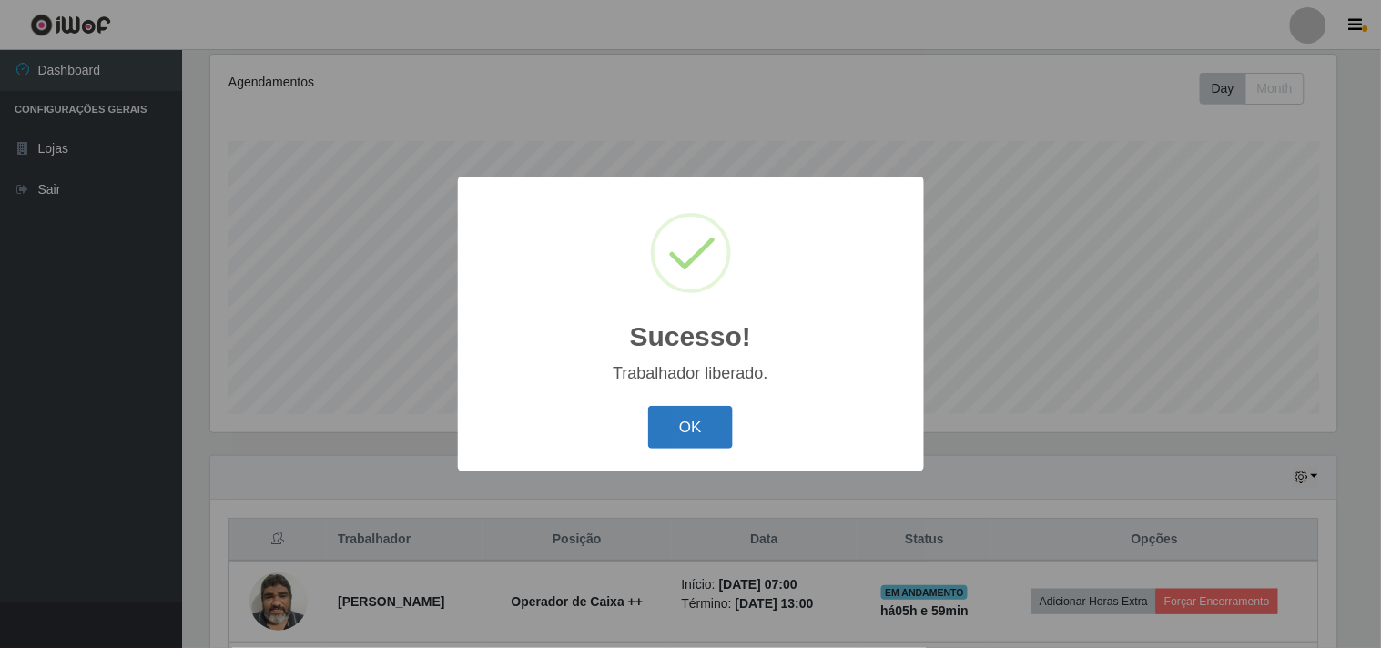
click at [678, 423] on button "OK" at bounding box center [690, 427] width 85 height 43
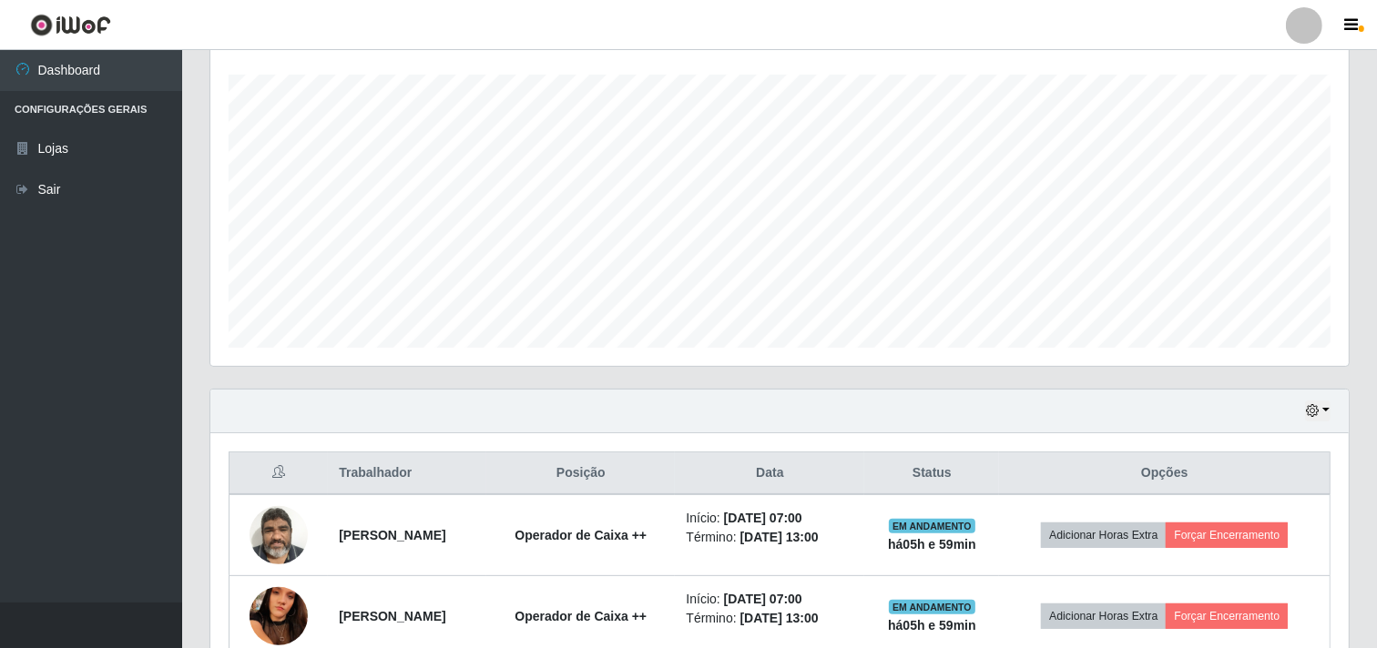
scroll to position [0, 0]
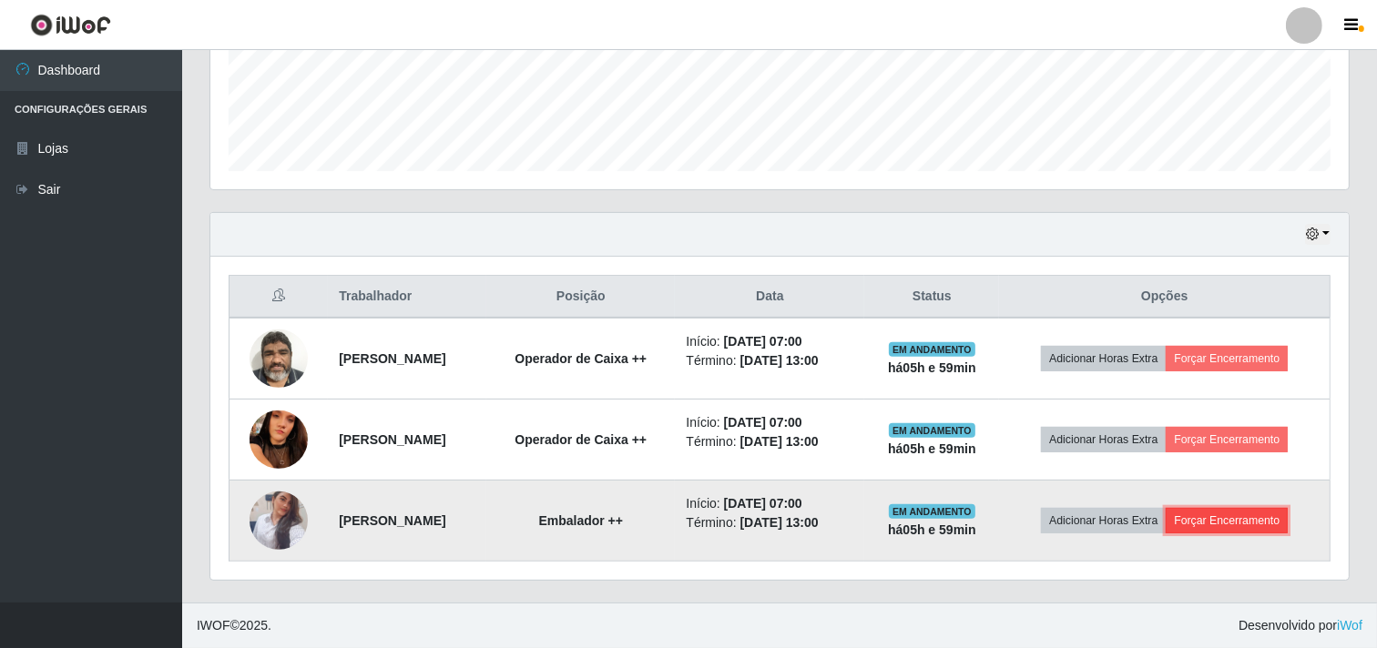
click at [1244, 517] on button "Forçar Encerramento" at bounding box center [1226, 520] width 122 height 25
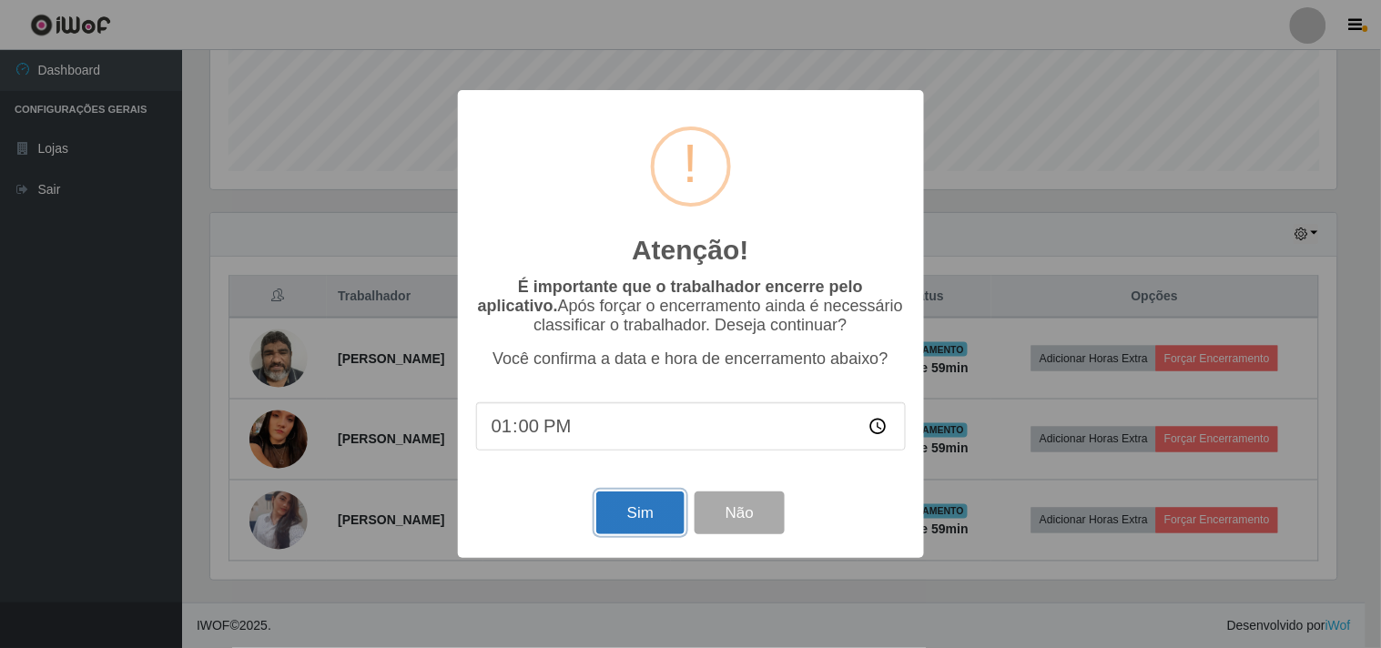
click at [650, 504] on button "Sim" at bounding box center [640, 513] width 88 height 43
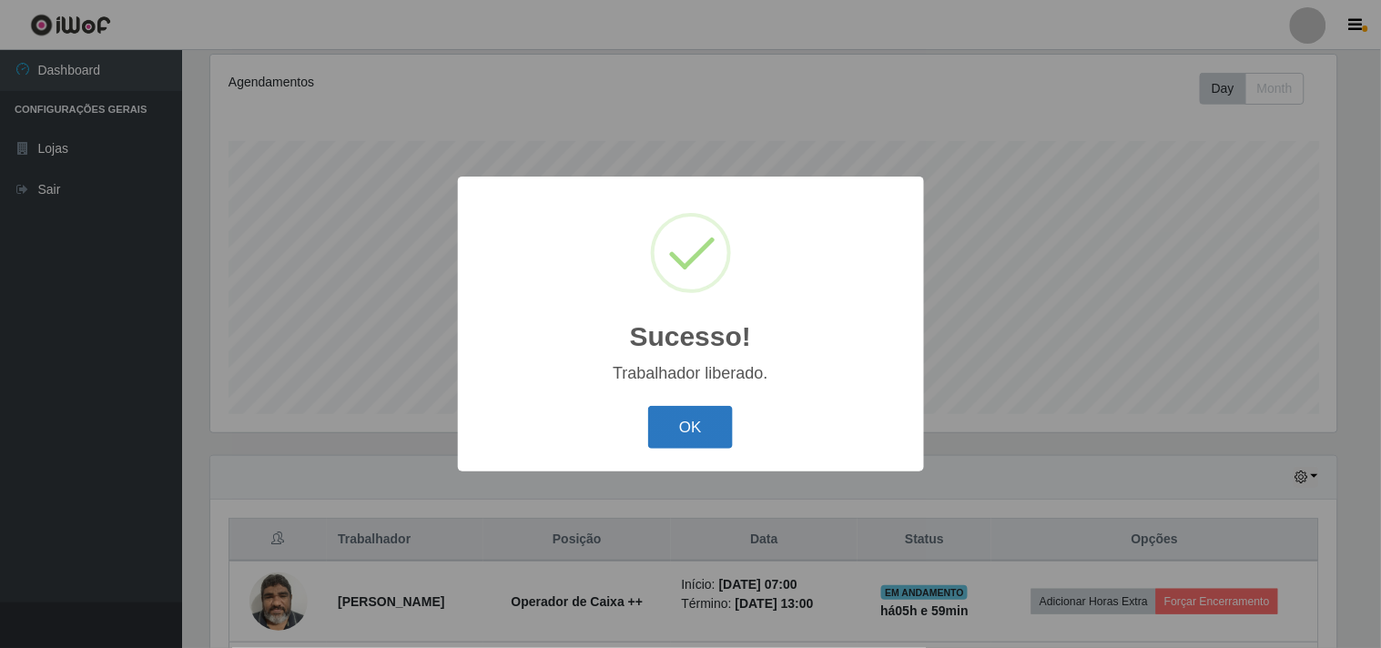
click at [713, 426] on button "OK" at bounding box center [690, 427] width 85 height 43
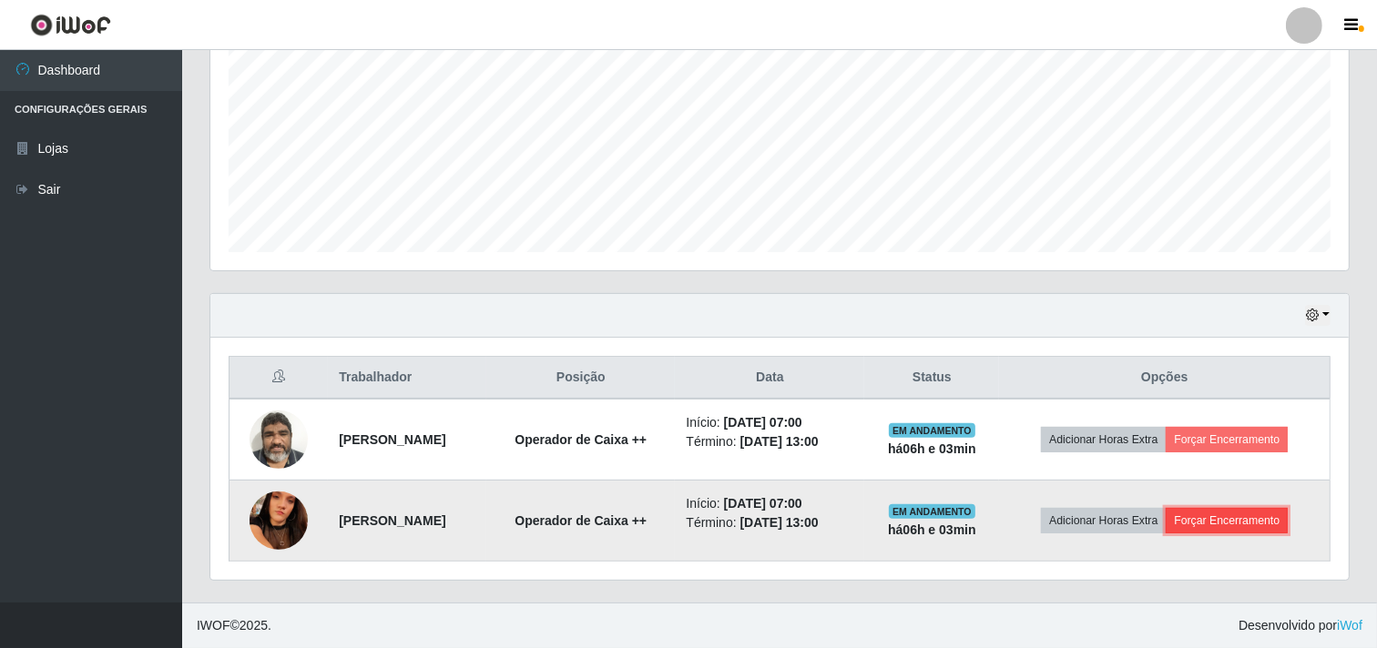
click at [1244, 520] on button "Forçar Encerramento" at bounding box center [1226, 520] width 122 height 25
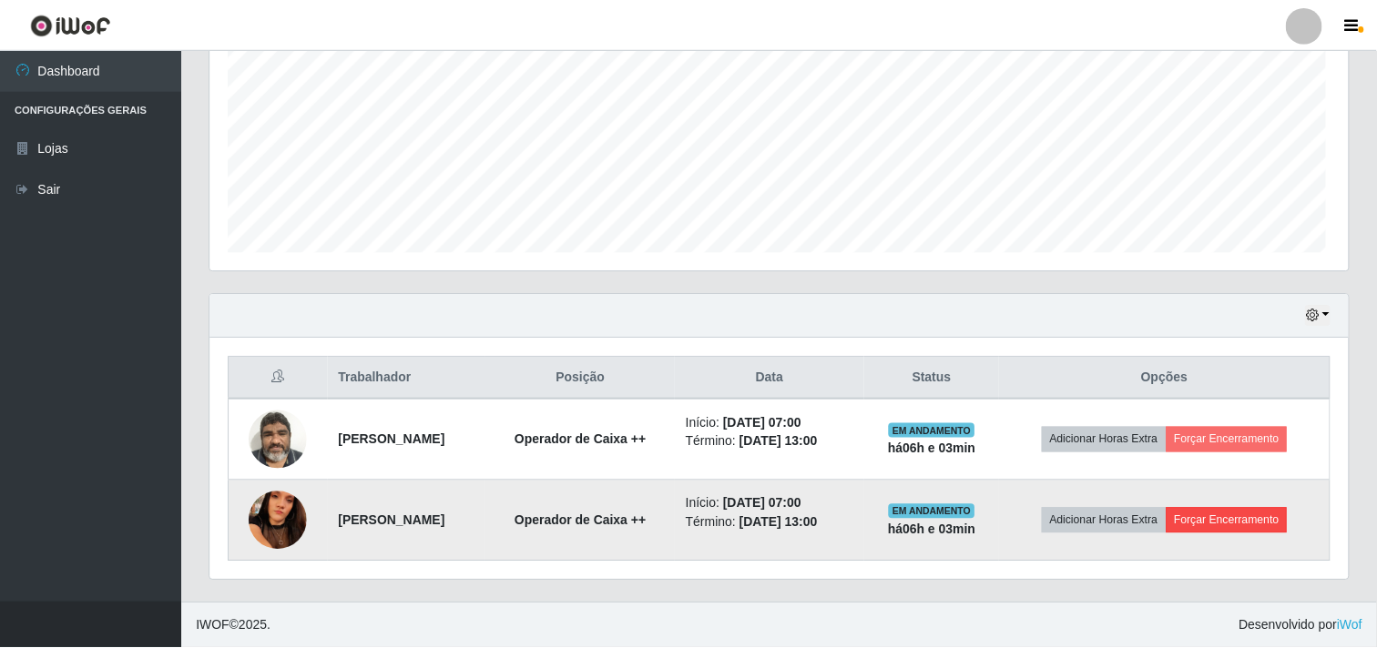
scroll to position [377, 1126]
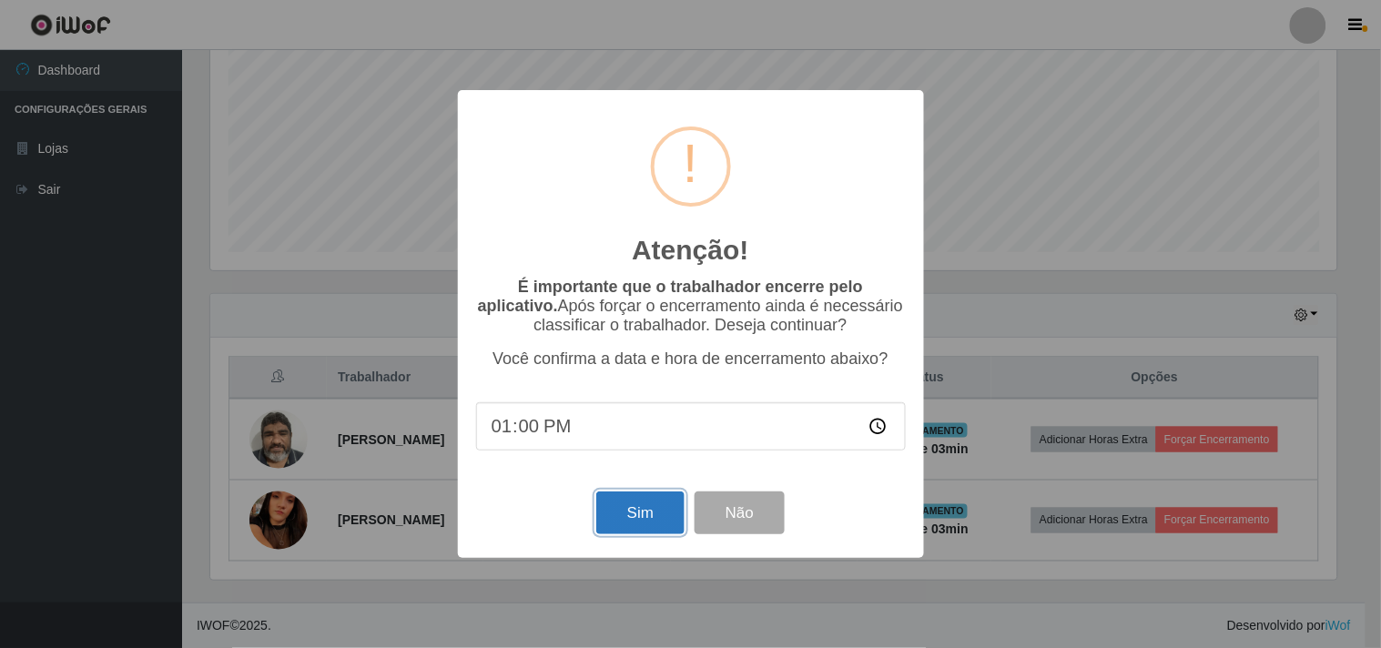
click at [666, 514] on button "Sim" at bounding box center [640, 513] width 88 height 43
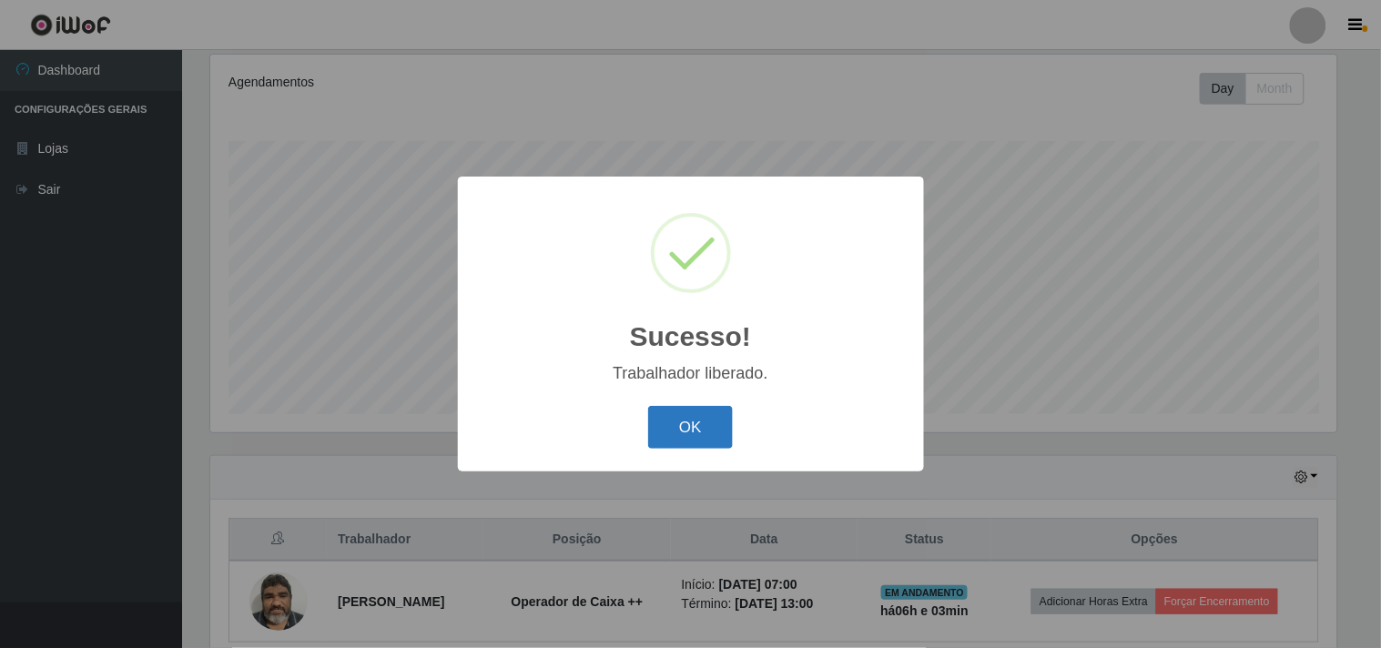
click at [710, 420] on button "OK" at bounding box center [690, 427] width 85 height 43
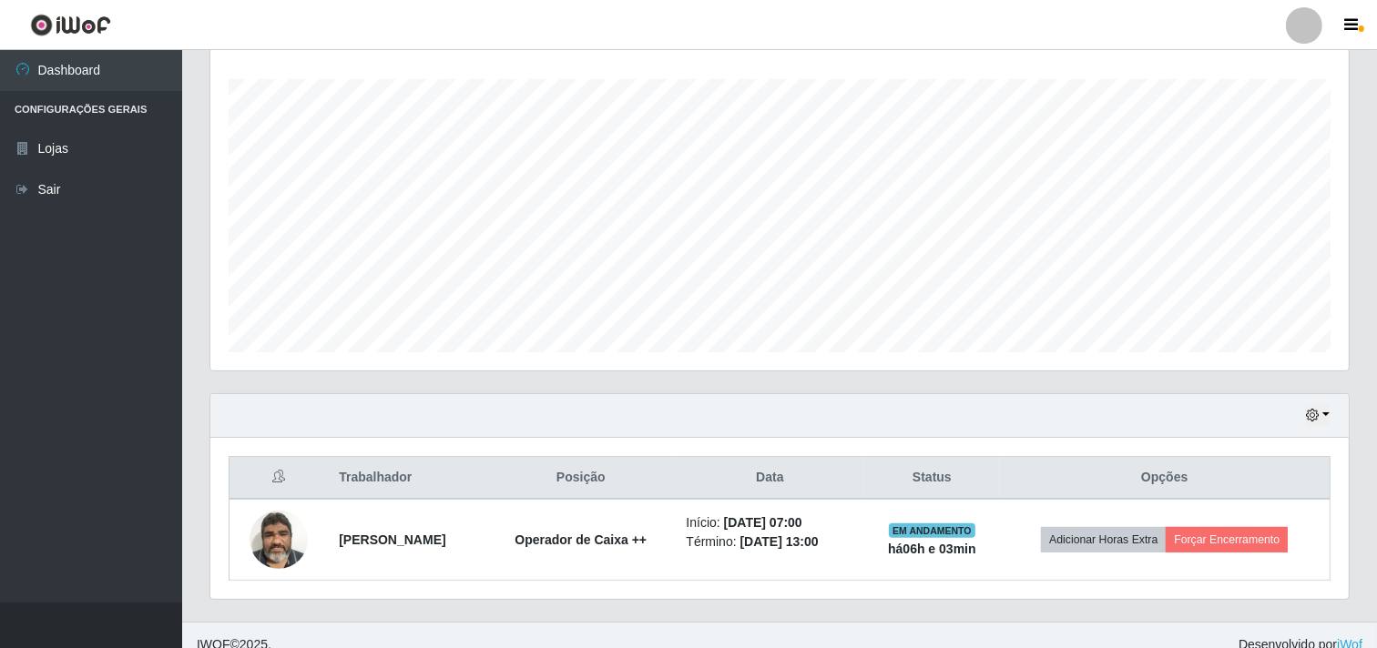
scroll to position [317, 0]
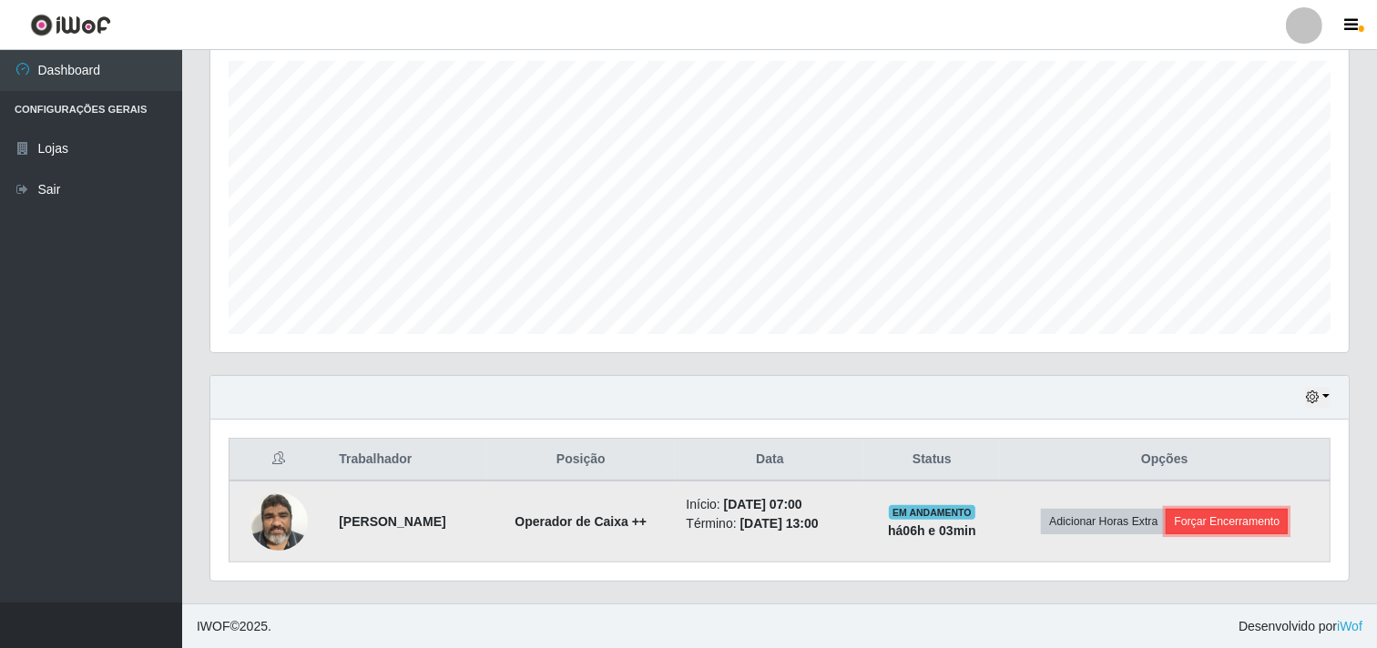
click at [1216, 516] on button "Forçar Encerramento" at bounding box center [1226, 521] width 122 height 25
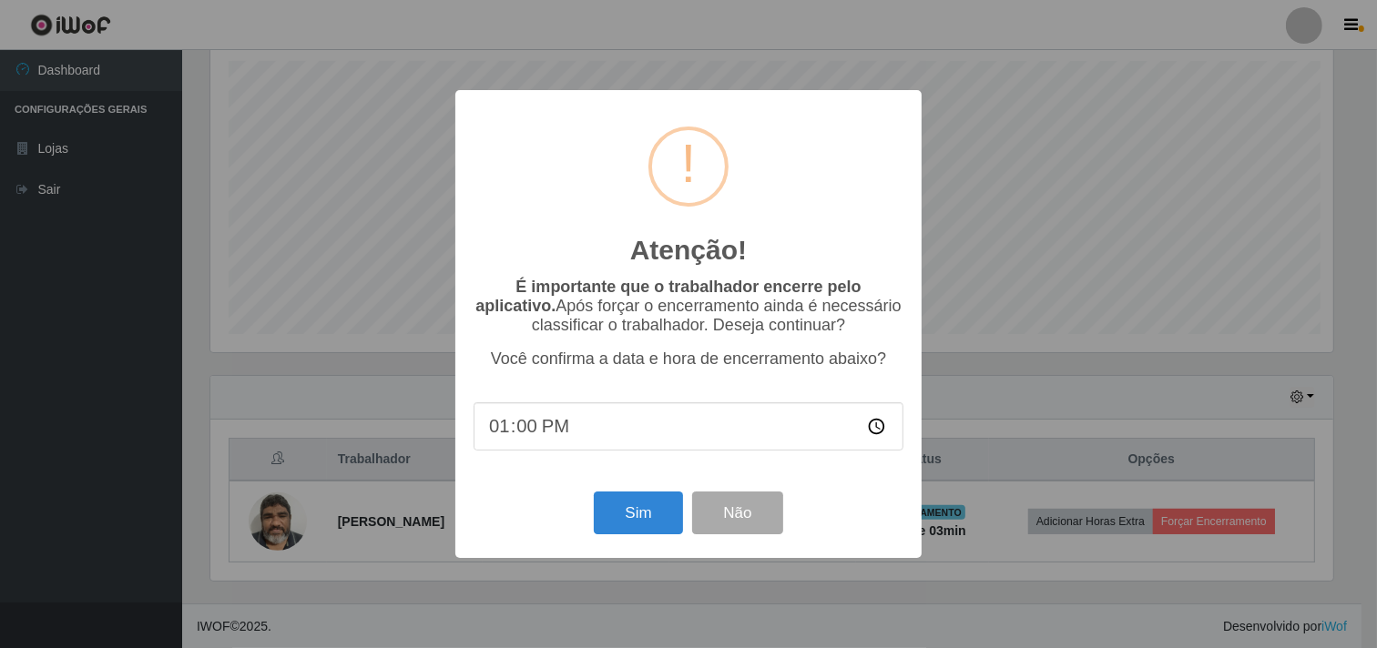
scroll to position [377, 1126]
click at [648, 503] on button "Sim" at bounding box center [640, 513] width 88 height 43
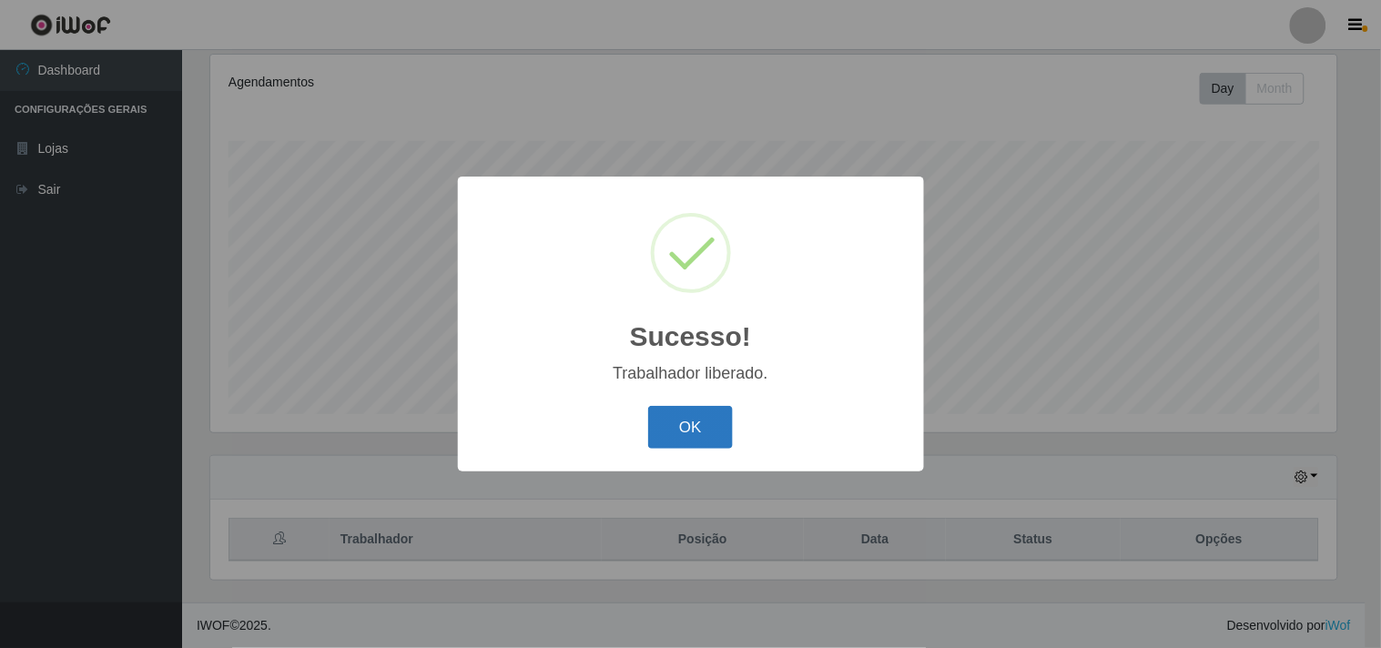
click at [690, 420] on button "OK" at bounding box center [690, 427] width 85 height 43
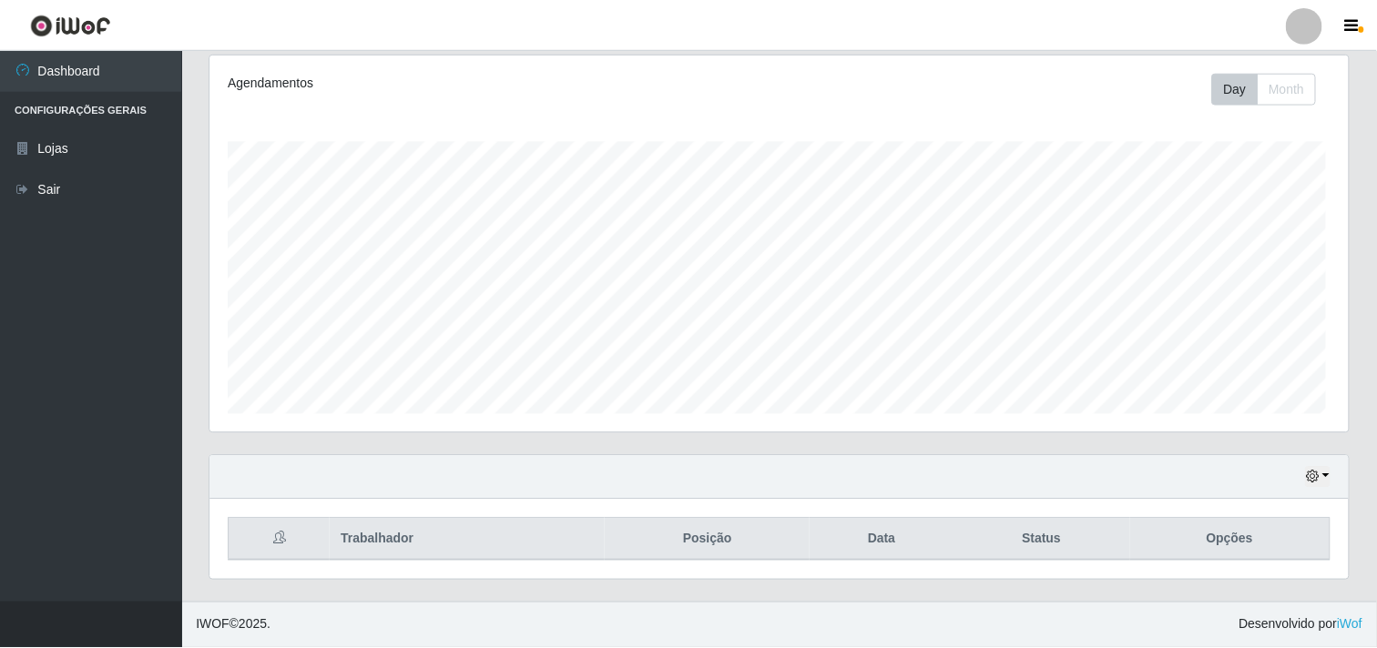
scroll to position [377, 1138]
